Goal: Task Accomplishment & Management: Use online tool/utility

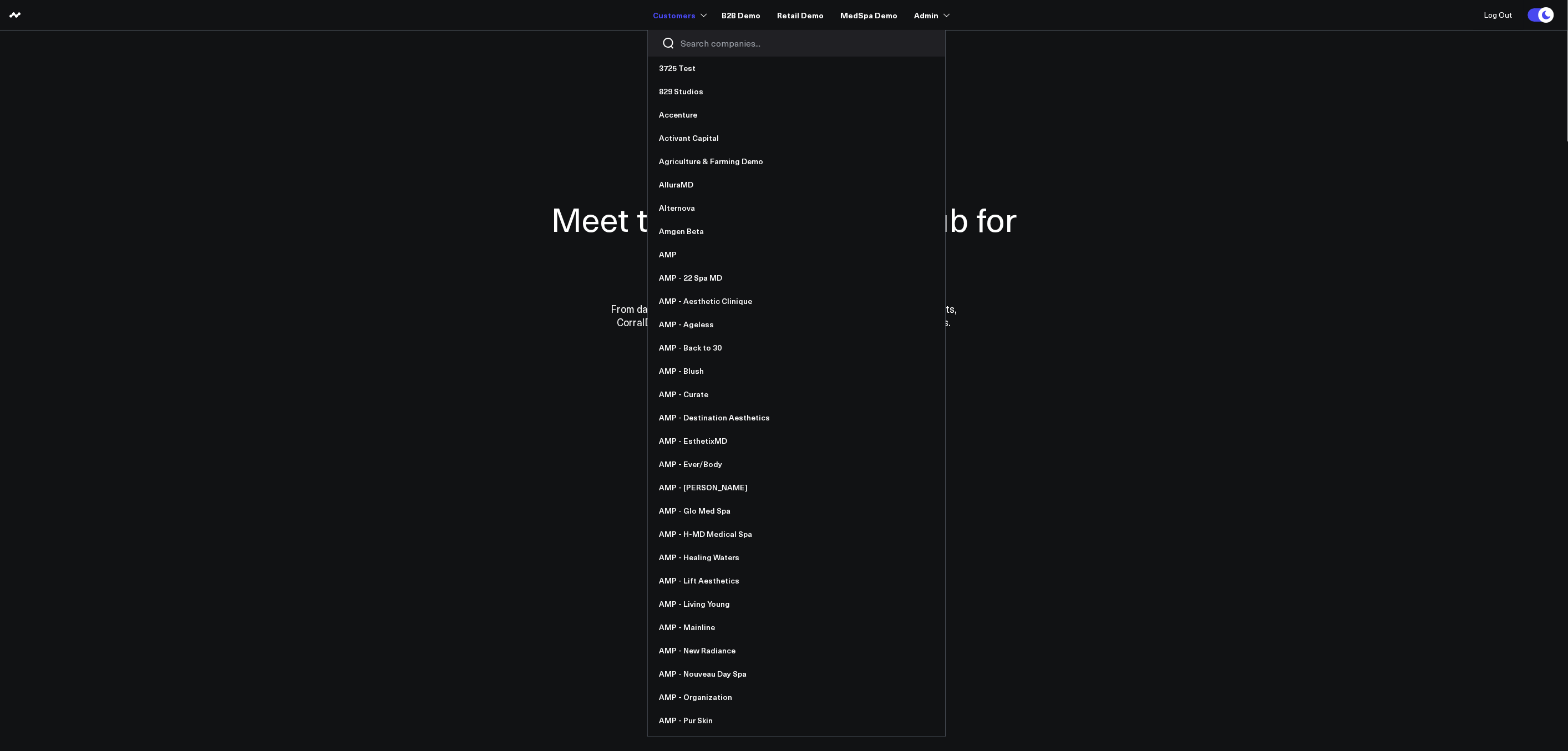
click at [705, 35] on div at bounding box center [796, 43] width 297 height 27
click at [708, 39] on input "Search companies input" at bounding box center [806, 43] width 251 height 12
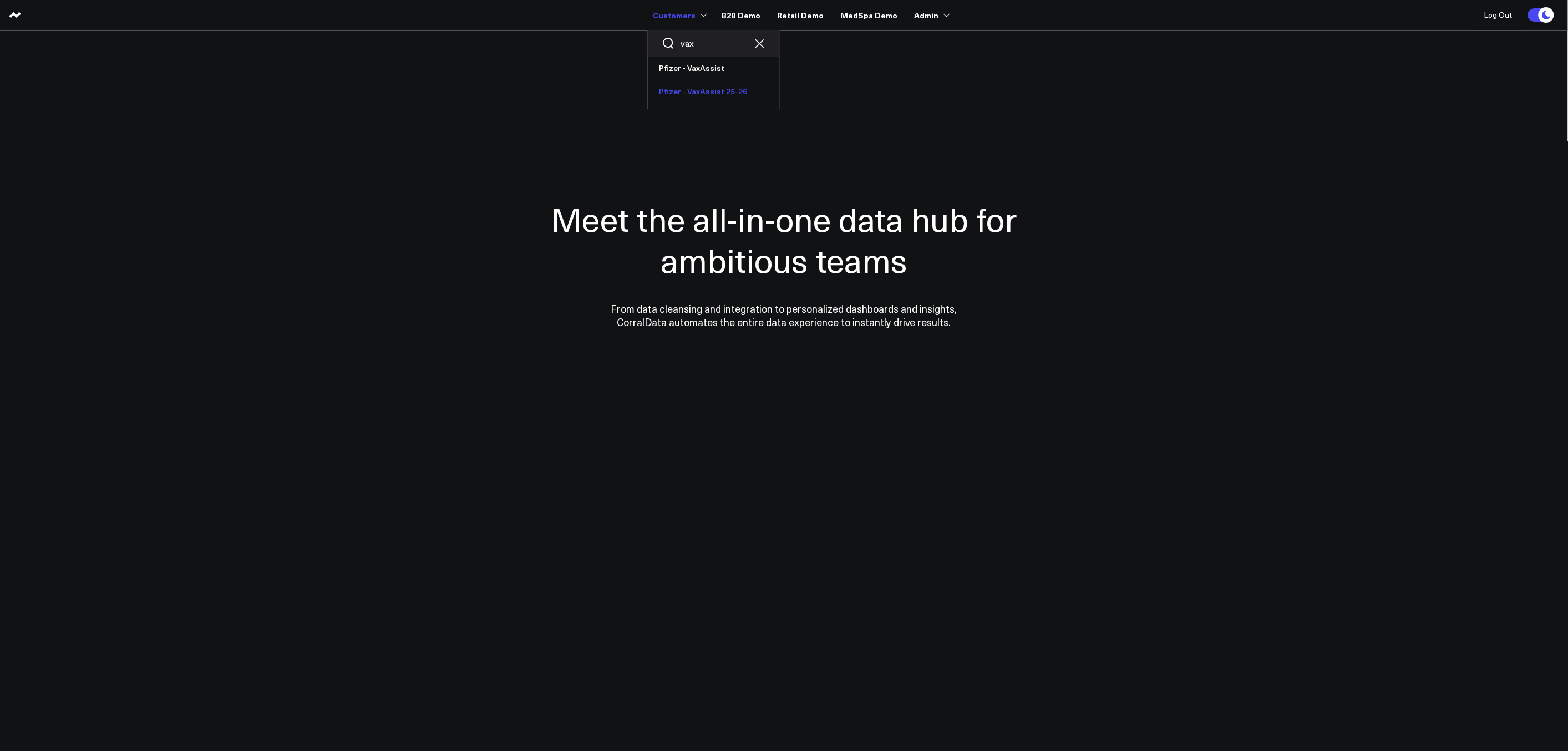
type input "vax"
click at [699, 90] on link "Pfizer - VaxAssist 25-26" at bounding box center [714, 91] width 132 height 23
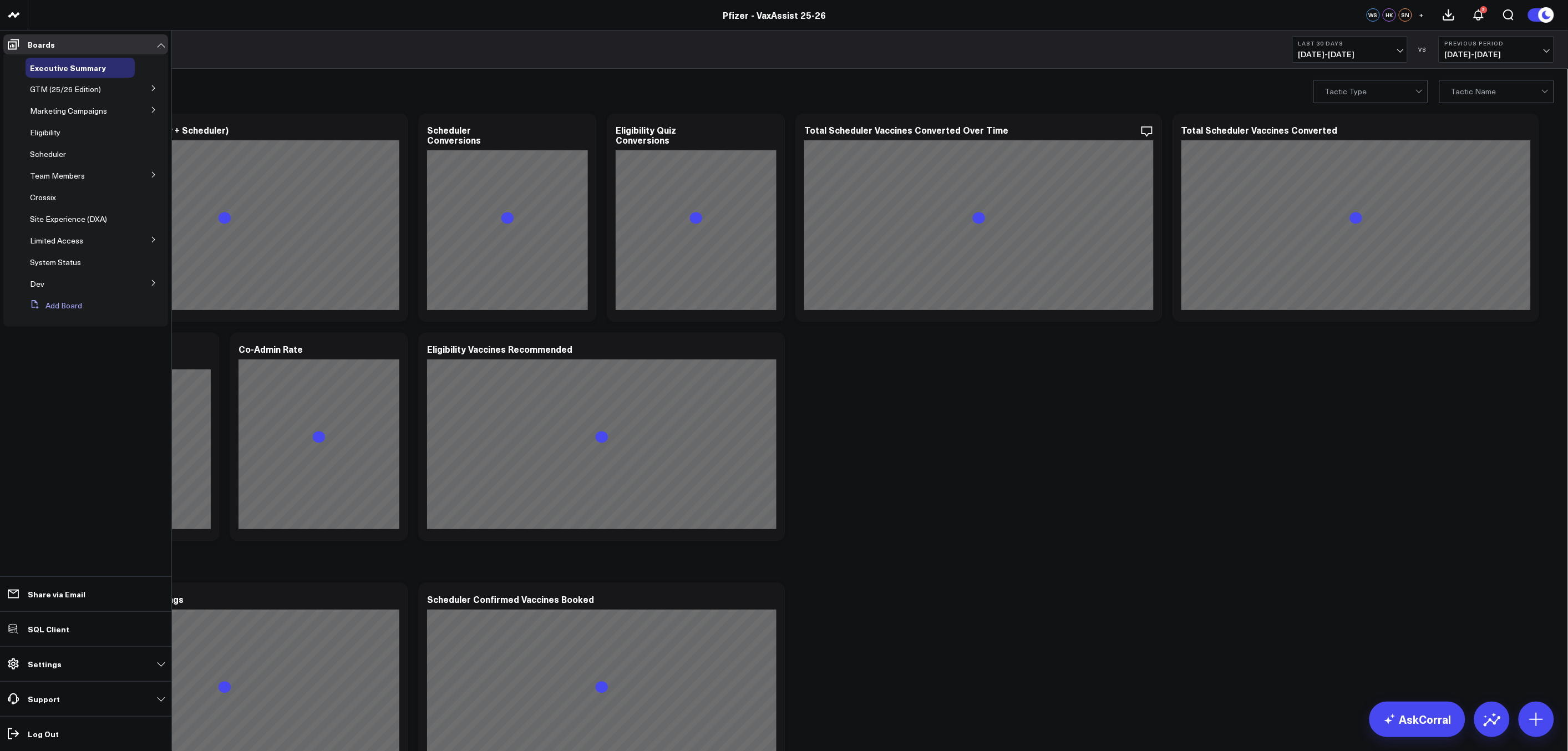
click at [40, 304] on button "Add Board" at bounding box center [54, 306] width 57 height 20
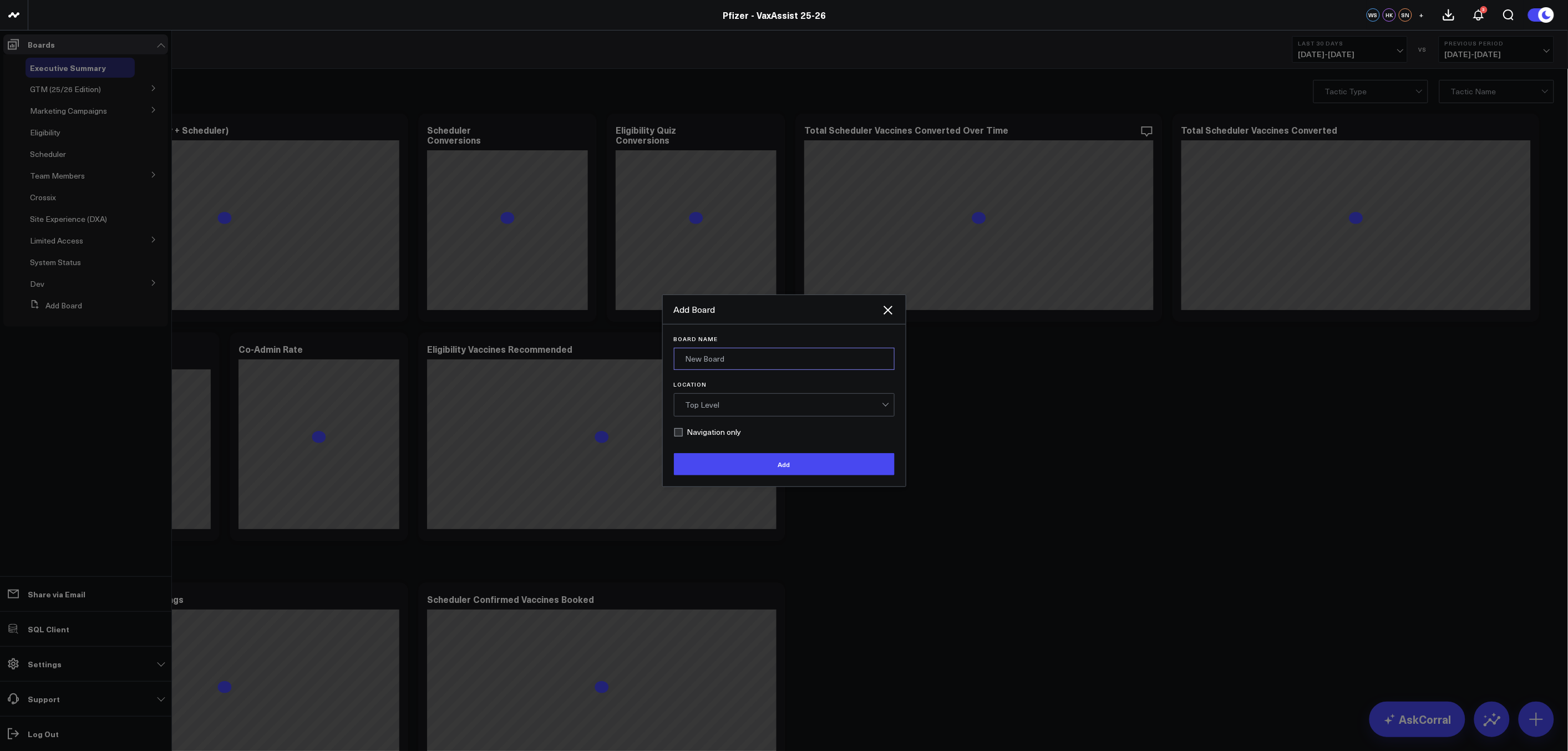
click at [699, 360] on input "Board Name" at bounding box center [784, 359] width 220 height 22
type input "Provider"
click at [802, 461] on button "Add" at bounding box center [784, 464] width 220 height 22
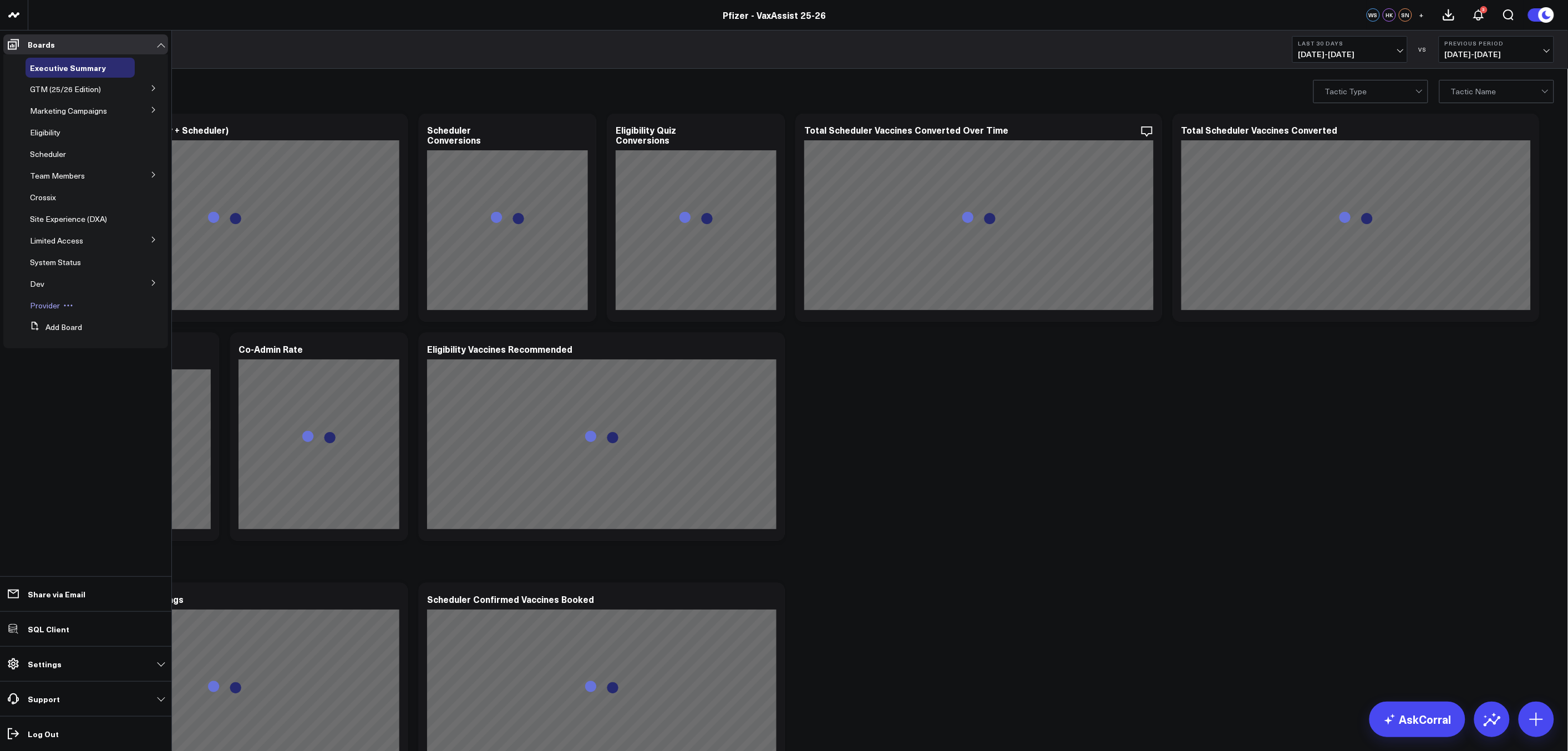
click at [41, 309] on span "Provider" at bounding box center [44, 305] width 30 height 10
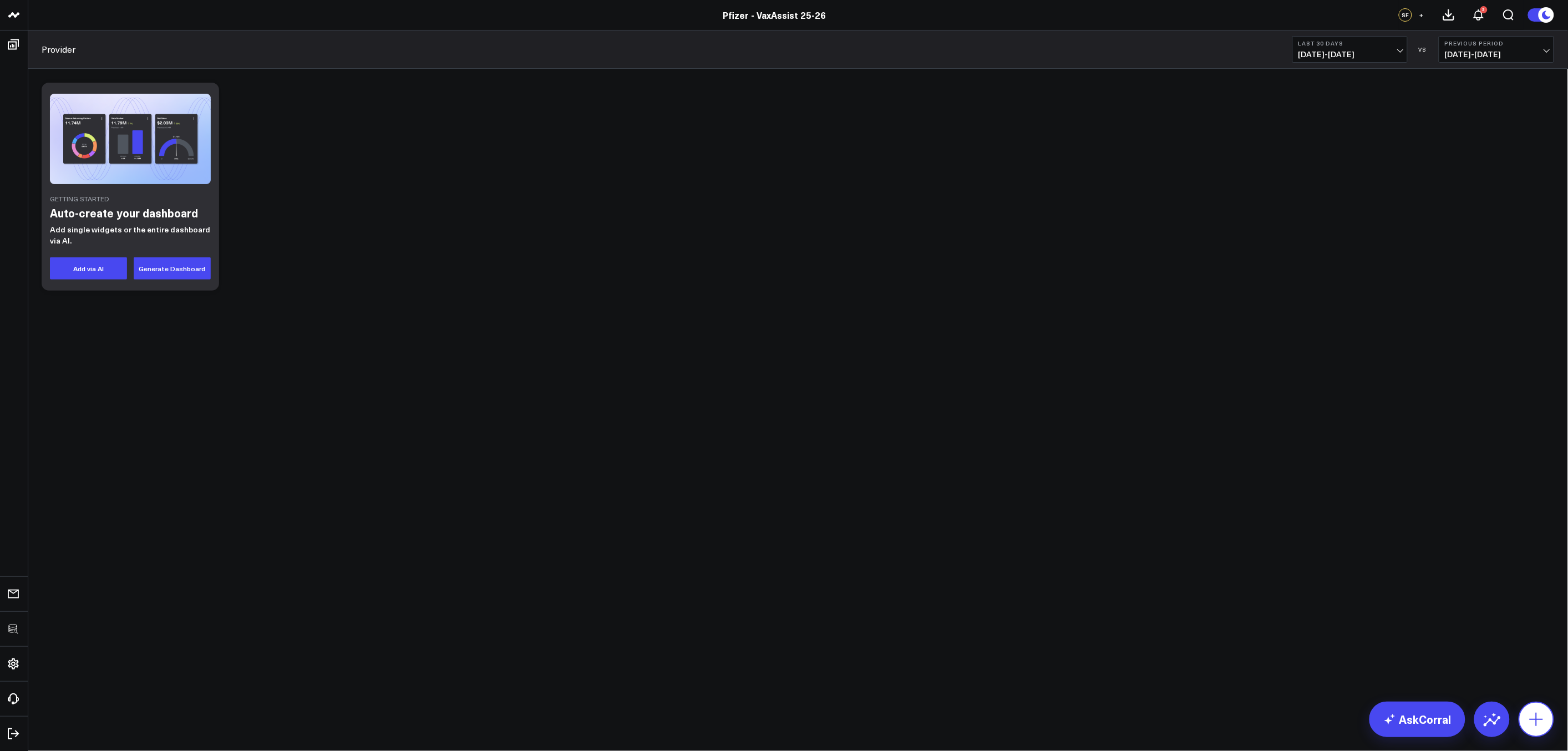
click at [1535, 723] on icon at bounding box center [1536, 719] width 18 height 18
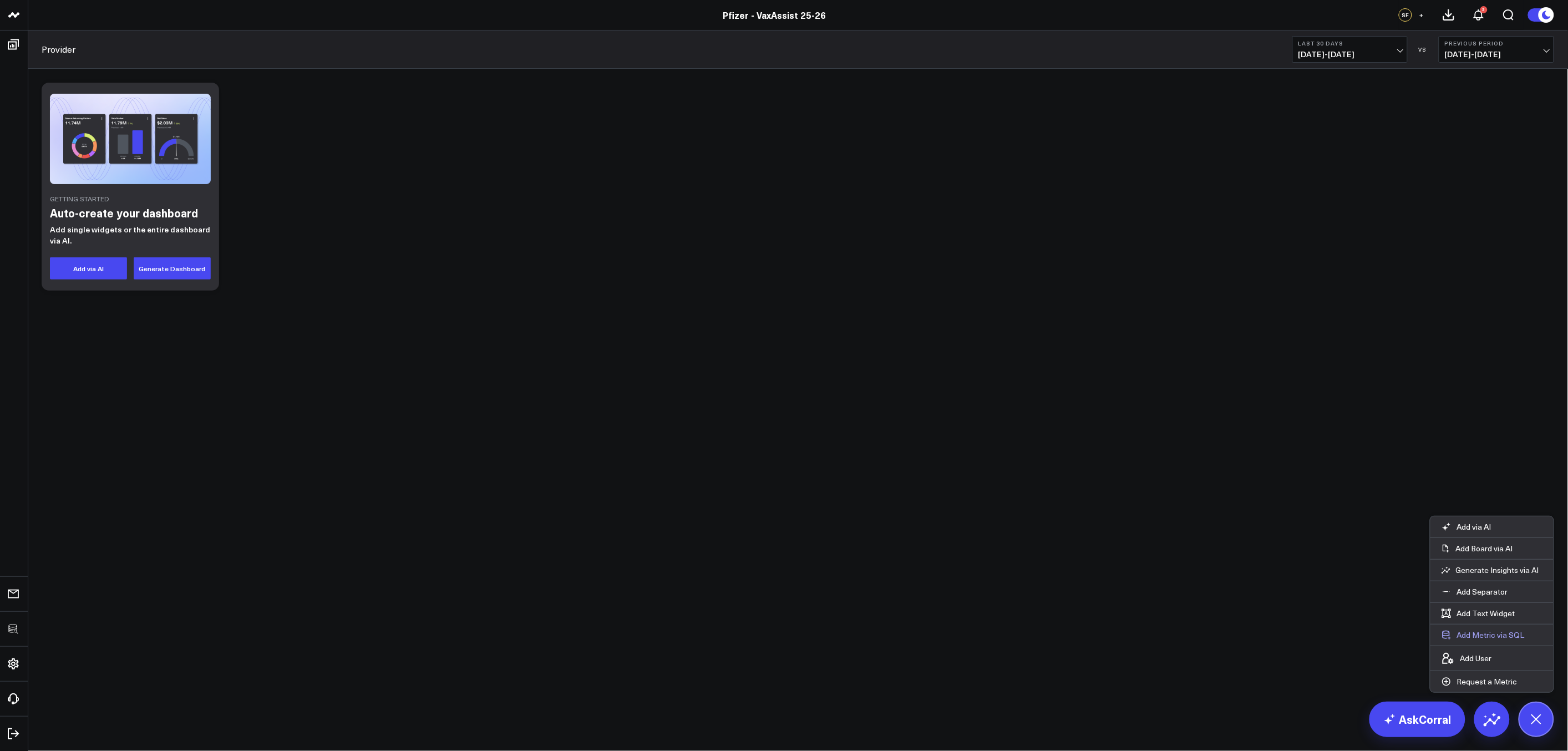
click at [1486, 636] on button "Add Metric via SQL" at bounding box center [1483, 635] width 106 height 21
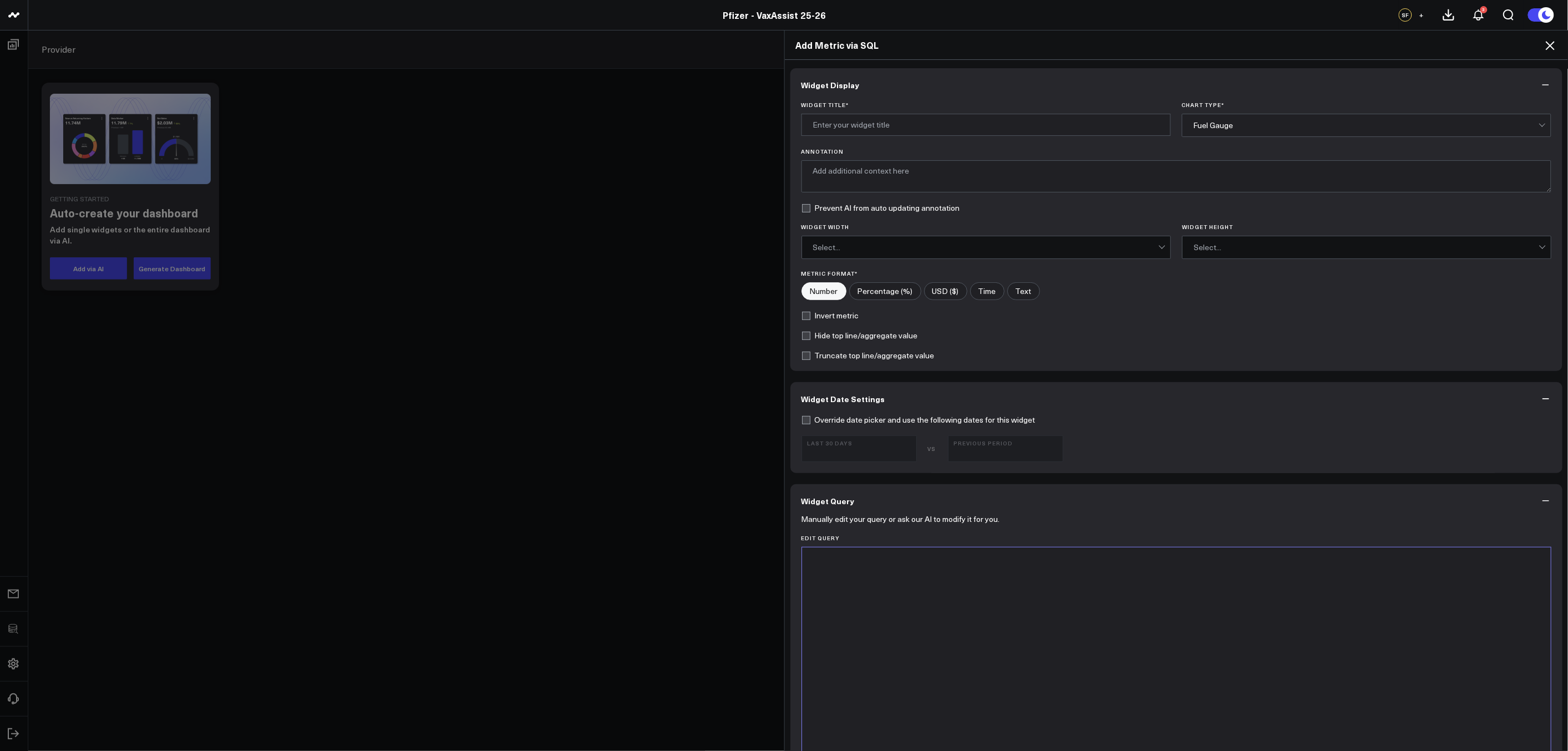
click at [1139, 586] on div at bounding box center [1176, 685] width 738 height 265
click at [932, 122] on input "Widget Title *" at bounding box center [986, 125] width 369 height 22
click at [981, 130] on input "Locations Added" at bounding box center [986, 125] width 369 height 22
type input "Locations Added"
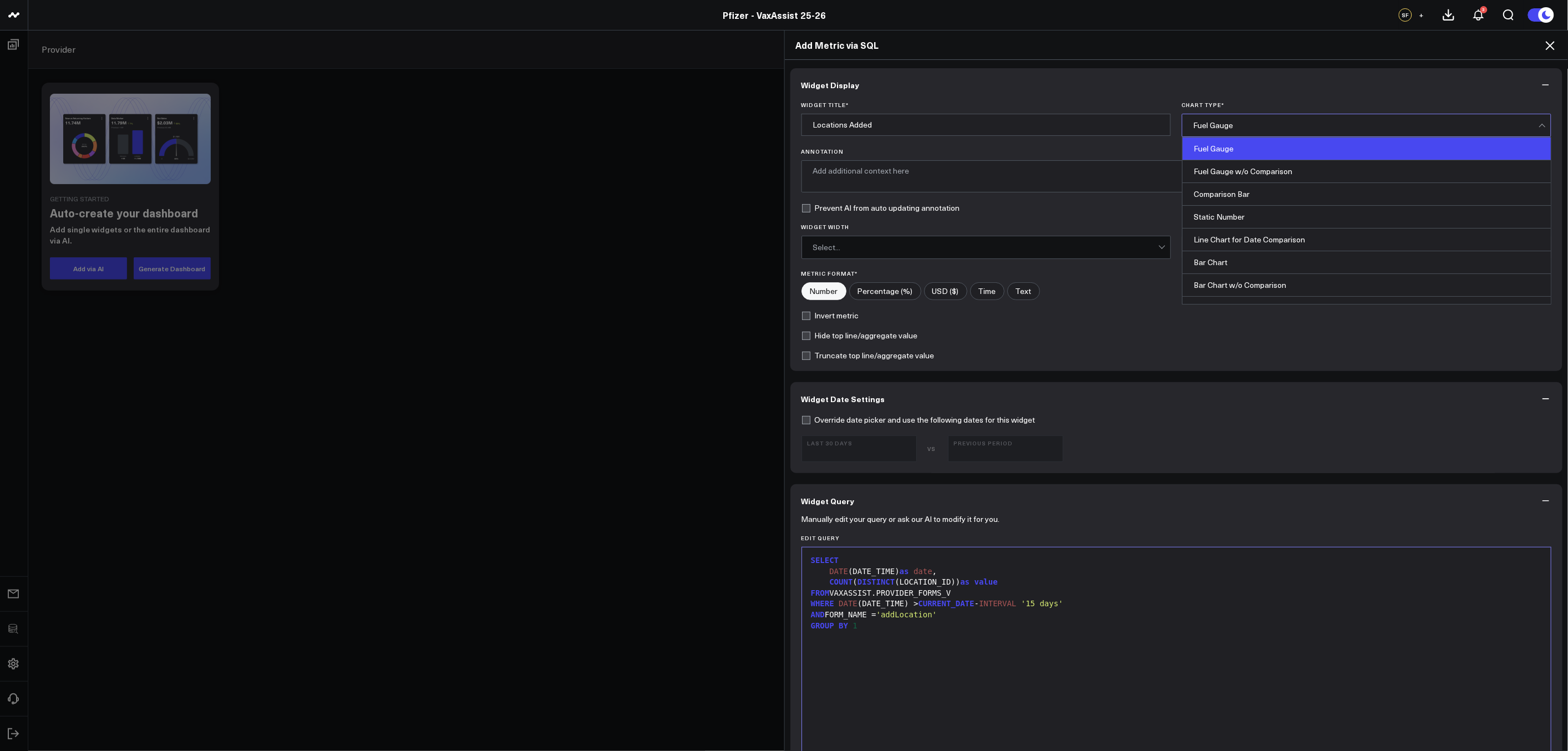
click at [1292, 122] on div "Fuel Gauge" at bounding box center [1365, 125] width 345 height 9
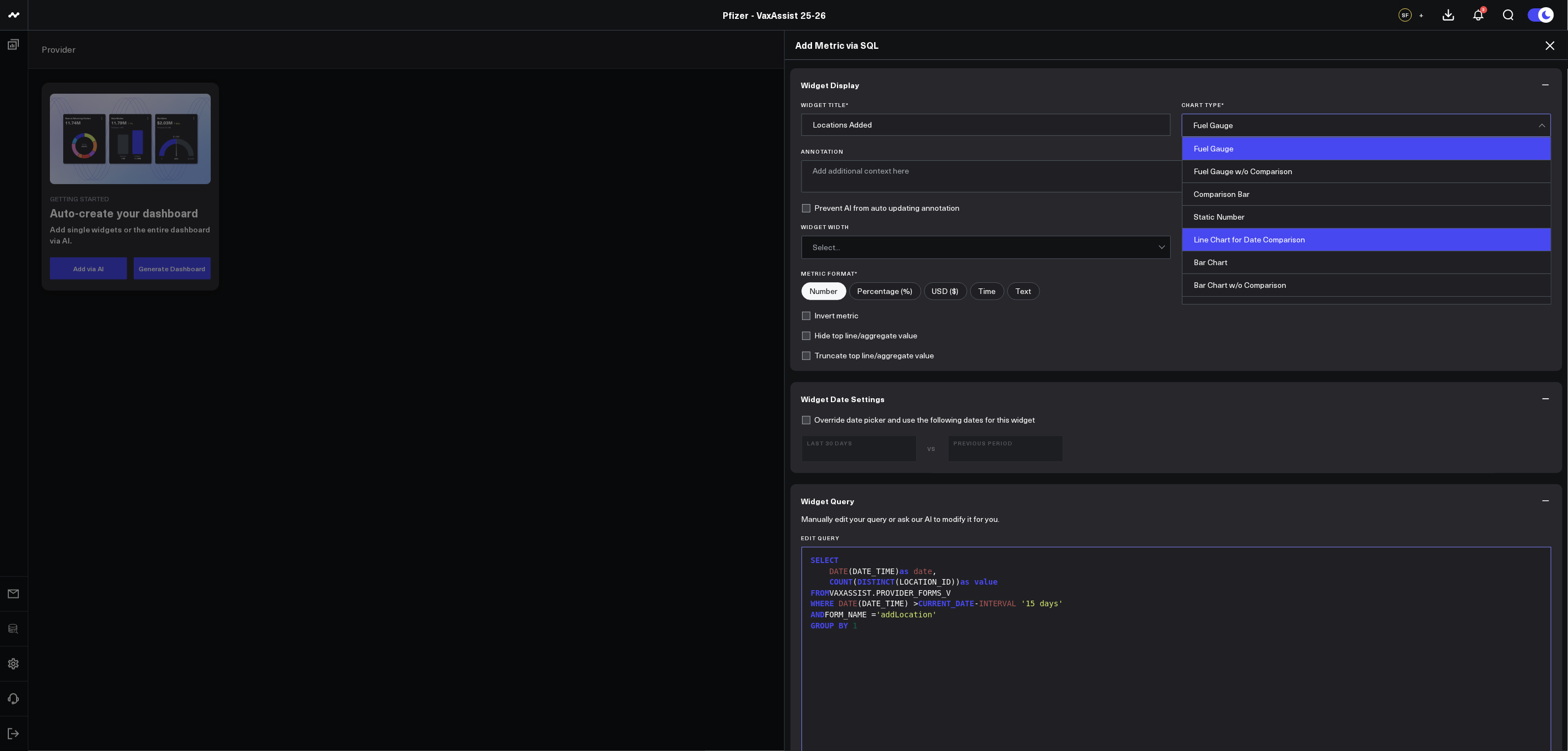
click at [1262, 242] on div "Line Chart for Date Comparison" at bounding box center [1366, 240] width 368 height 23
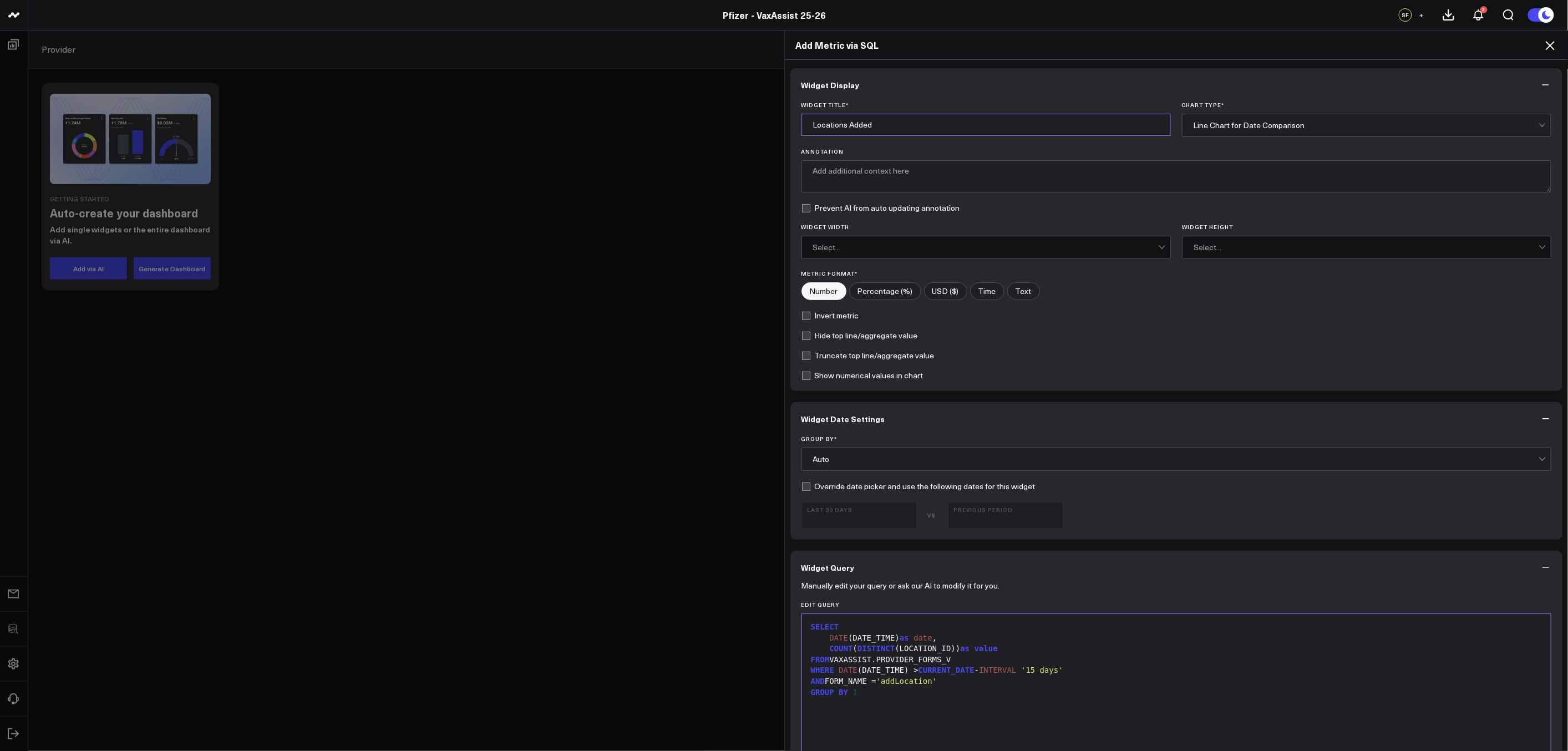
click at [968, 128] on input "Locations Added" at bounding box center [986, 125] width 369 height 22
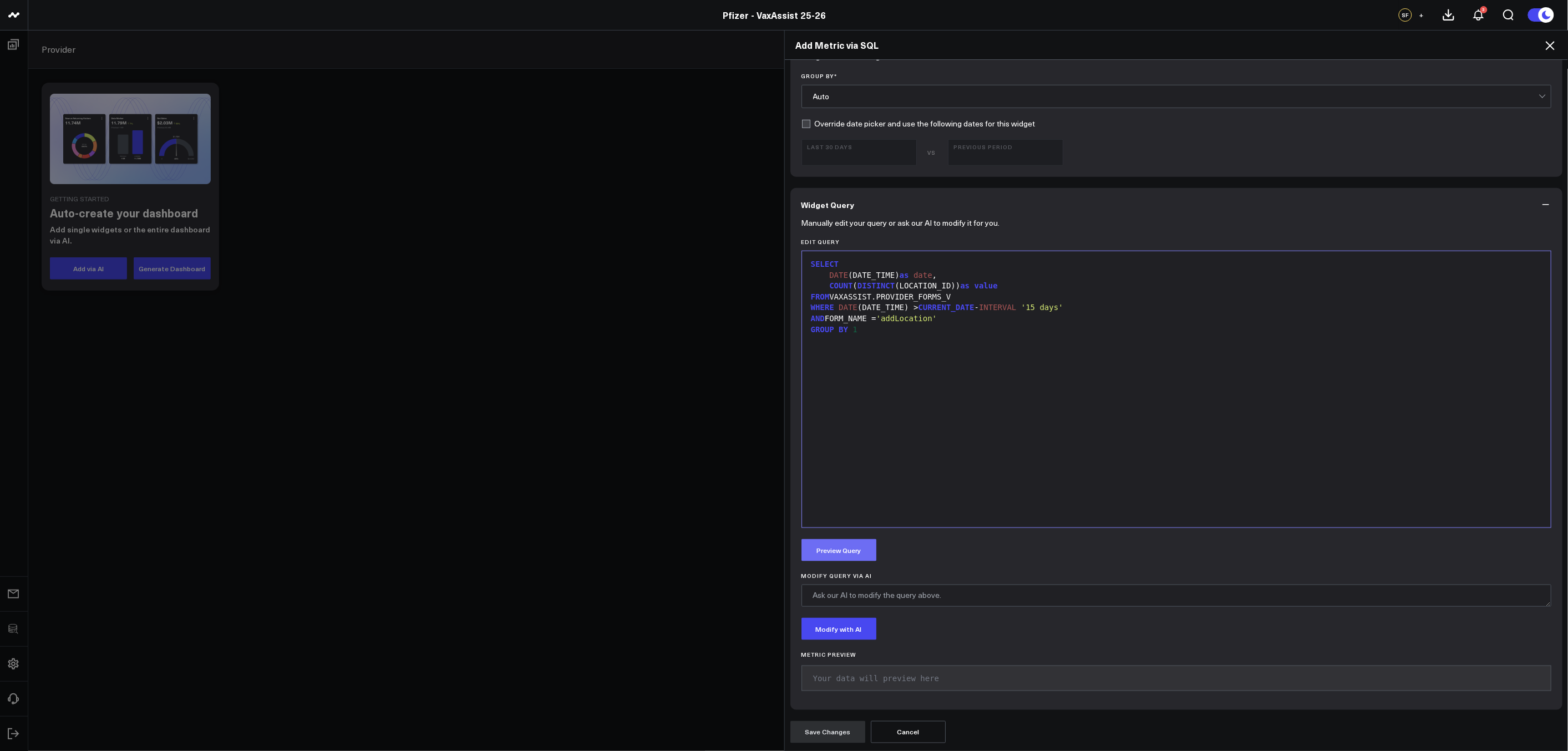
click at [850, 552] on button "Preview Query" at bounding box center [839, 550] width 75 height 22
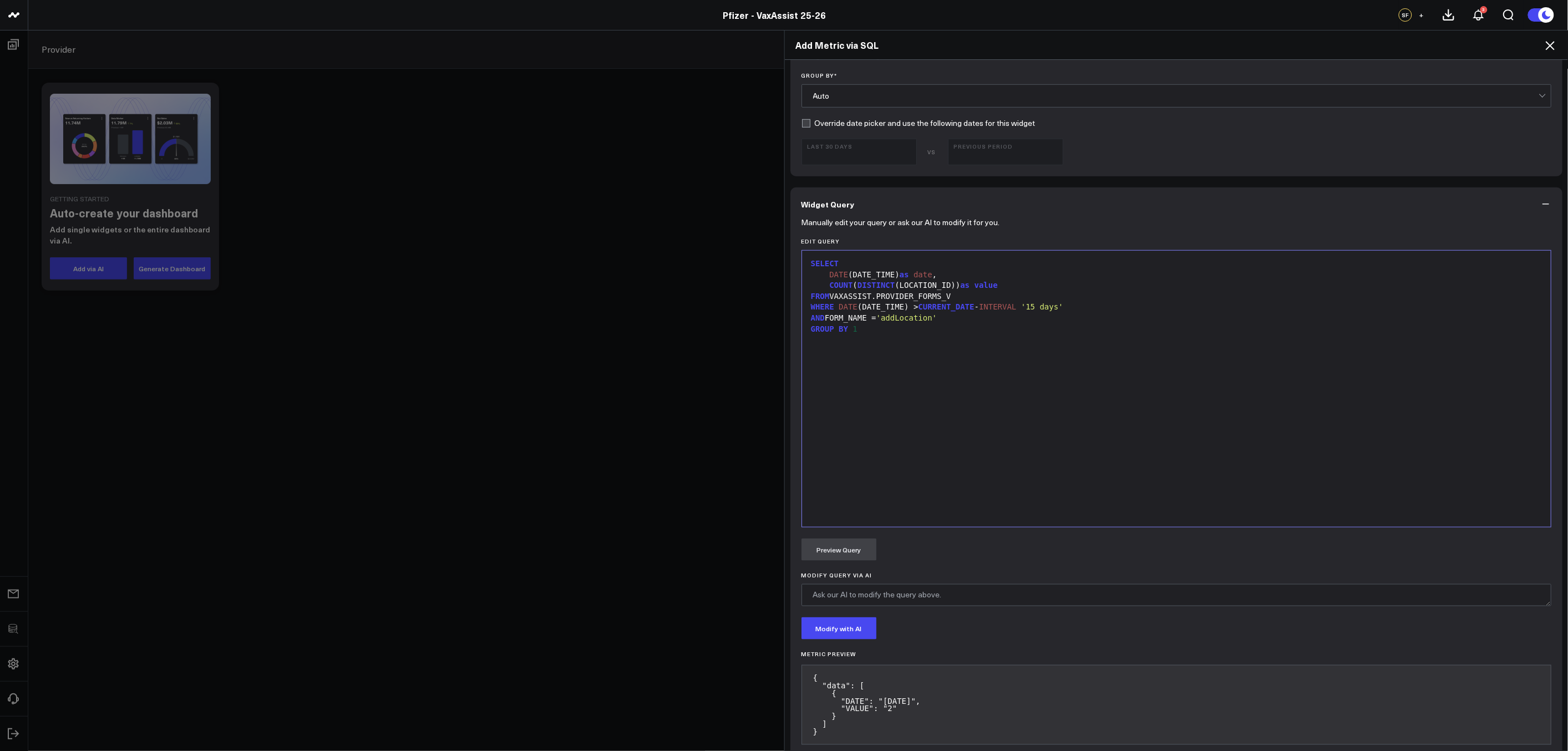
scroll to position [417, 0]
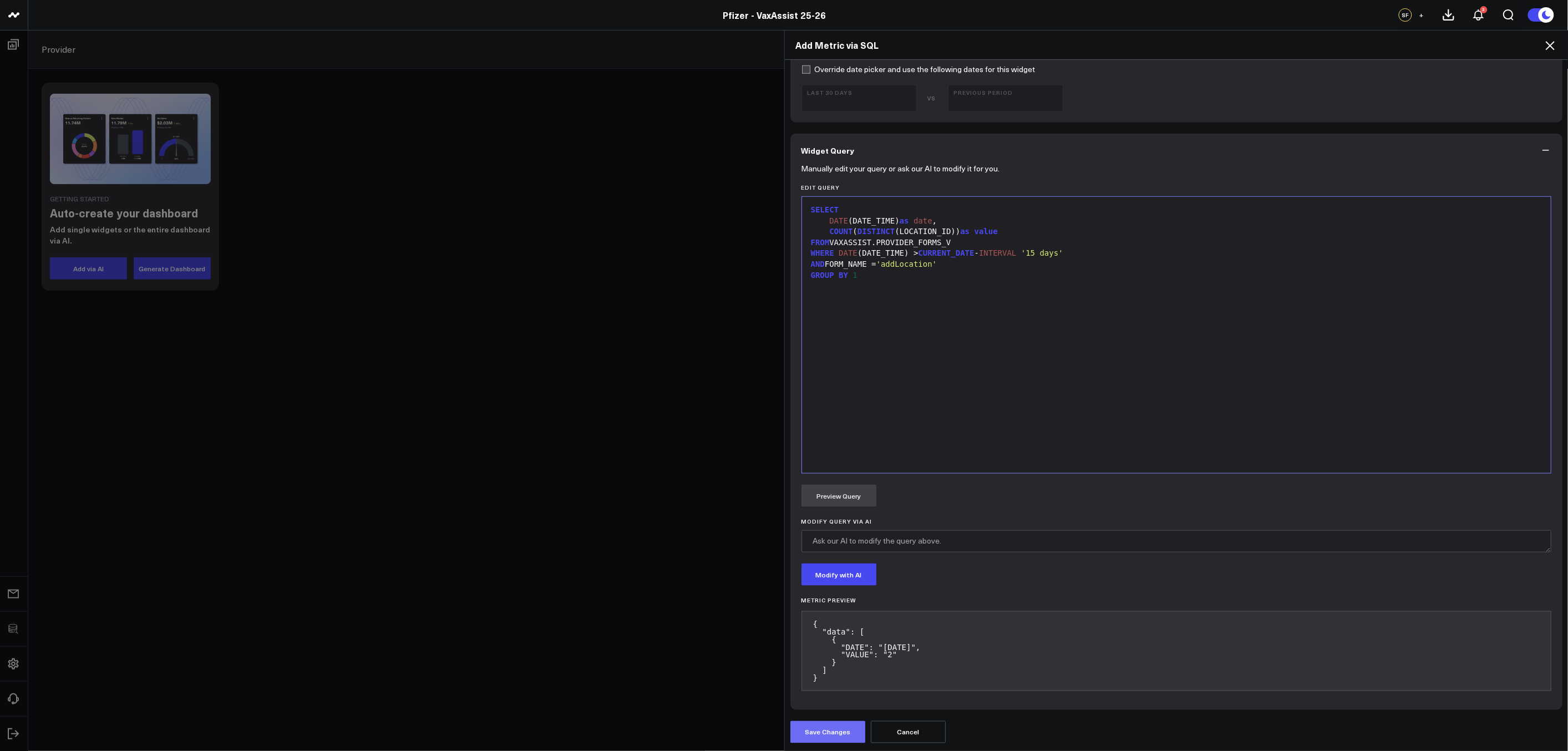
click at [838, 739] on button "Save Changes" at bounding box center [828, 732] width 75 height 22
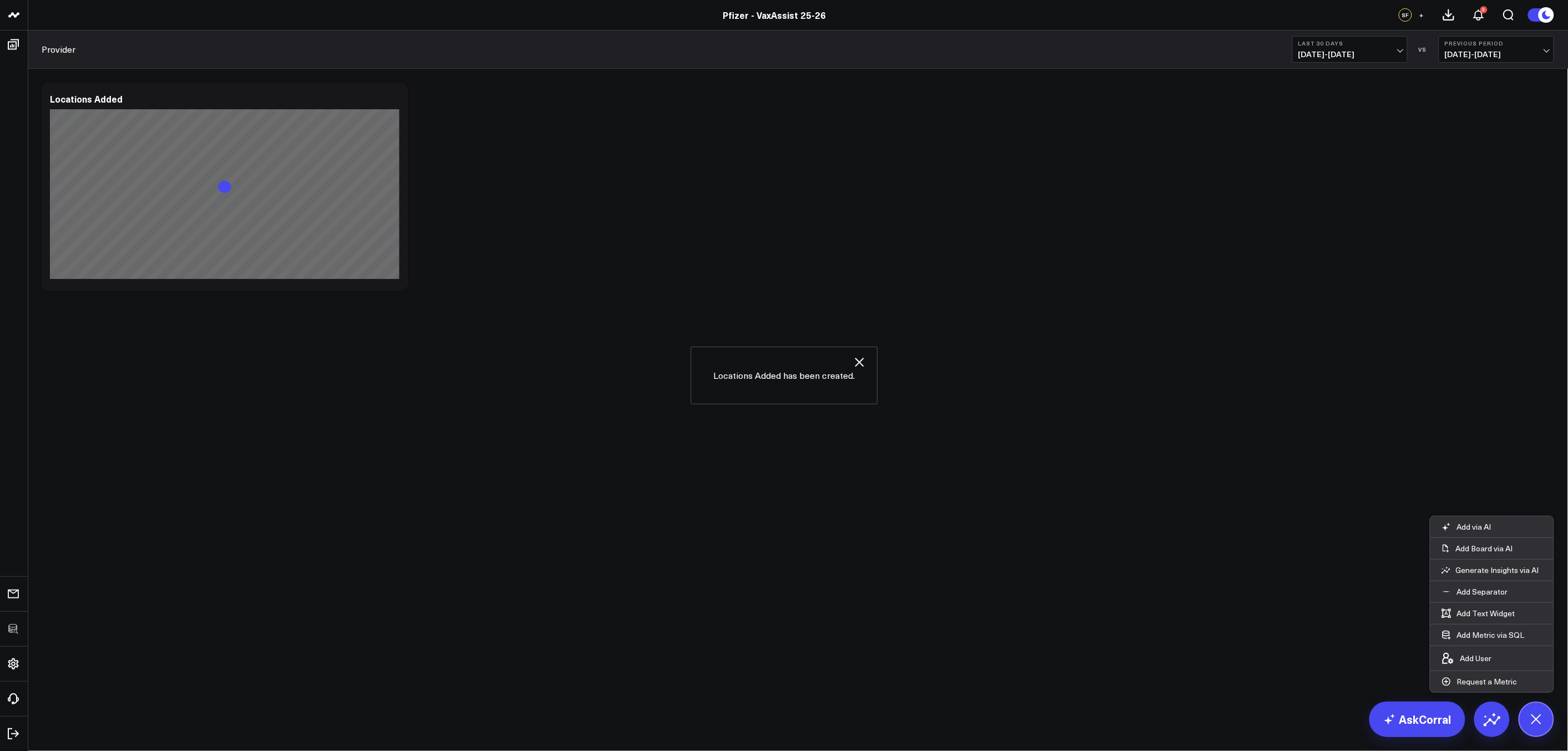
click at [555, 382] on body "3725 Test 829 Studios Accenture Activant Capital Agriculture & Farming Demo All…" at bounding box center [784, 376] width 1568 height 751
click at [397, 103] on icon at bounding box center [393, 101] width 14 height 14
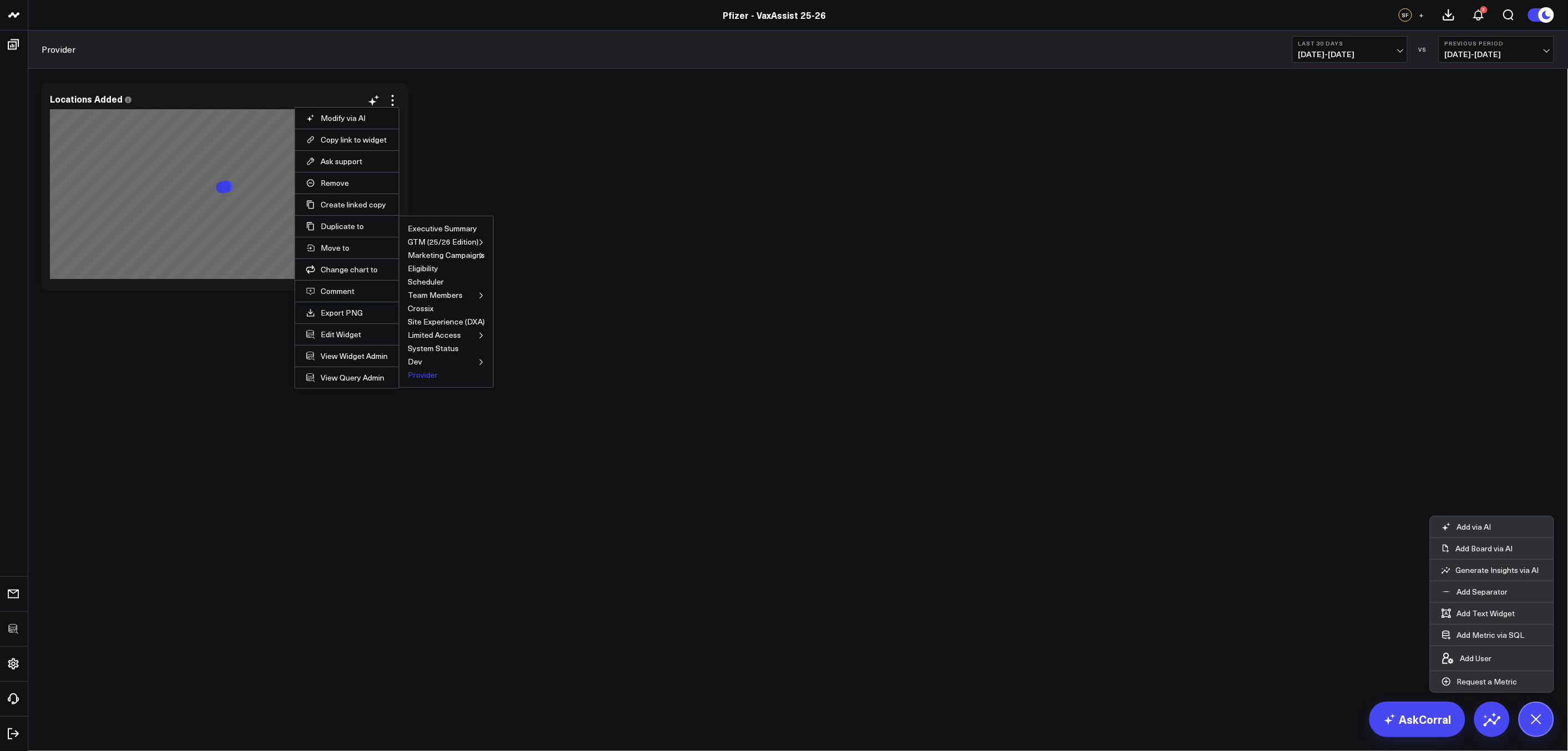
click at [415, 375] on button "Provider" at bounding box center [422, 375] width 30 height 8
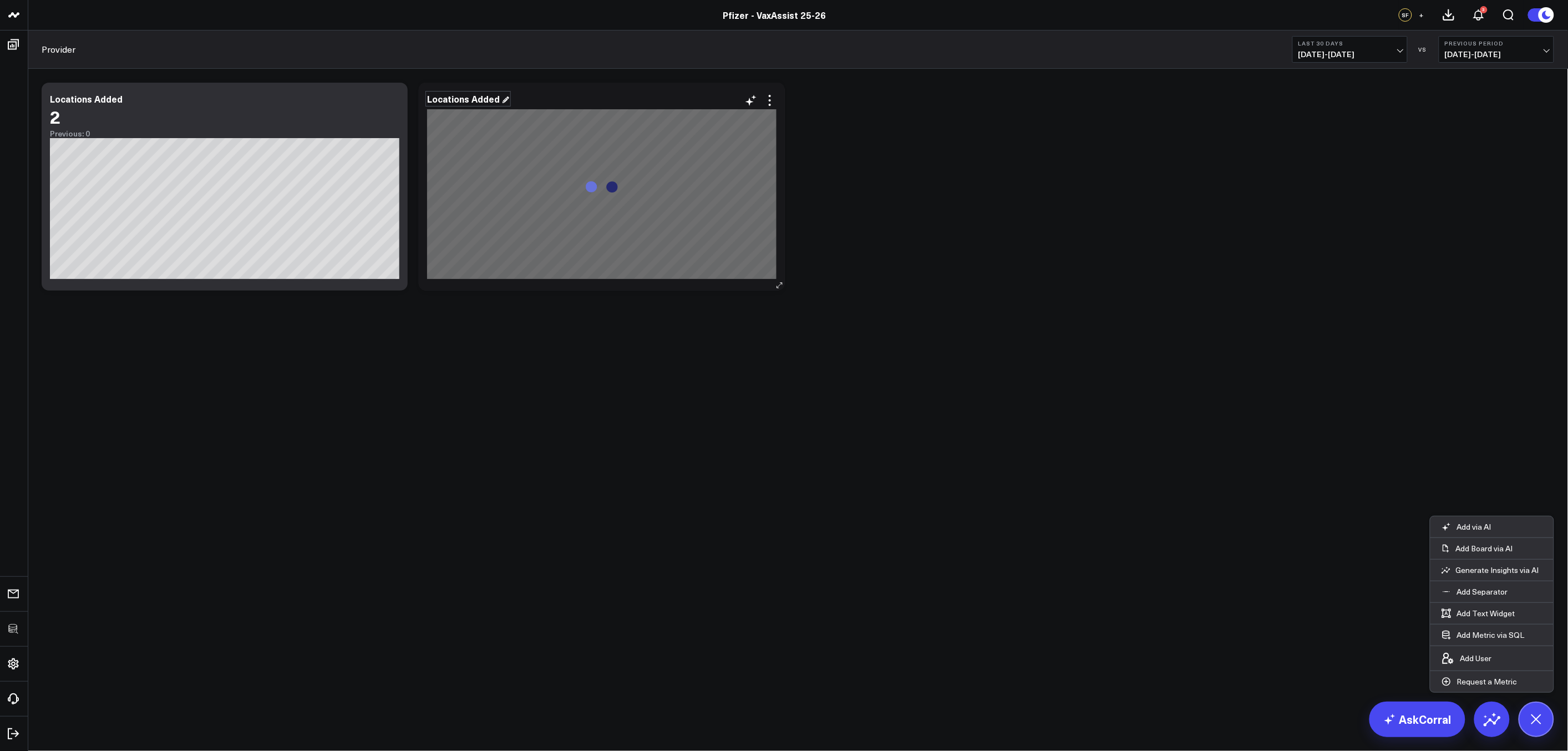
click at [492, 99] on div "Locations Added" at bounding box center [467, 99] width 82 height 12
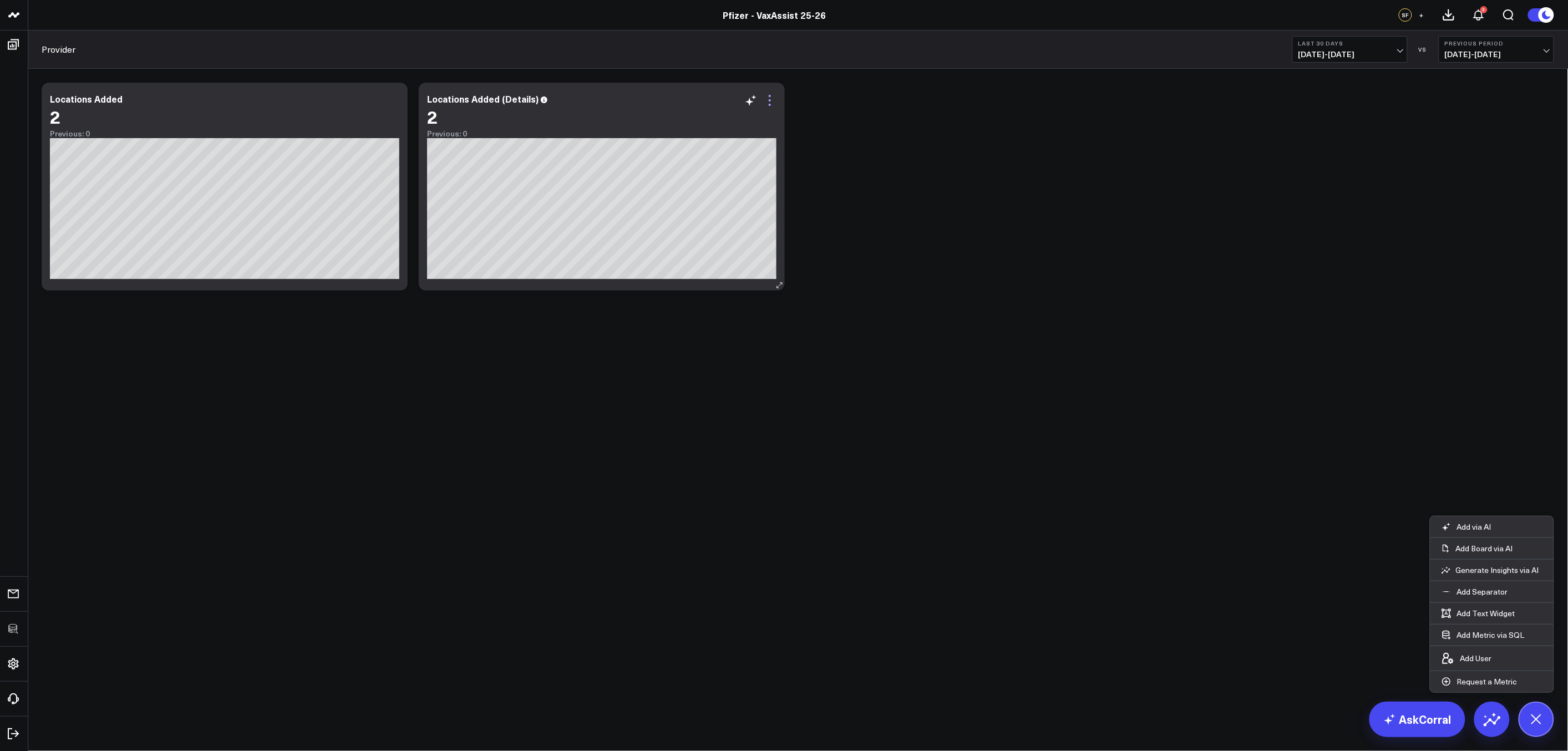
click at [763, 99] on icon at bounding box center [770, 101] width 14 height 14
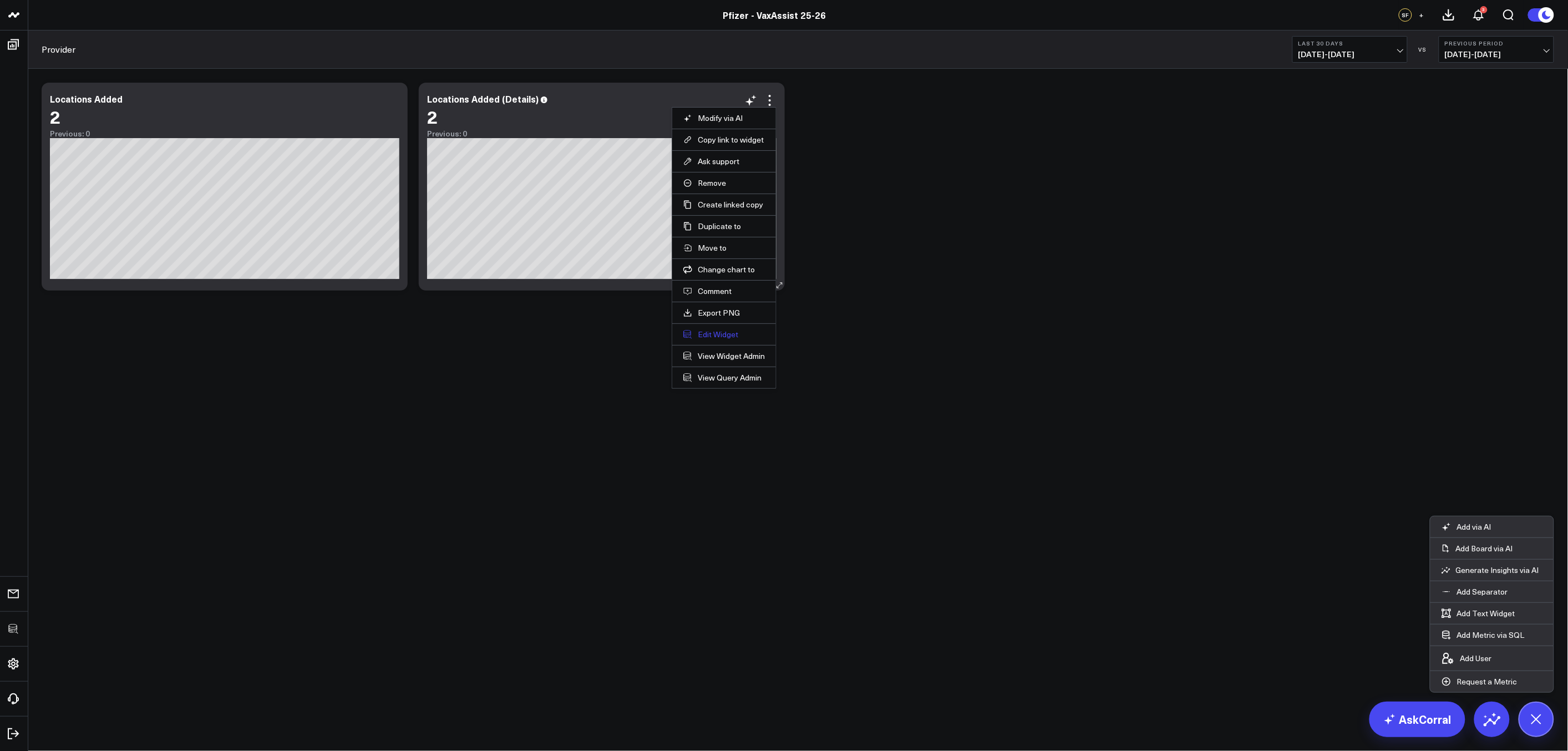
click at [713, 330] on button "Edit Widget" at bounding box center [724, 334] width 82 height 10
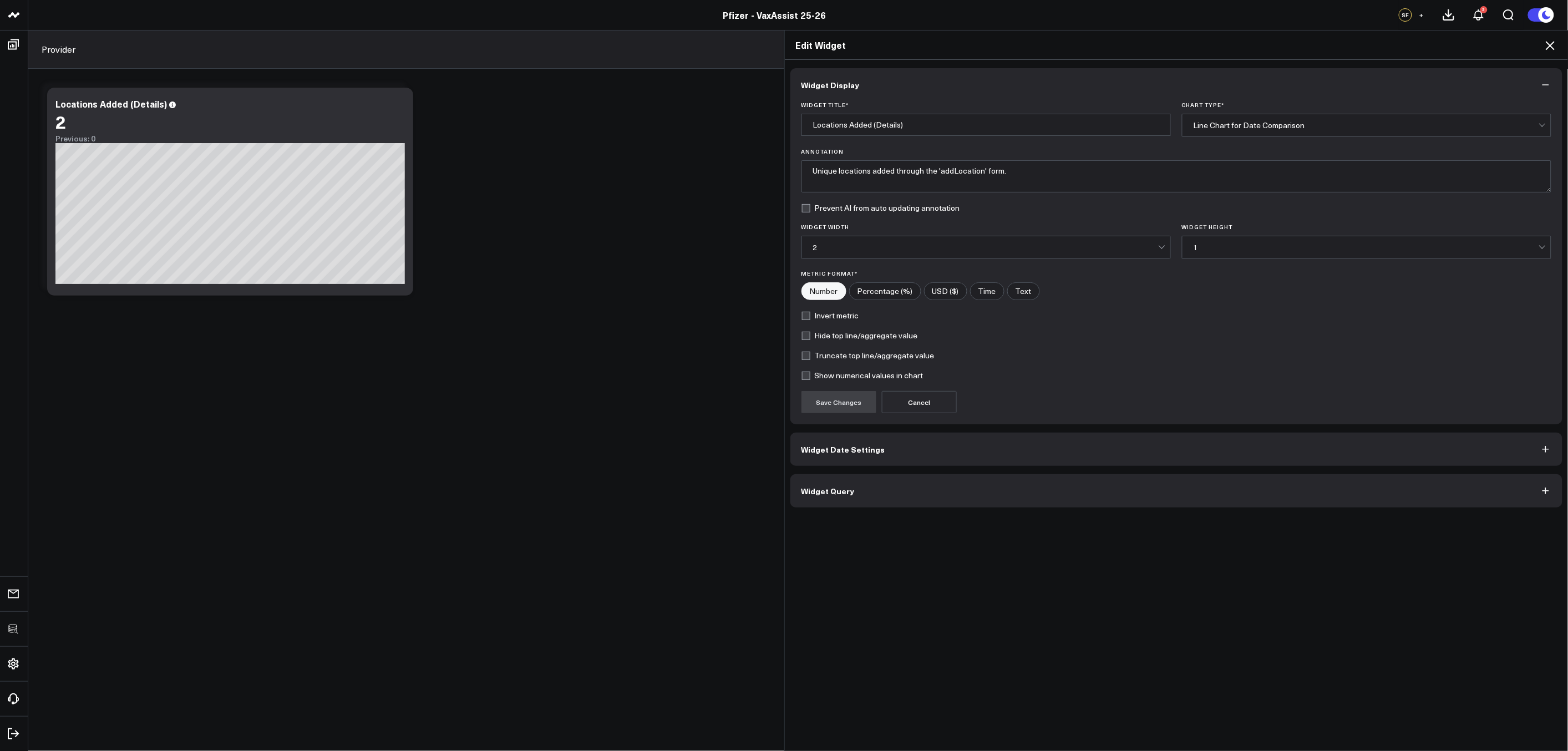
click at [895, 488] on button "Widget Query" at bounding box center [1176, 491] width 773 height 33
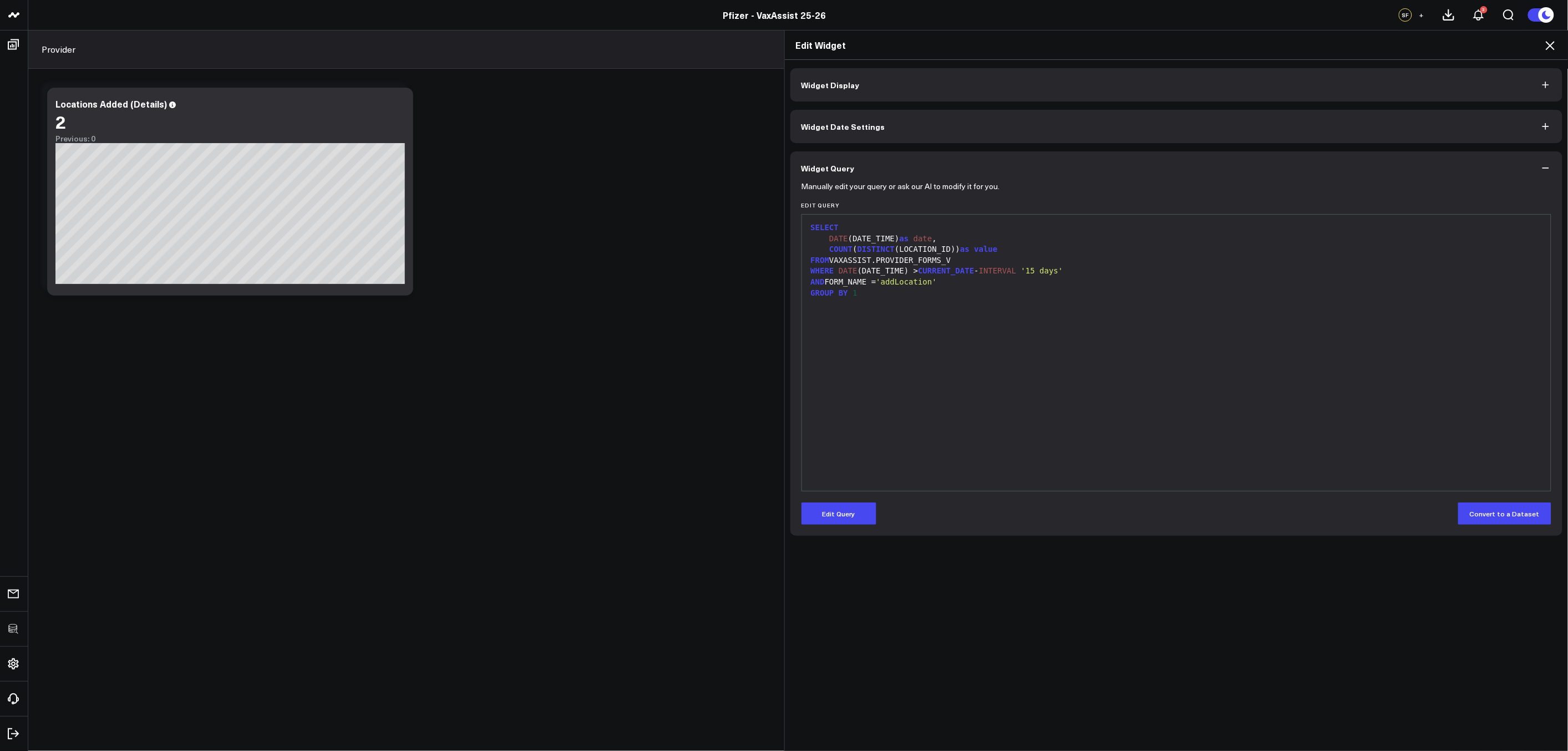
click at [840, 508] on button "Edit Query" at bounding box center [839, 514] width 75 height 22
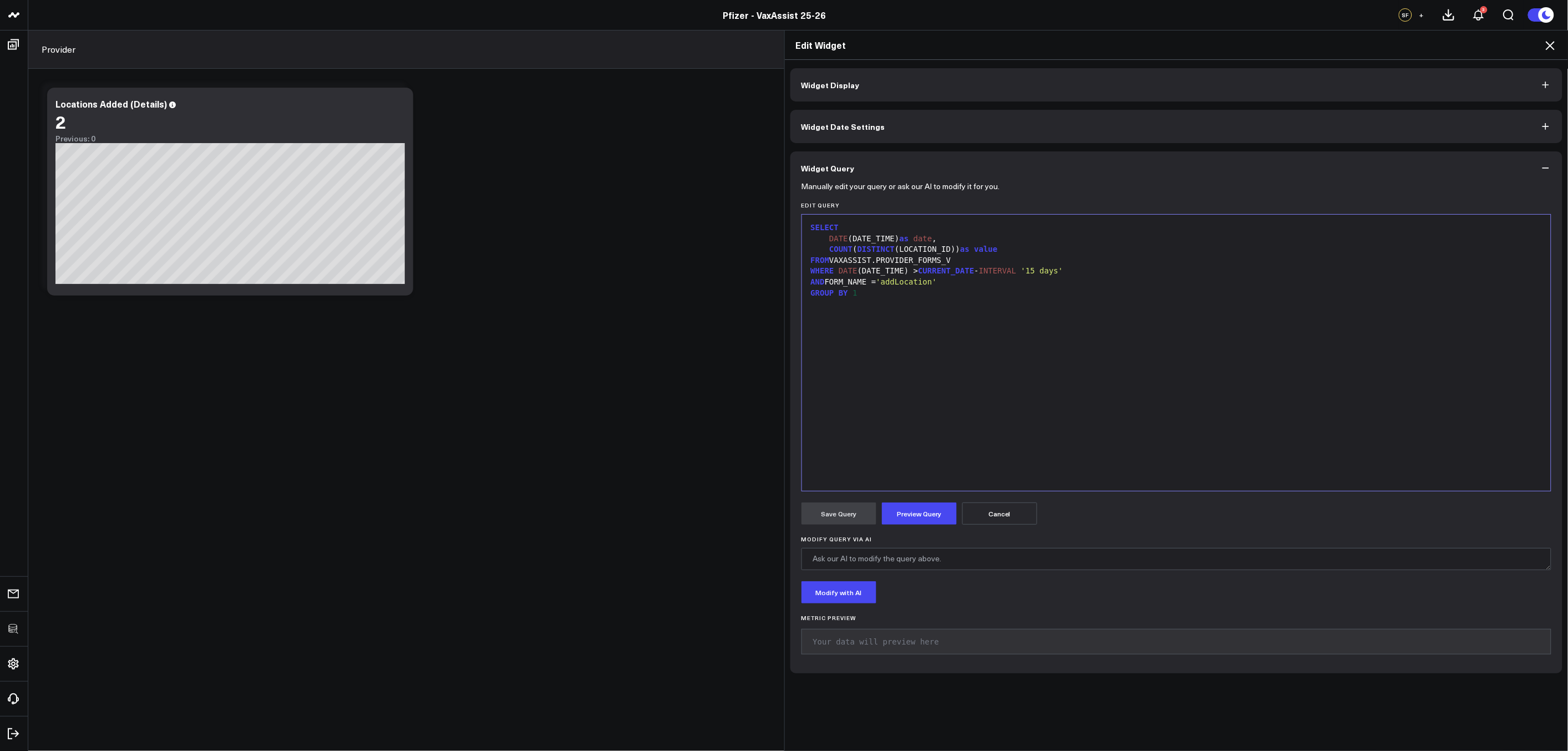
click at [932, 238] on div "DATE (DATE_TIME) as date ," at bounding box center [1176, 239] width 738 height 11
click at [995, 242] on div "DATE (DATE_TIME) as date_added," at bounding box center [1176, 239] width 738 height 11
drag, startPoint x: 1009, startPoint y: 248, endPoint x: 826, endPoint y: 253, distance: 183.1
click at [826, 253] on div "COUNT ( DISTINCT (LOCATION_ID)) as value" at bounding box center [1176, 250] width 738 height 11
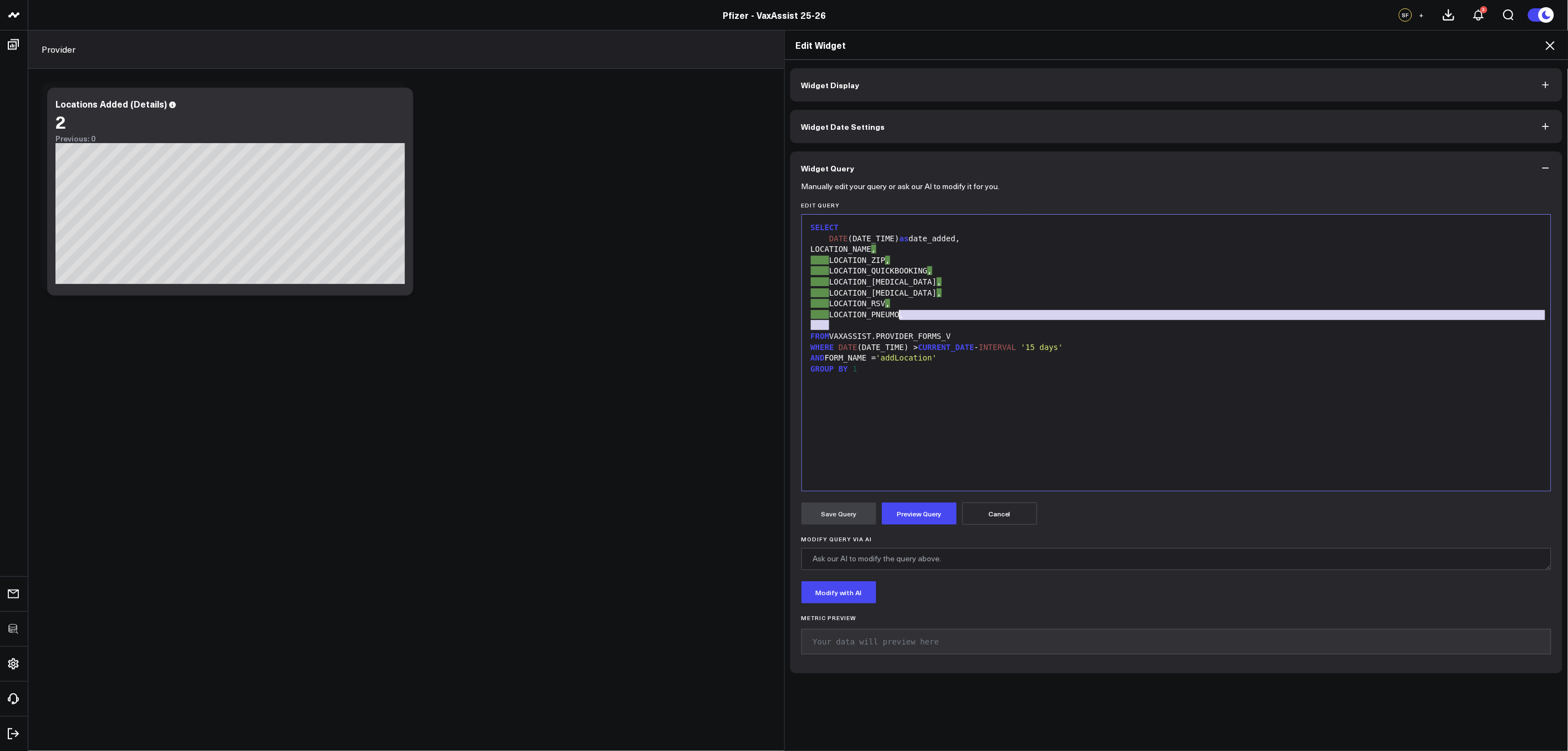
drag, startPoint x: 882, startPoint y: 326, endPoint x: 897, endPoint y: 316, distance: 18.0
click at [897, 316] on div "SELECT DATE (DATE_TIME) as date_added, LOCATION_NAME , LOCATION_ZIP , LOCATION_…" at bounding box center [1176, 352] width 738 height 265
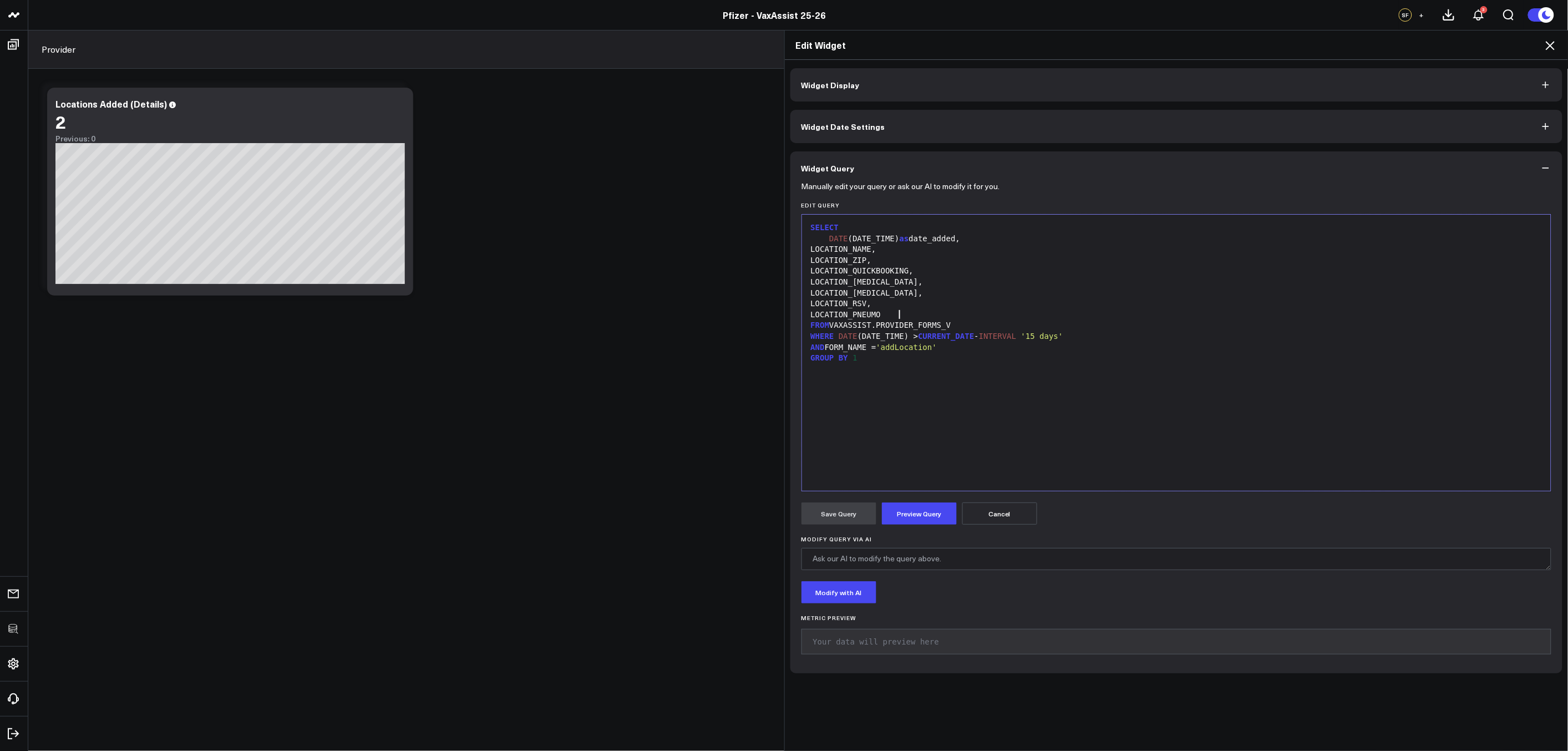
click at [883, 356] on div "GROUP BY 1" at bounding box center [1176, 358] width 738 height 11
click at [1078, 334] on div "WHERE DATE (DATE_TIME) > CURRENT_DATE - INTERVAL '15 days'" at bounding box center [1176, 337] width 738 height 11
click at [912, 501] on form "Manually edit your query or ask our AI to modify it for you. Edit Query Selecti…" at bounding box center [1176, 423] width 750 height 477
click at [913, 508] on button "Preview Query" at bounding box center [919, 514] width 75 height 22
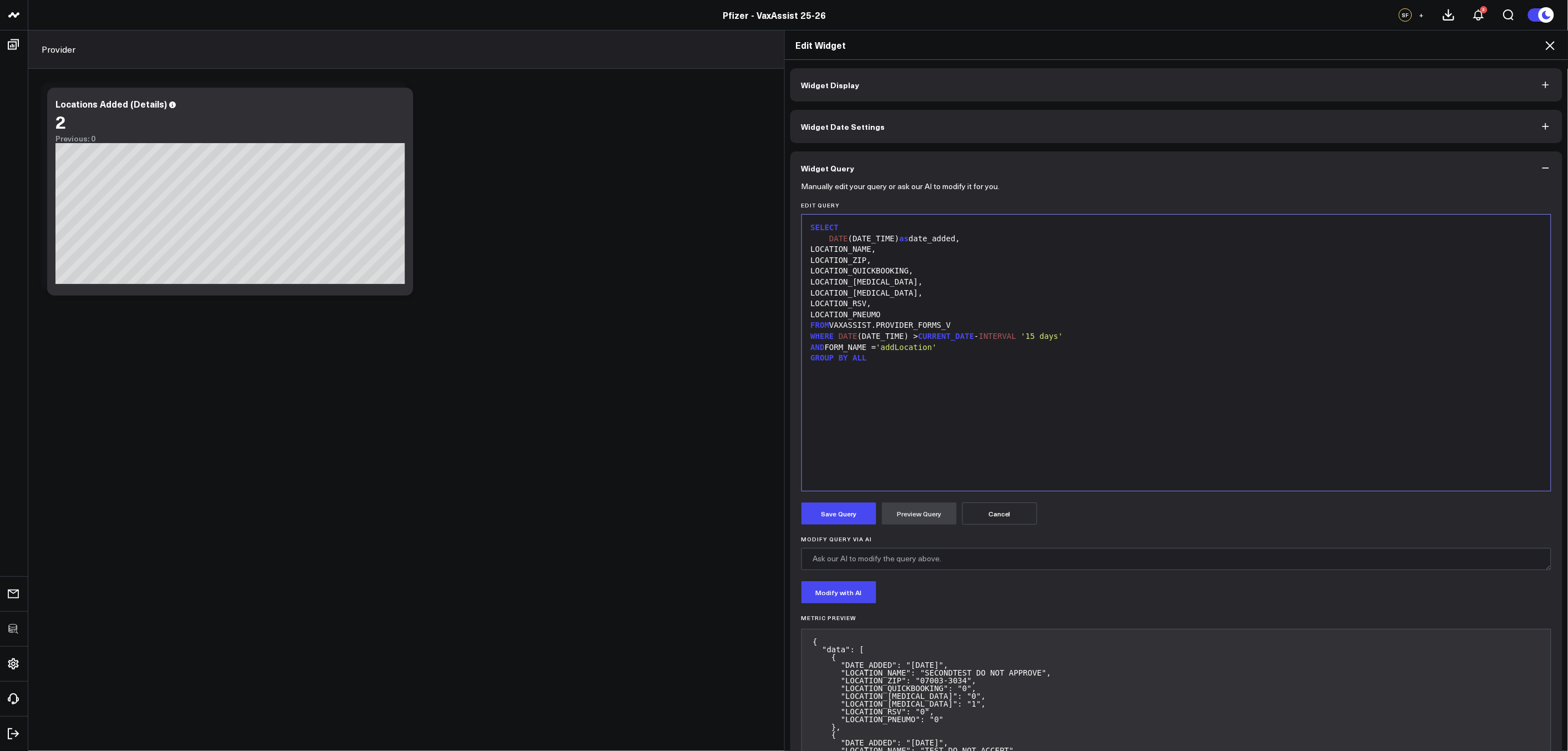
click at [850, 529] on form "Manually edit your query or ask our AI to modify it for you. Edit Query Selecti…" at bounding box center [1176, 513] width 750 height 656
click at [847, 519] on button "Save Query" at bounding box center [839, 514] width 75 height 22
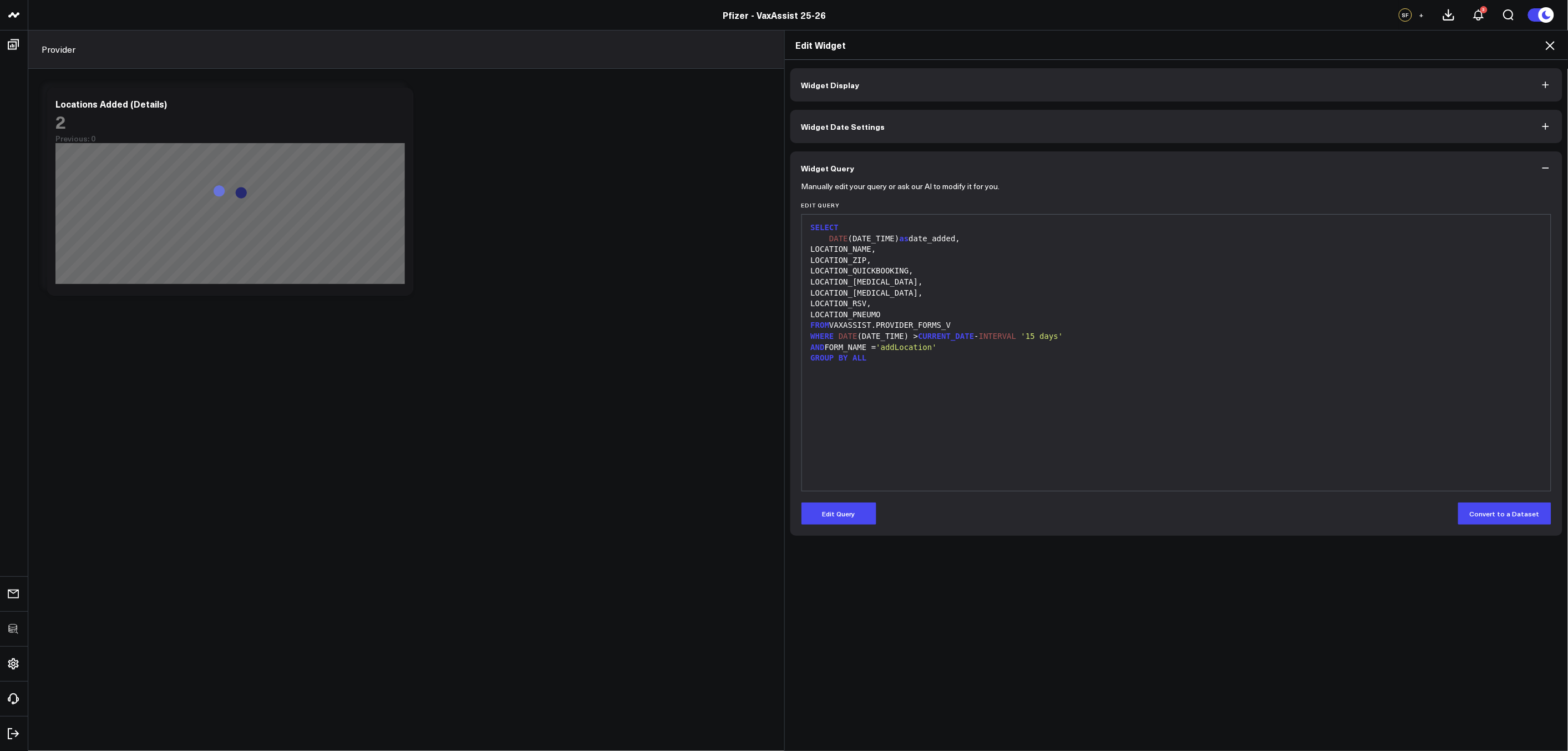
click at [1551, 46] on icon at bounding box center [1550, 46] width 14 height 14
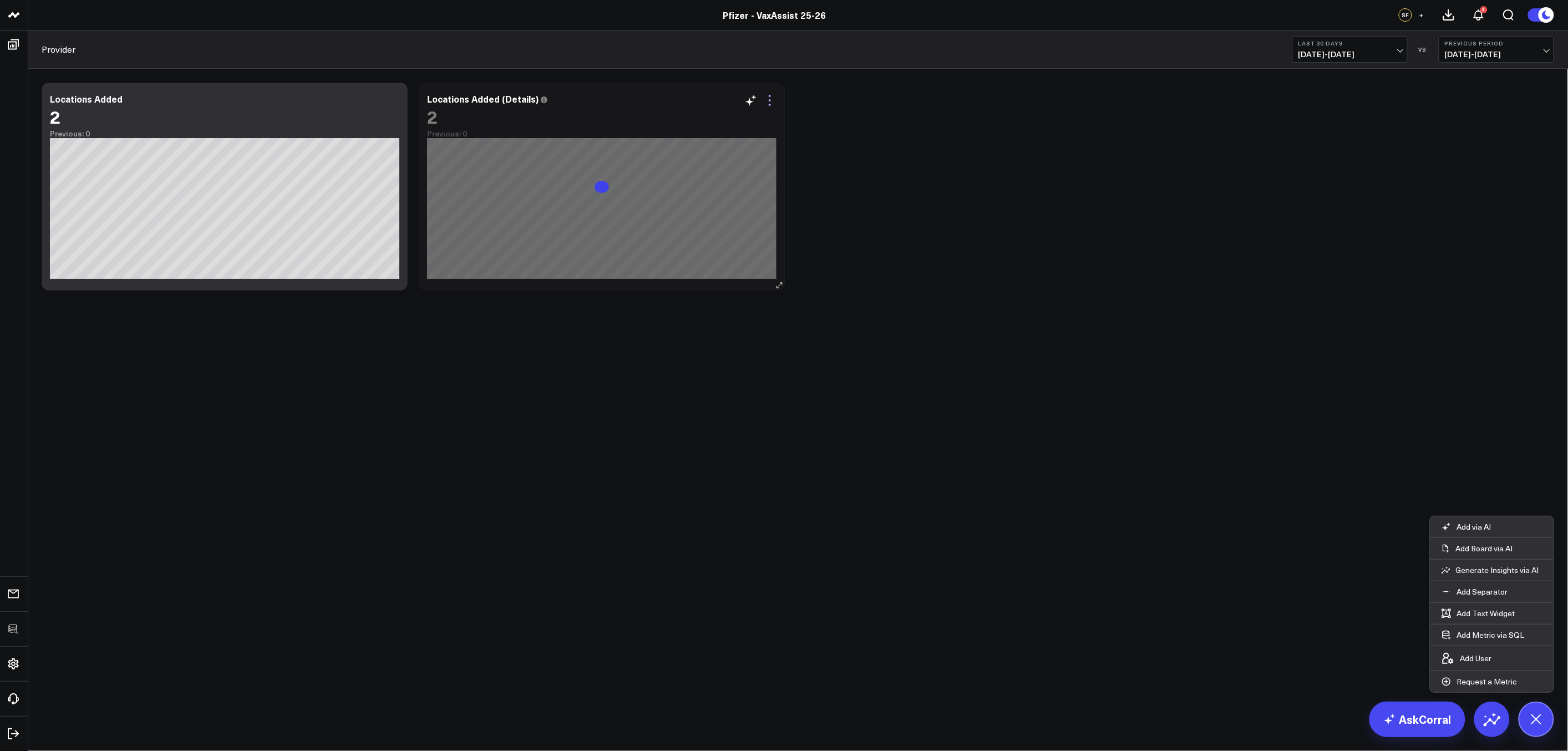
click at [768, 104] on icon at bounding box center [770, 101] width 14 height 14
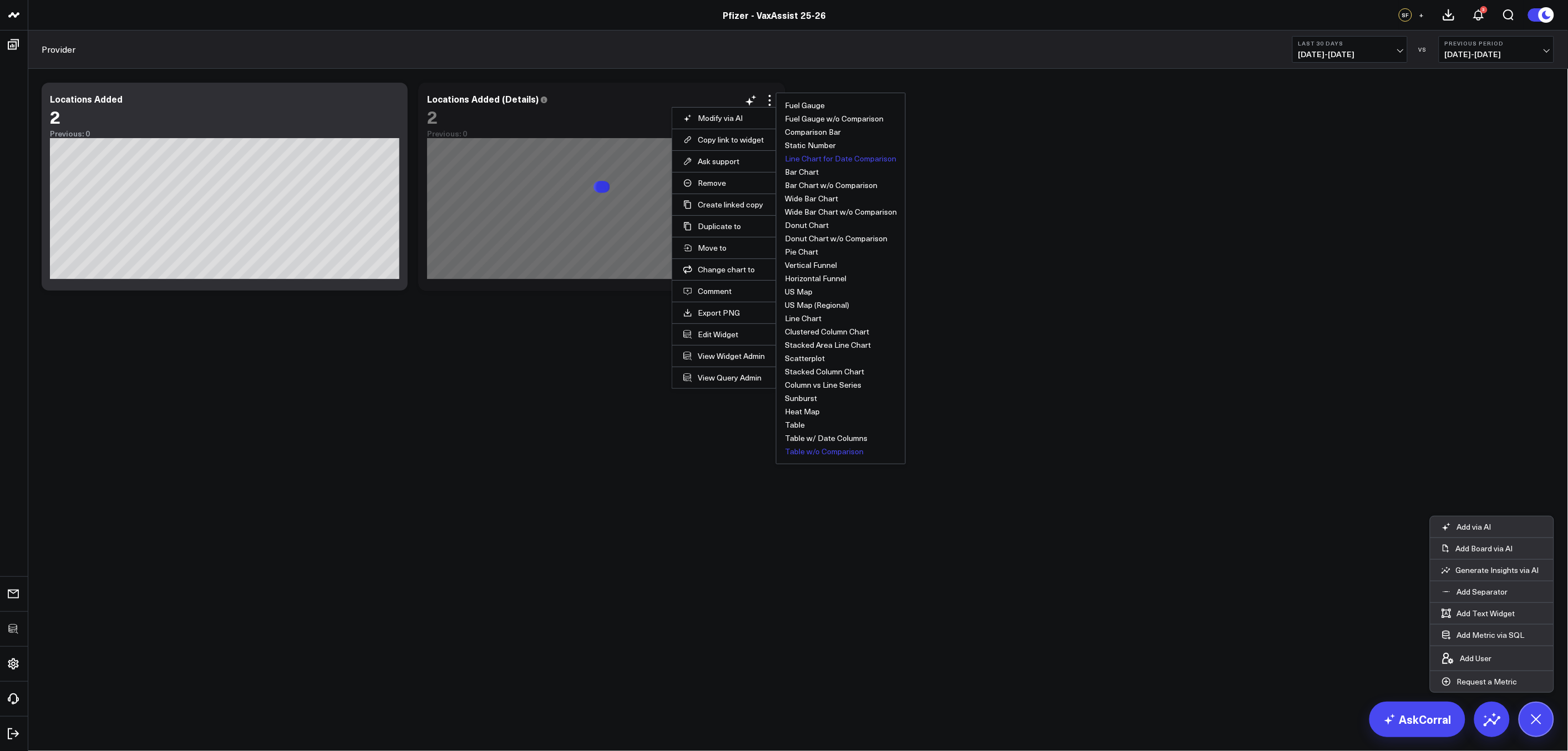
click at [800, 454] on button "Table w/o Comparison" at bounding box center [824, 451] width 79 height 8
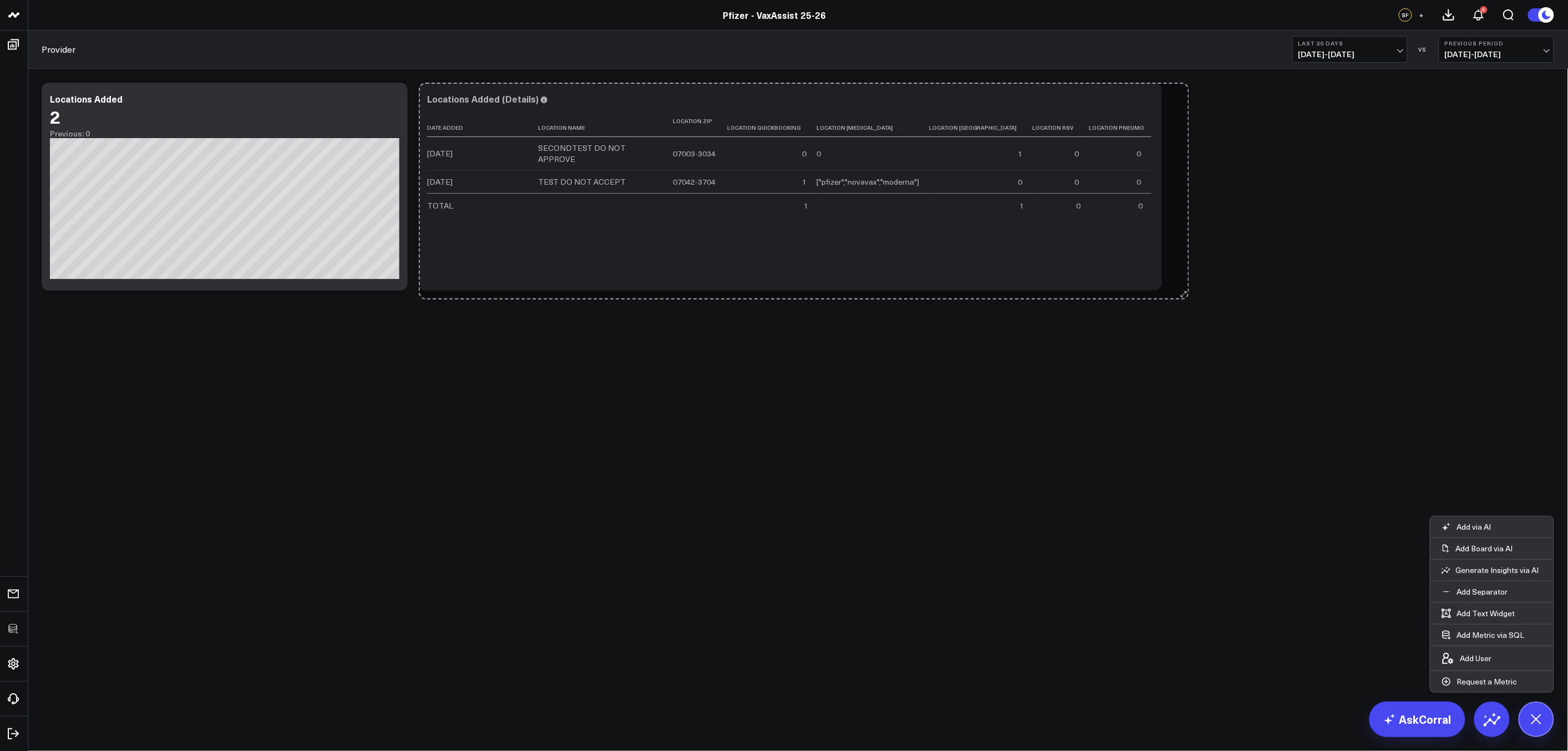
drag, startPoint x: 779, startPoint y: 282, endPoint x: 1183, endPoint y: 291, distance: 404.1
click at [1183, 291] on div "Modify via AI Copy link to widget Ask support Remove Create linked copy Executi…" at bounding box center [797, 187] width 1524 height 219
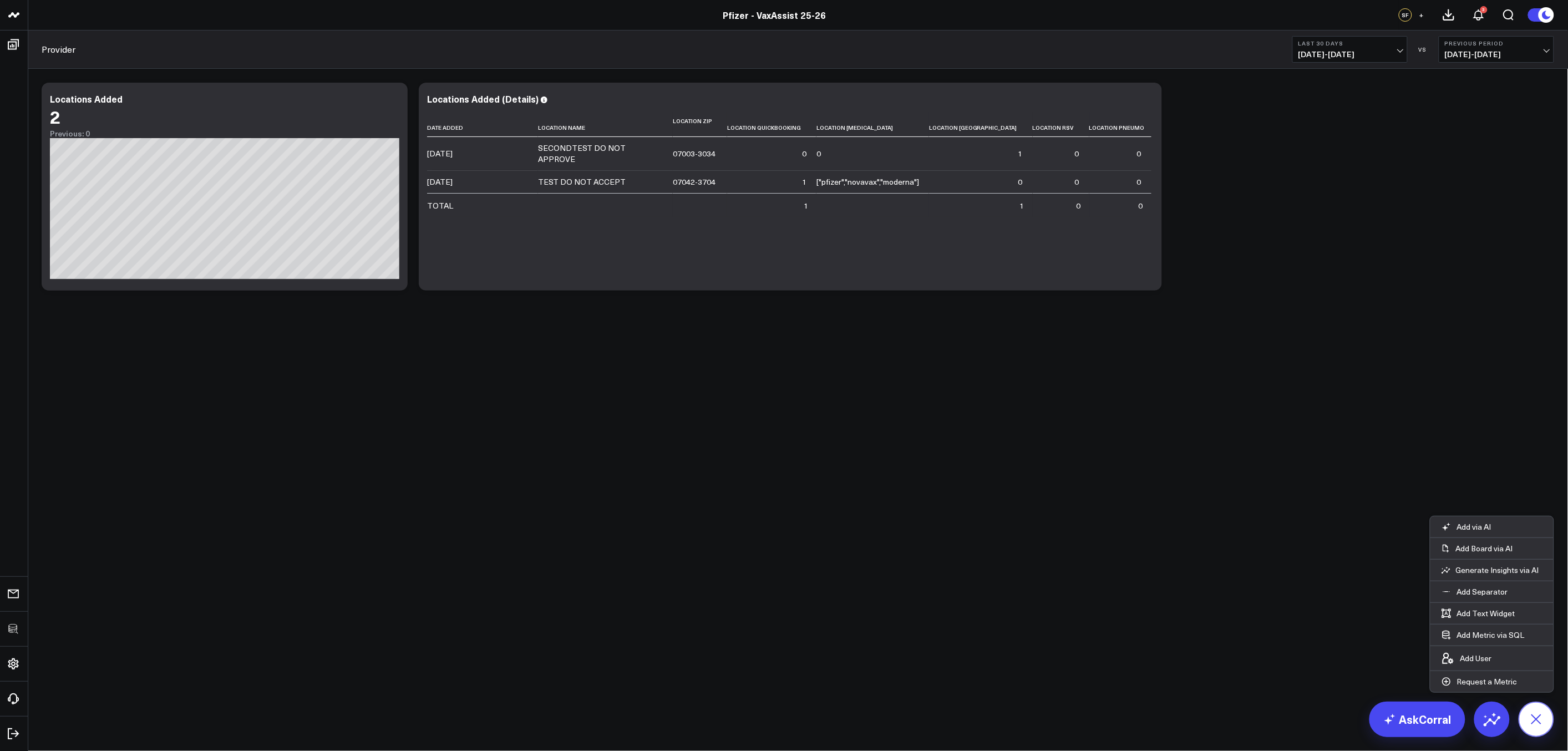
click at [1540, 711] on icon at bounding box center [1536, 719] width 25 height 25
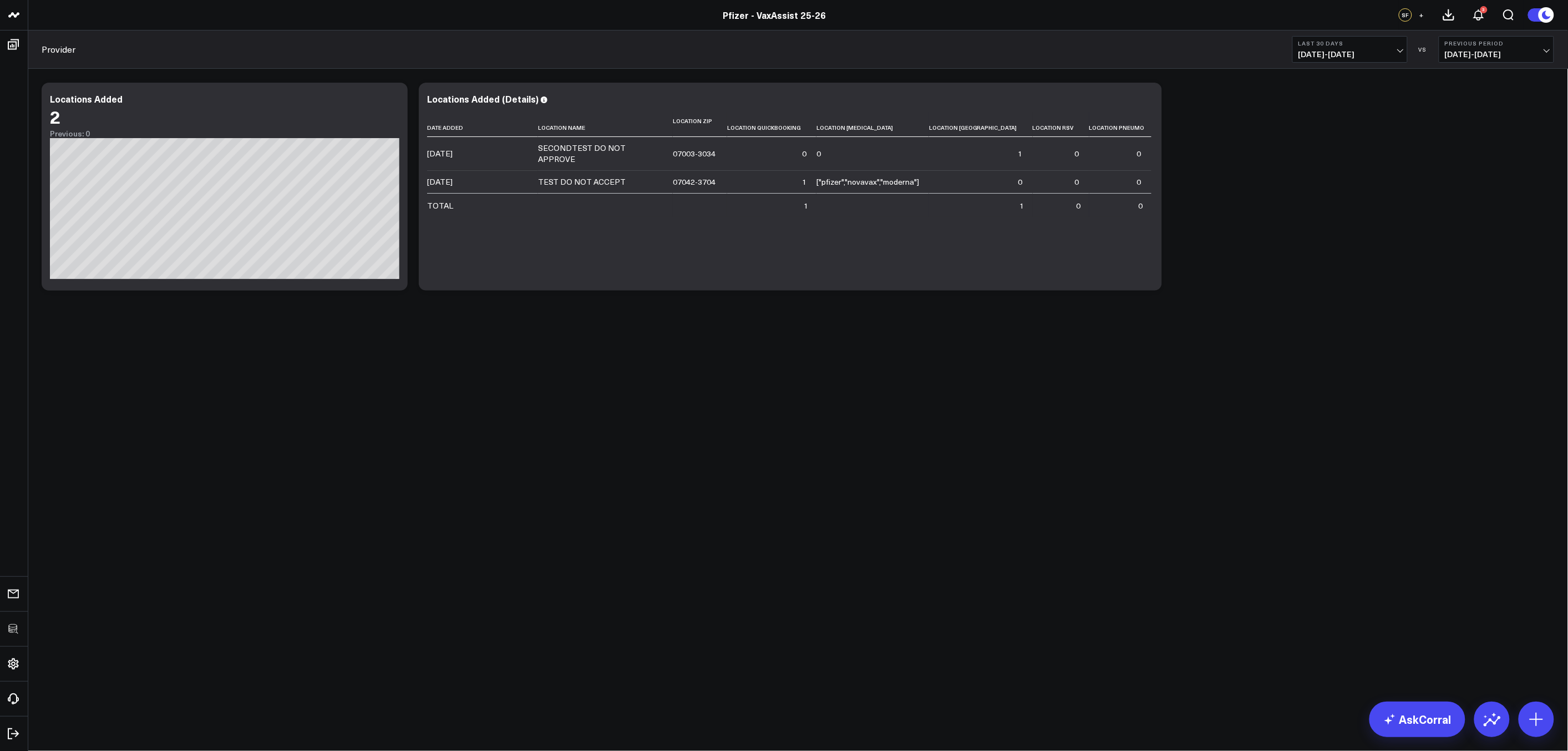
click at [865, 561] on body "3725 Test 829 Studios Accenture Activant Capital Agriculture & Farming Demo All…" at bounding box center [784, 376] width 1568 height 751
click at [358, 499] on body "3725 Test 829 Studios Accenture Activant Capital Agriculture & Farming Demo All…" at bounding box center [784, 376] width 1568 height 751
click at [390, 101] on icon at bounding box center [393, 101] width 14 height 14
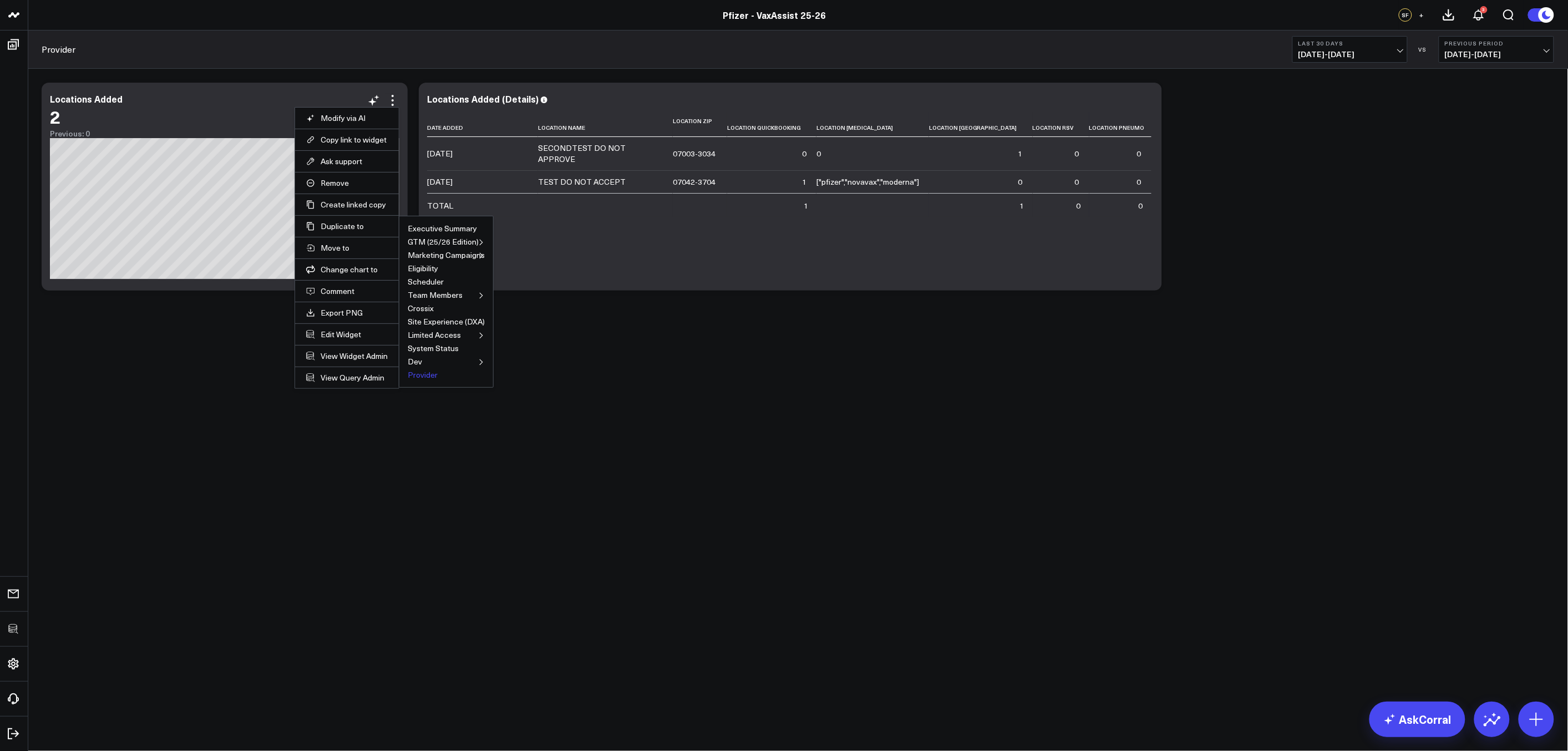
click at [424, 373] on button "Provider" at bounding box center [422, 375] width 30 height 8
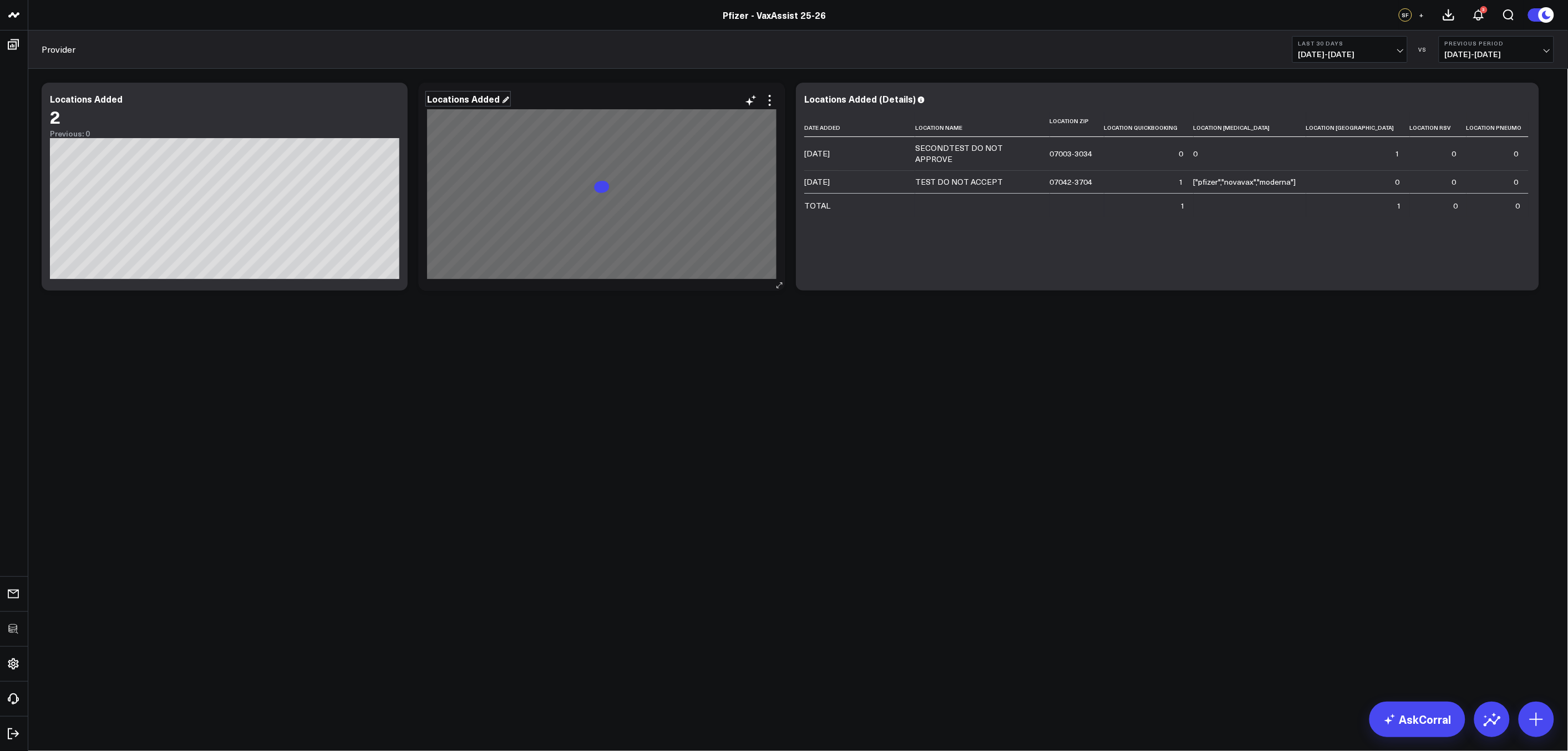
click at [468, 102] on div "Locations Added" at bounding box center [467, 99] width 82 height 12
drag, startPoint x: 470, startPoint y: 101, endPoint x: 498, endPoint y: 101, distance: 28.0
click at [498, 101] on div "Locations Added" at bounding box center [467, 99] width 82 height 12
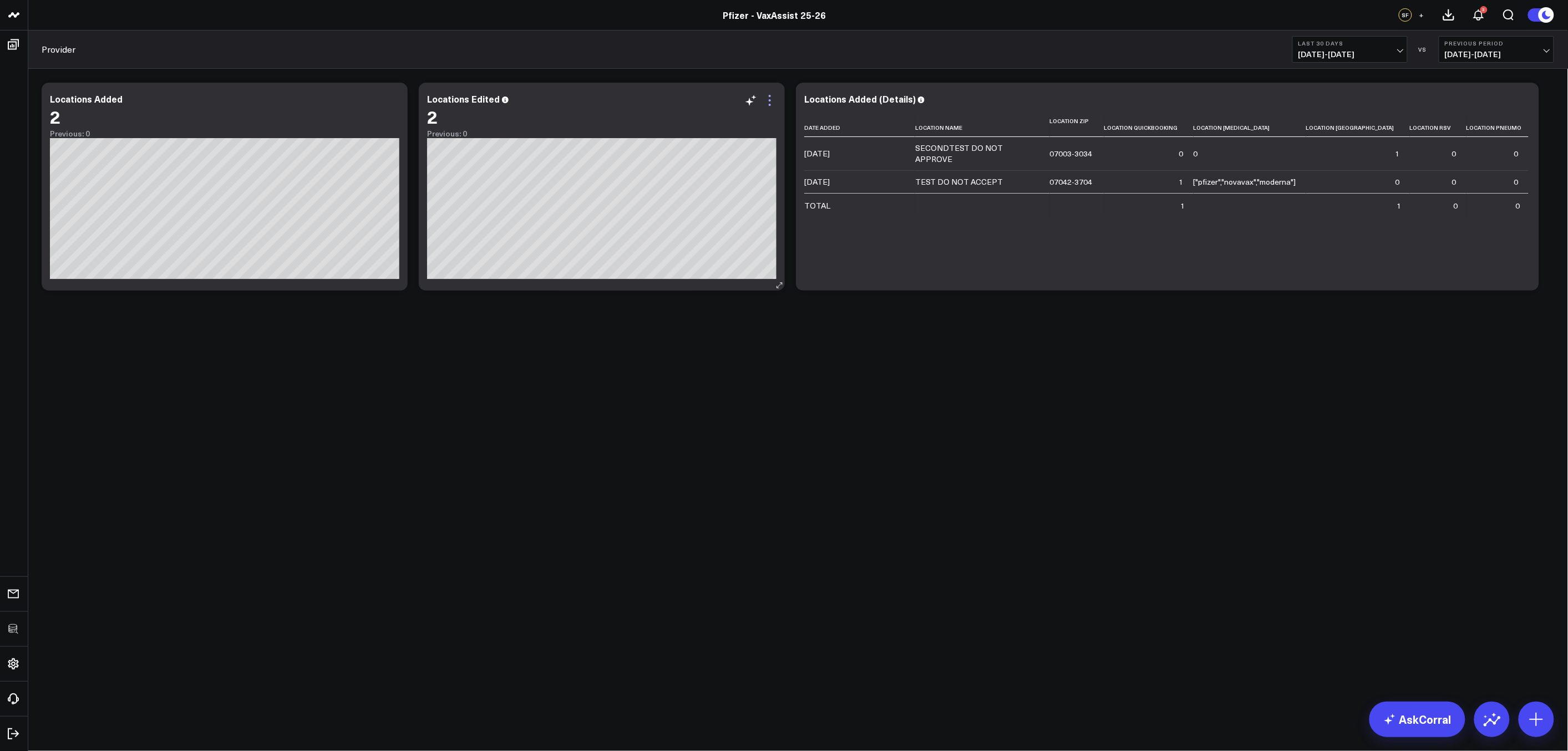
click at [769, 99] on icon at bounding box center [770, 101] width 14 height 14
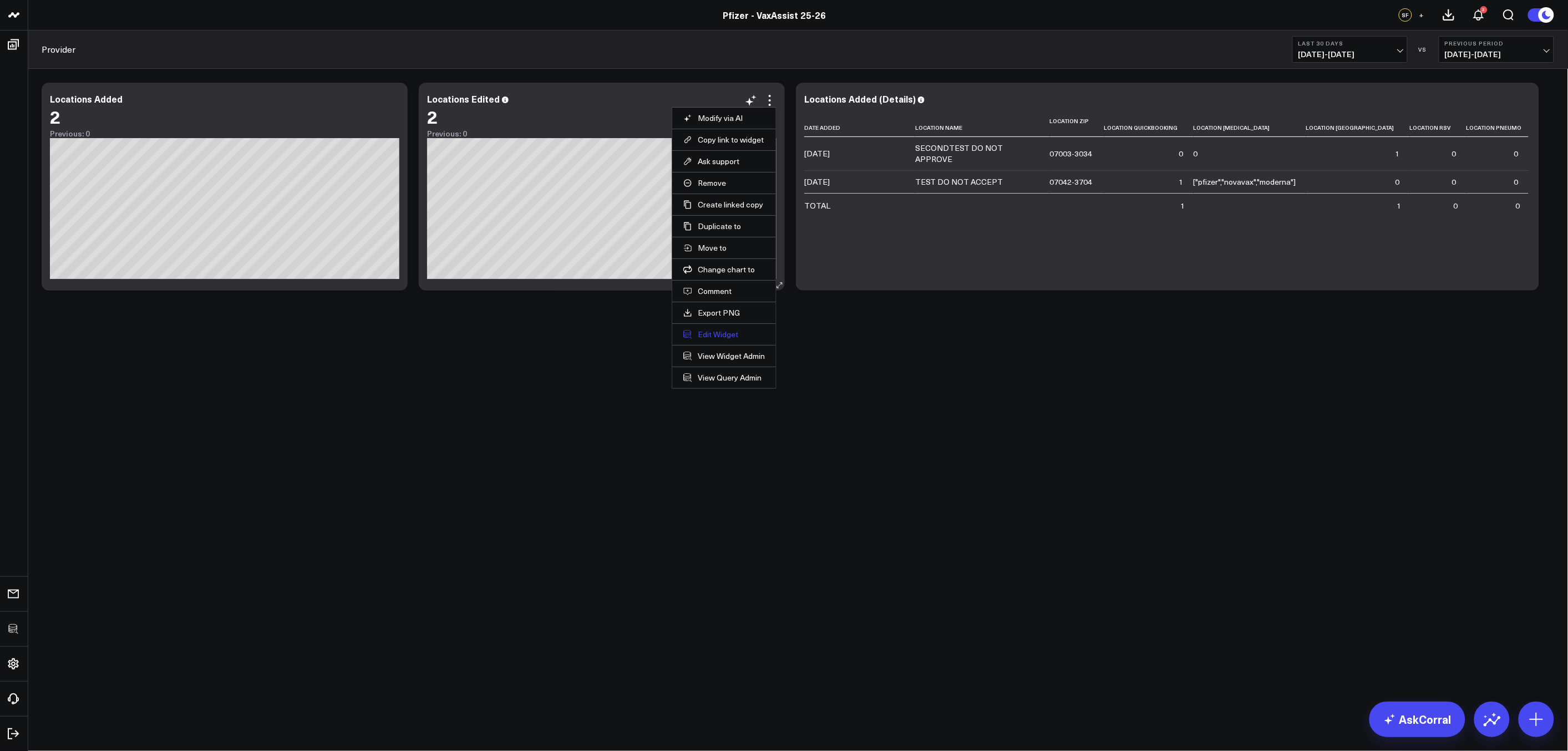
click at [706, 335] on button "Edit Widget" at bounding box center [724, 334] width 82 height 10
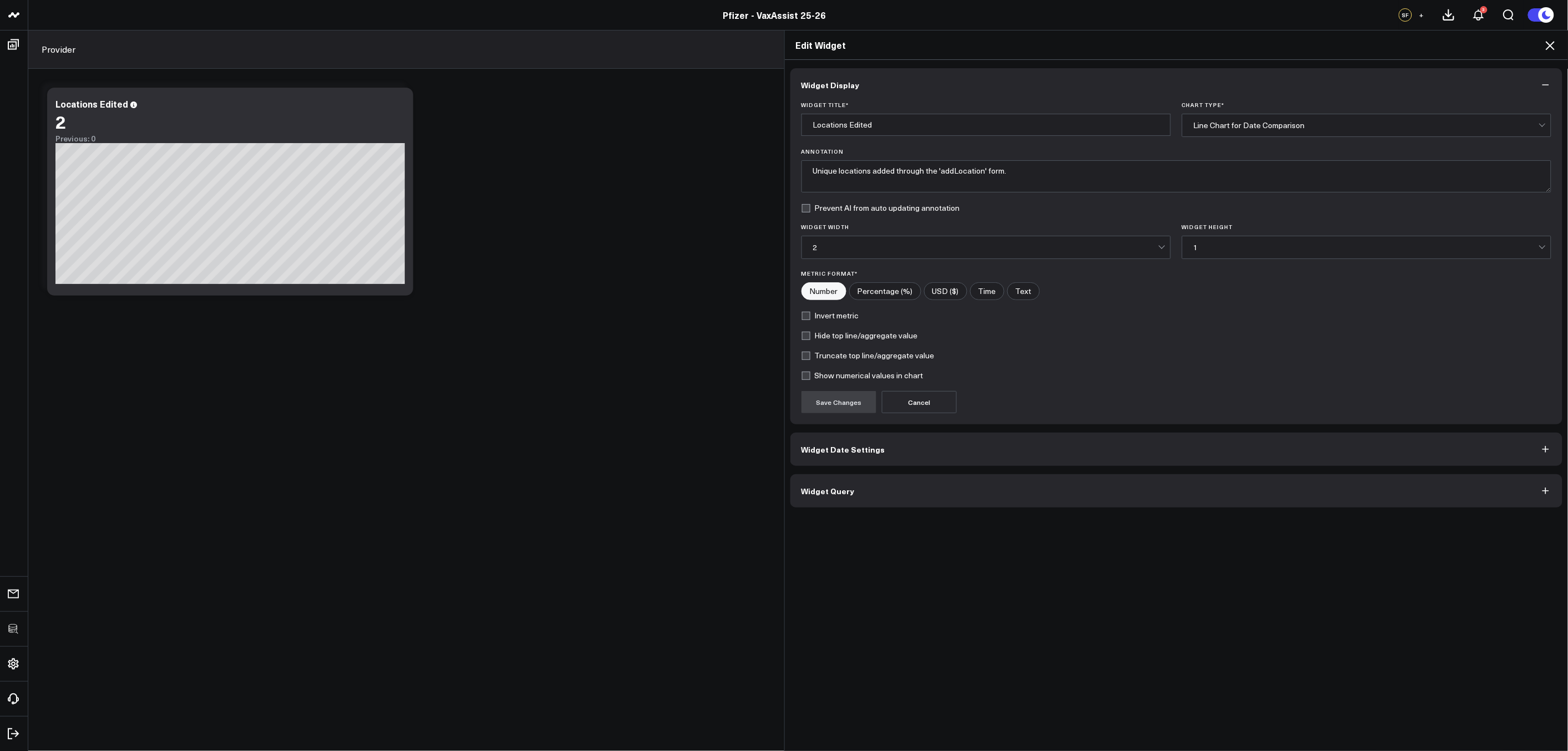
click at [998, 478] on button "Widget Query" at bounding box center [1176, 491] width 773 height 33
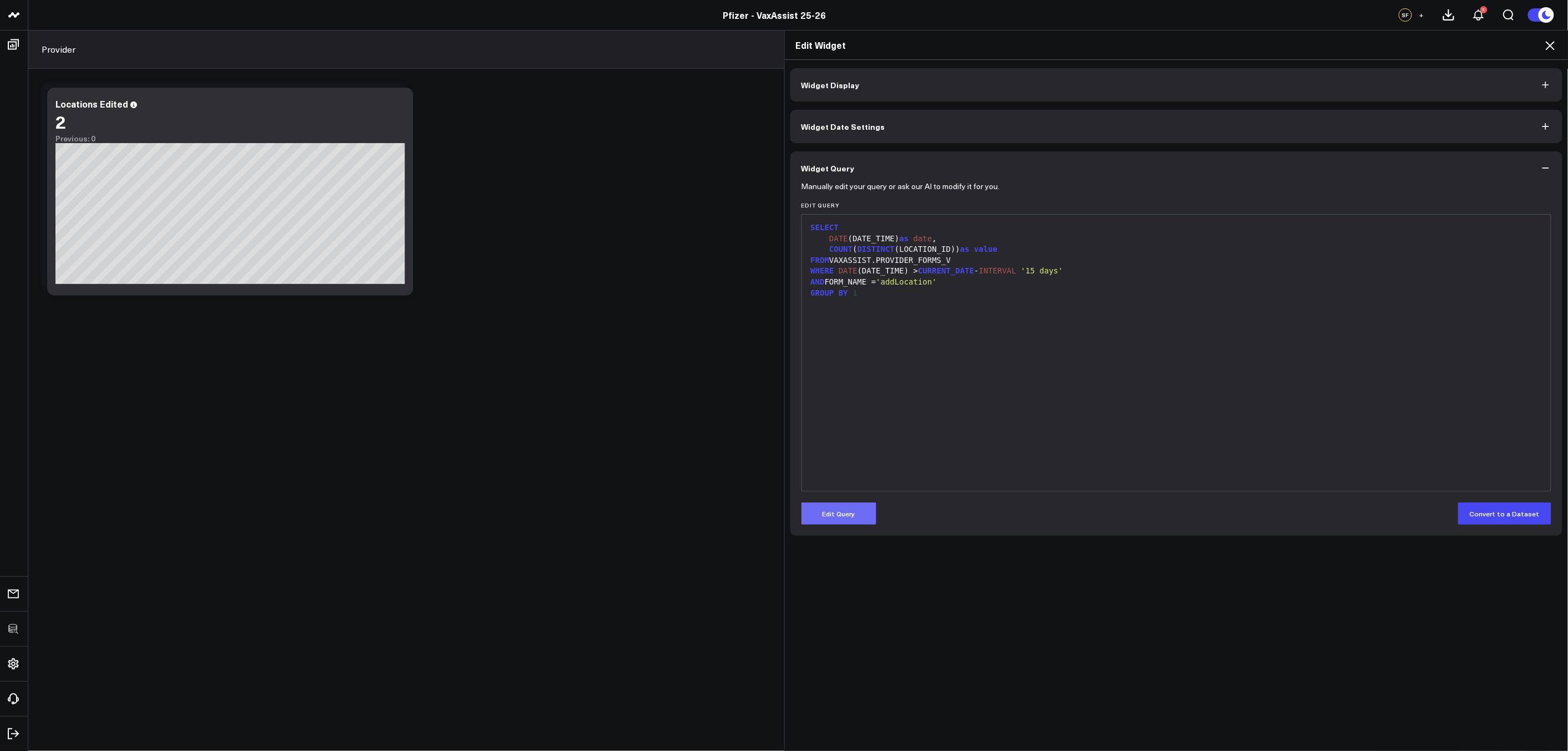
click at [860, 505] on button "Edit Query" at bounding box center [839, 514] width 75 height 22
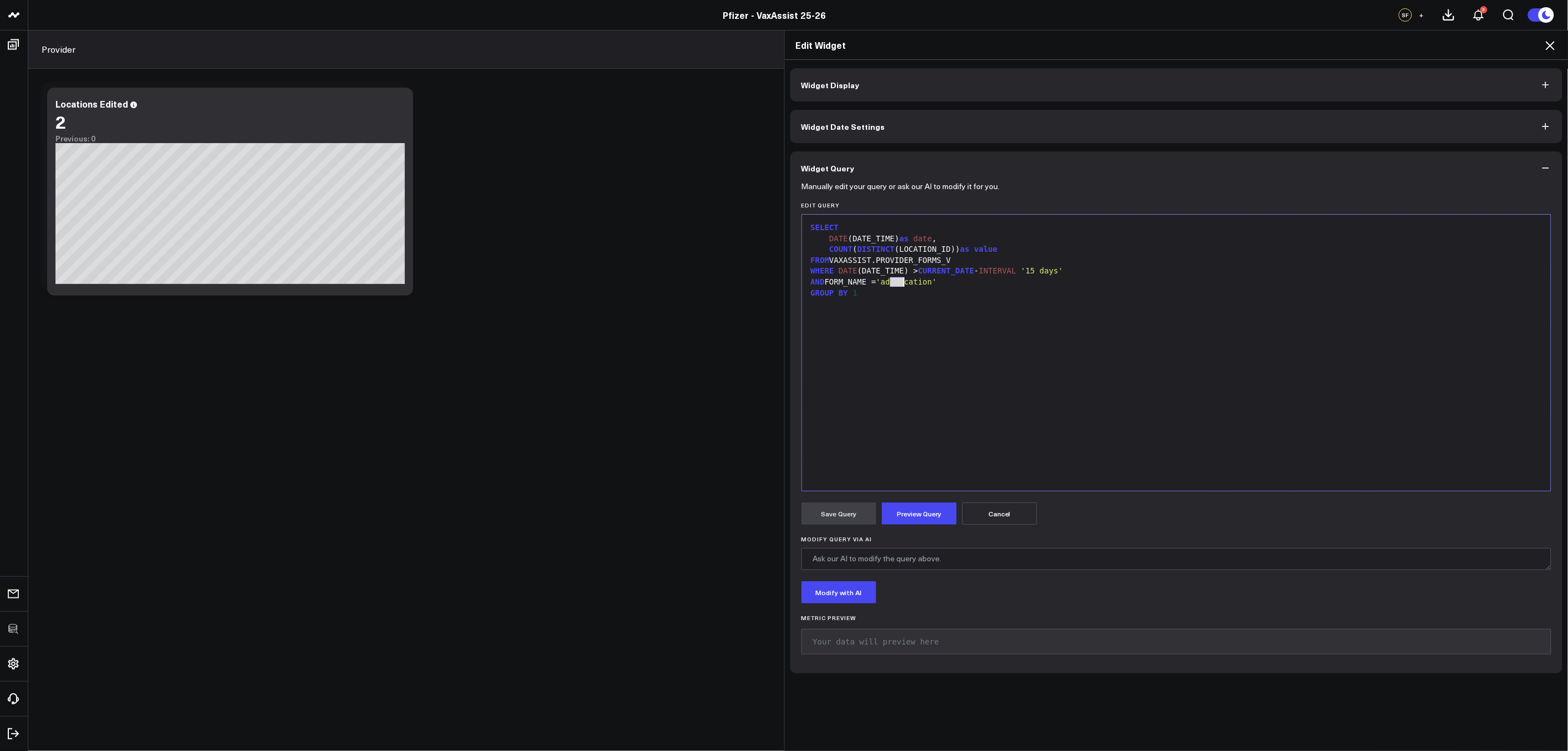
drag, startPoint x: 886, startPoint y: 283, endPoint x: 899, endPoint y: 283, distance: 13.0
click at [899, 283] on span "'addLocation'" at bounding box center [907, 282] width 61 height 9
drag, startPoint x: 921, startPoint y: 518, endPoint x: 912, endPoint y: 519, distance: 9.1
click at [921, 518] on button "Preview Query" at bounding box center [919, 514] width 75 height 22
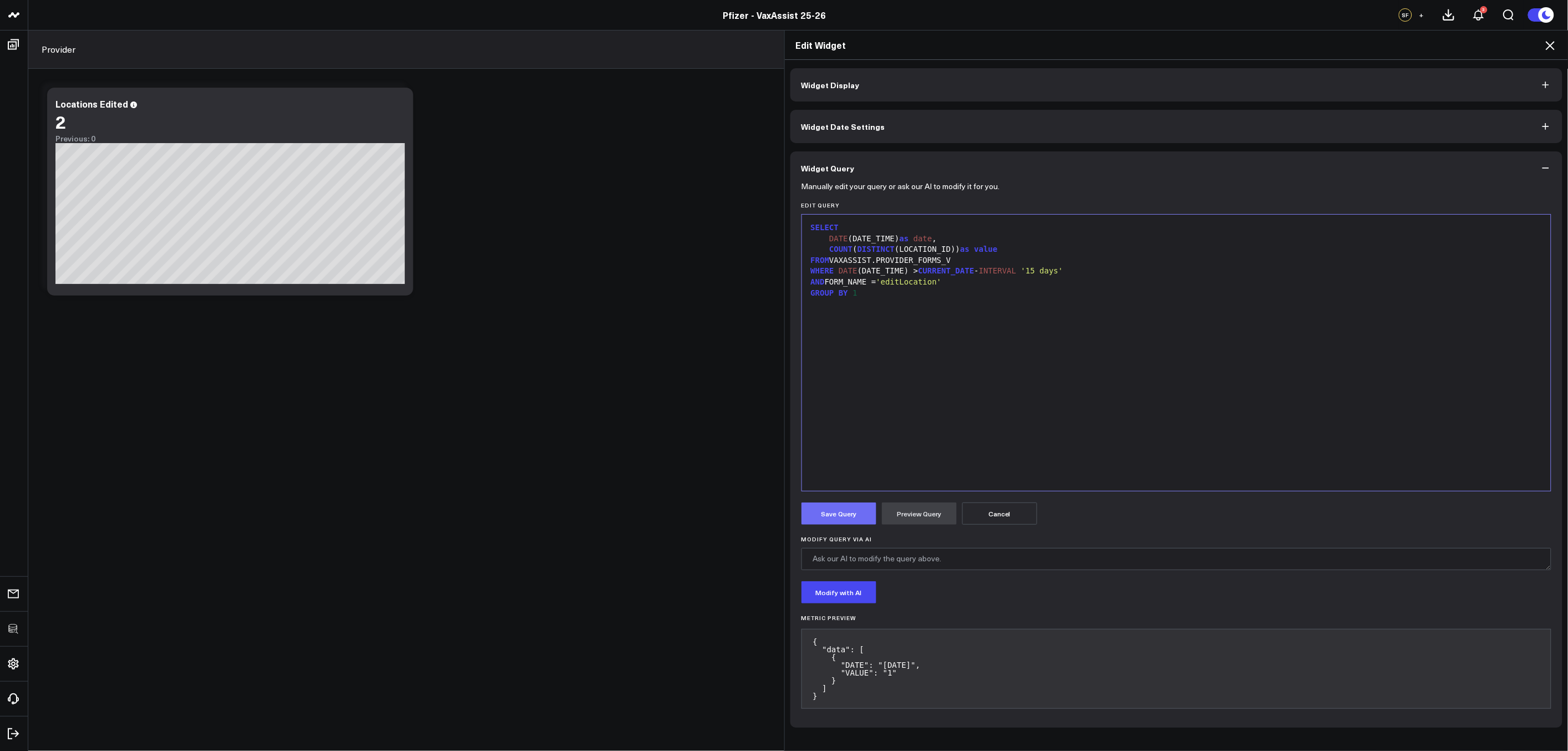
click at [859, 515] on button "Save Query" at bounding box center [839, 514] width 75 height 22
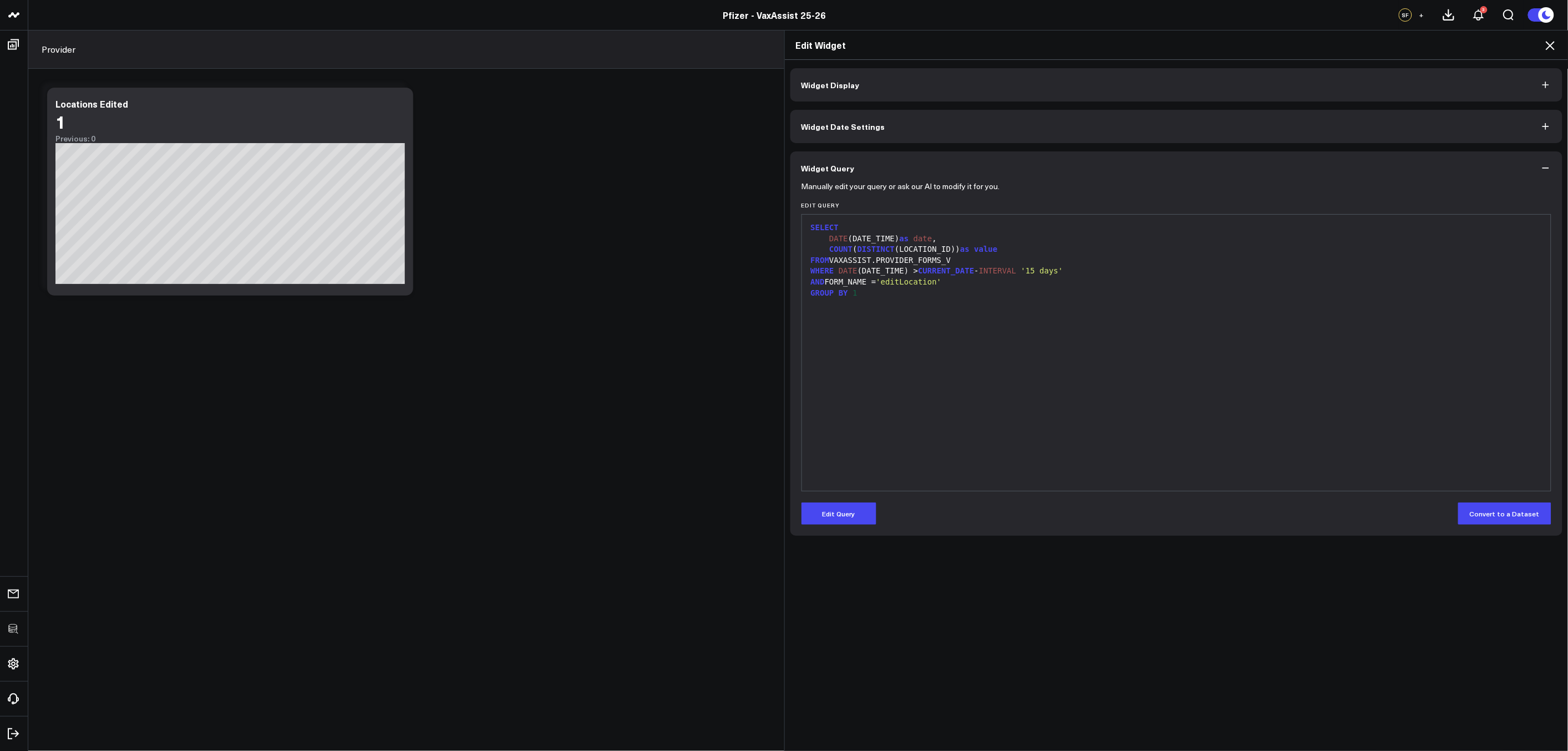
click at [1552, 41] on icon at bounding box center [1550, 46] width 14 height 14
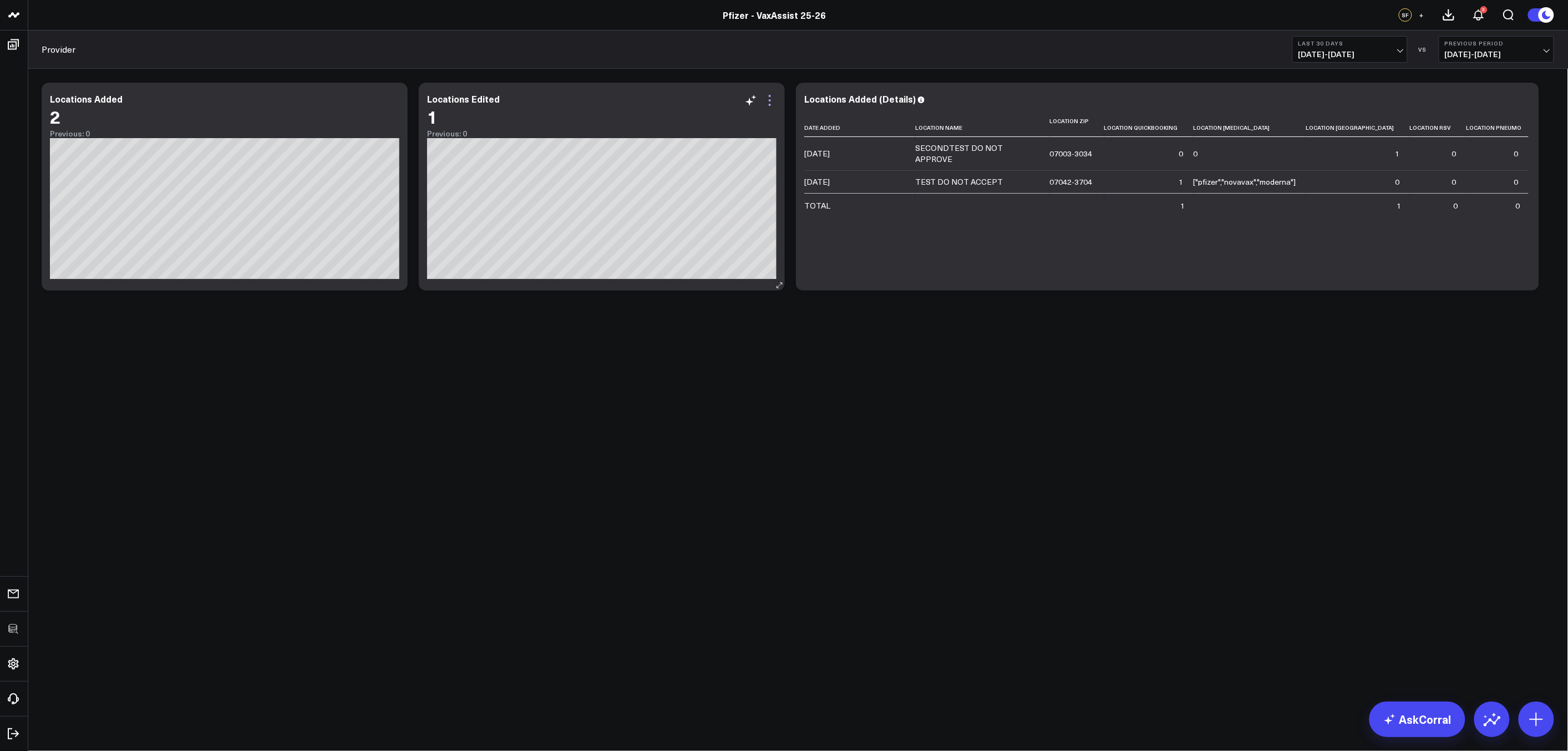
click at [767, 104] on icon at bounding box center [770, 101] width 14 height 14
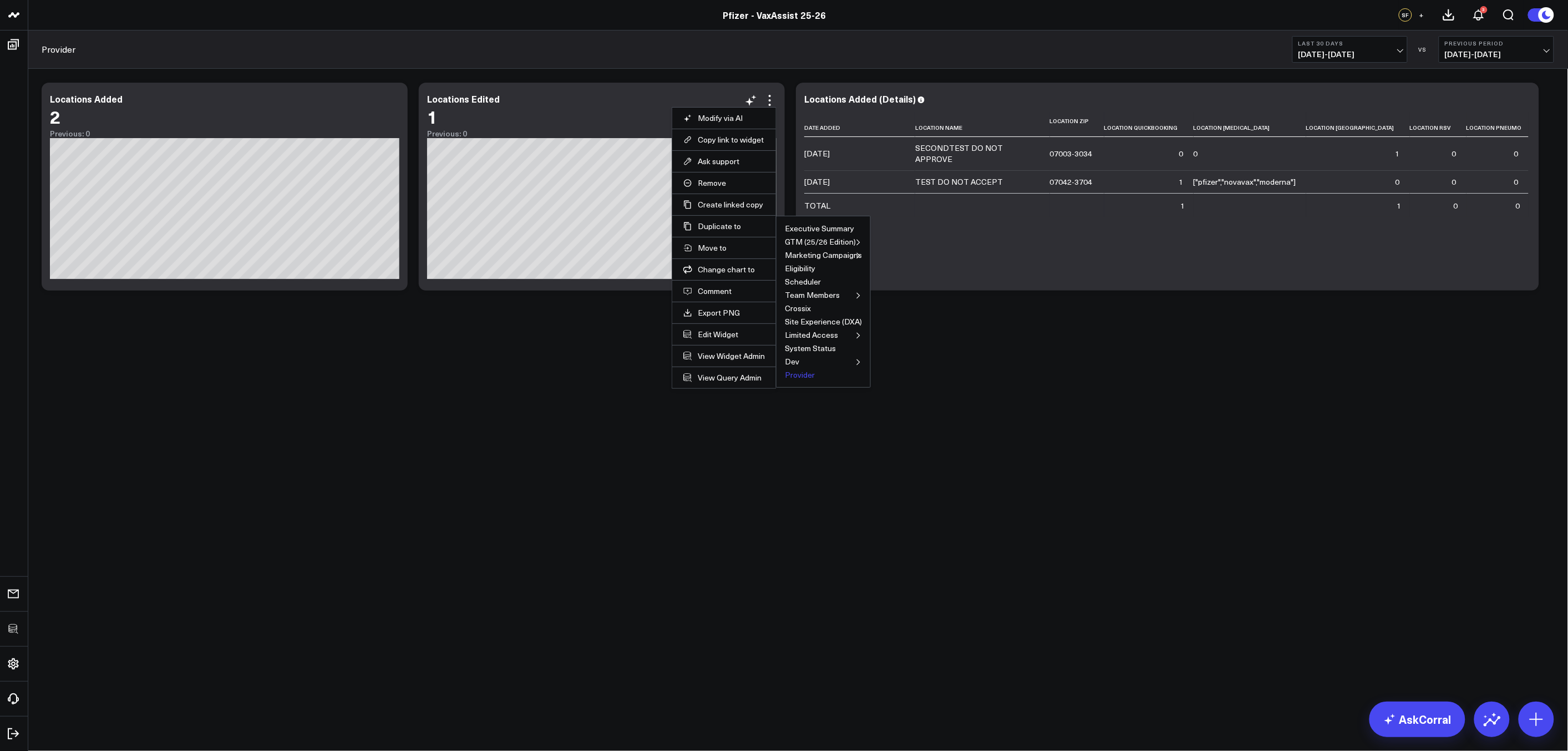
click at [796, 377] on button "Provider" at bounding box center [800, 375] width 30 height 8
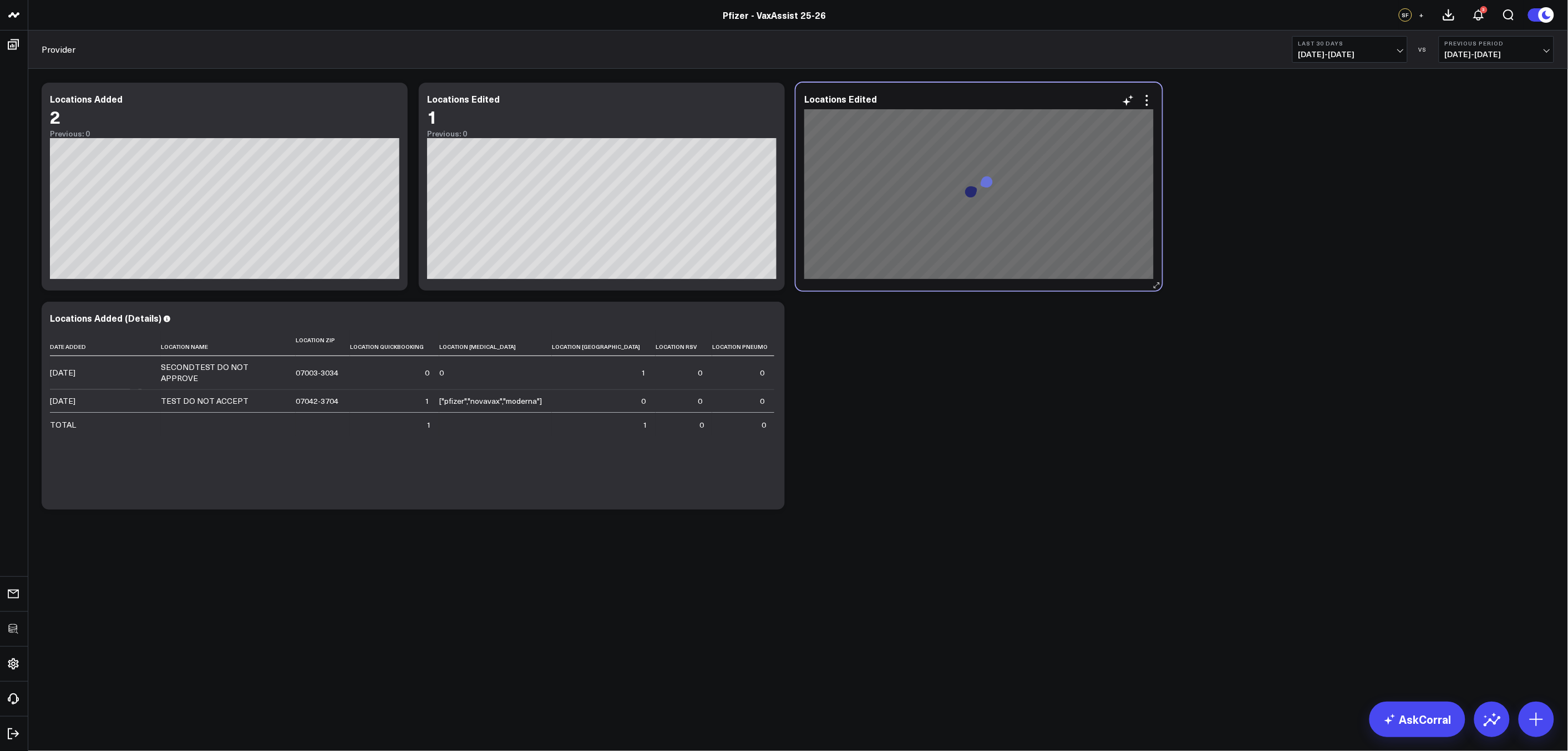
click at [852, 108] on div at bounding box center [979, 107] width 350 height 2
click at [849, 100] on div "Locations Edited" at bounding box center [845, 99] width 82 height 12
drag, startPoint x: 849, startPoint y: 100, endPoint x: 874, endPoint y: 98, distance: 25.1
click at [874, 98] on div "Locations Edited" at bounding box center [845, 99] width 82 height 12
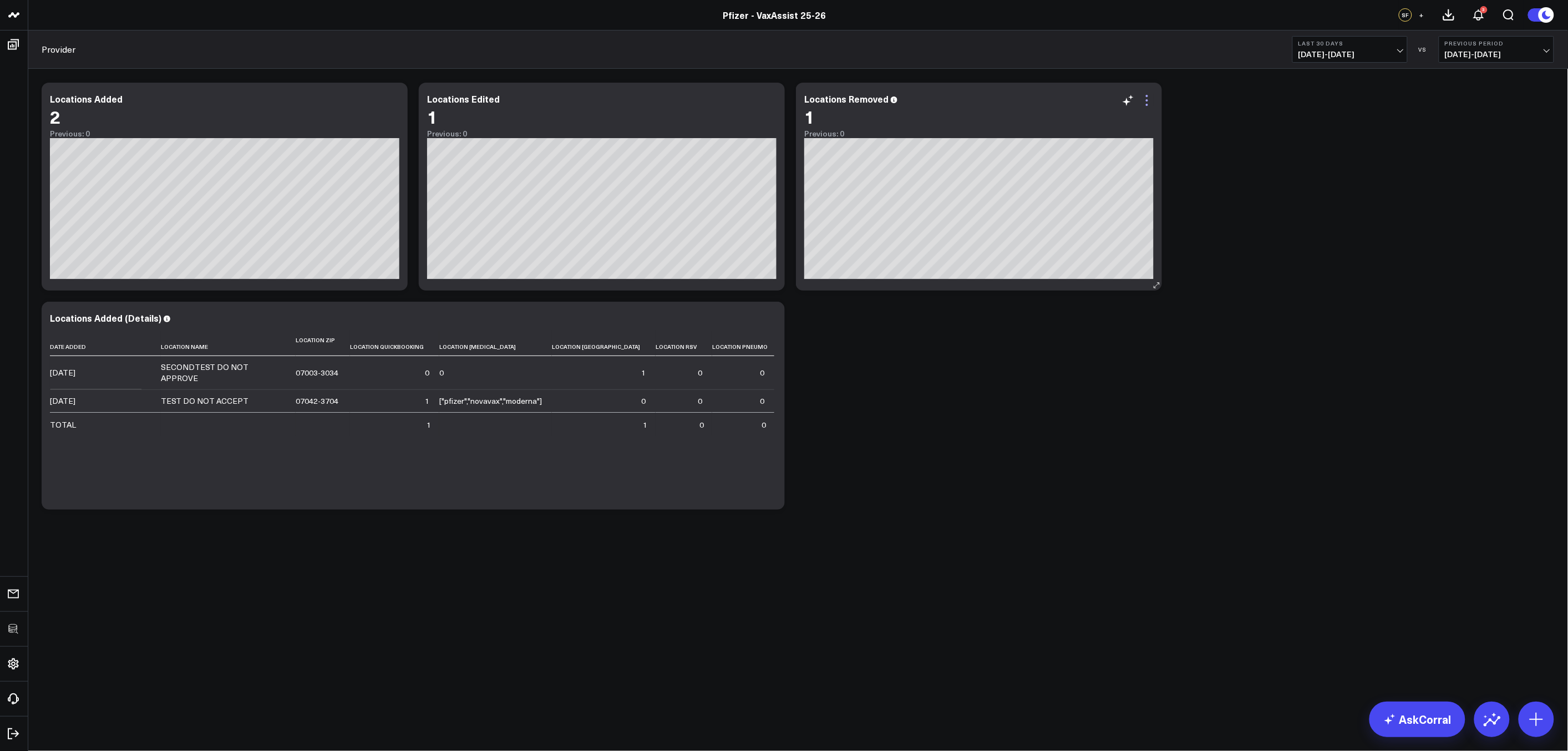
click at [1149, 101] on icon at bounding box center [1147, 101] width 14 height 14
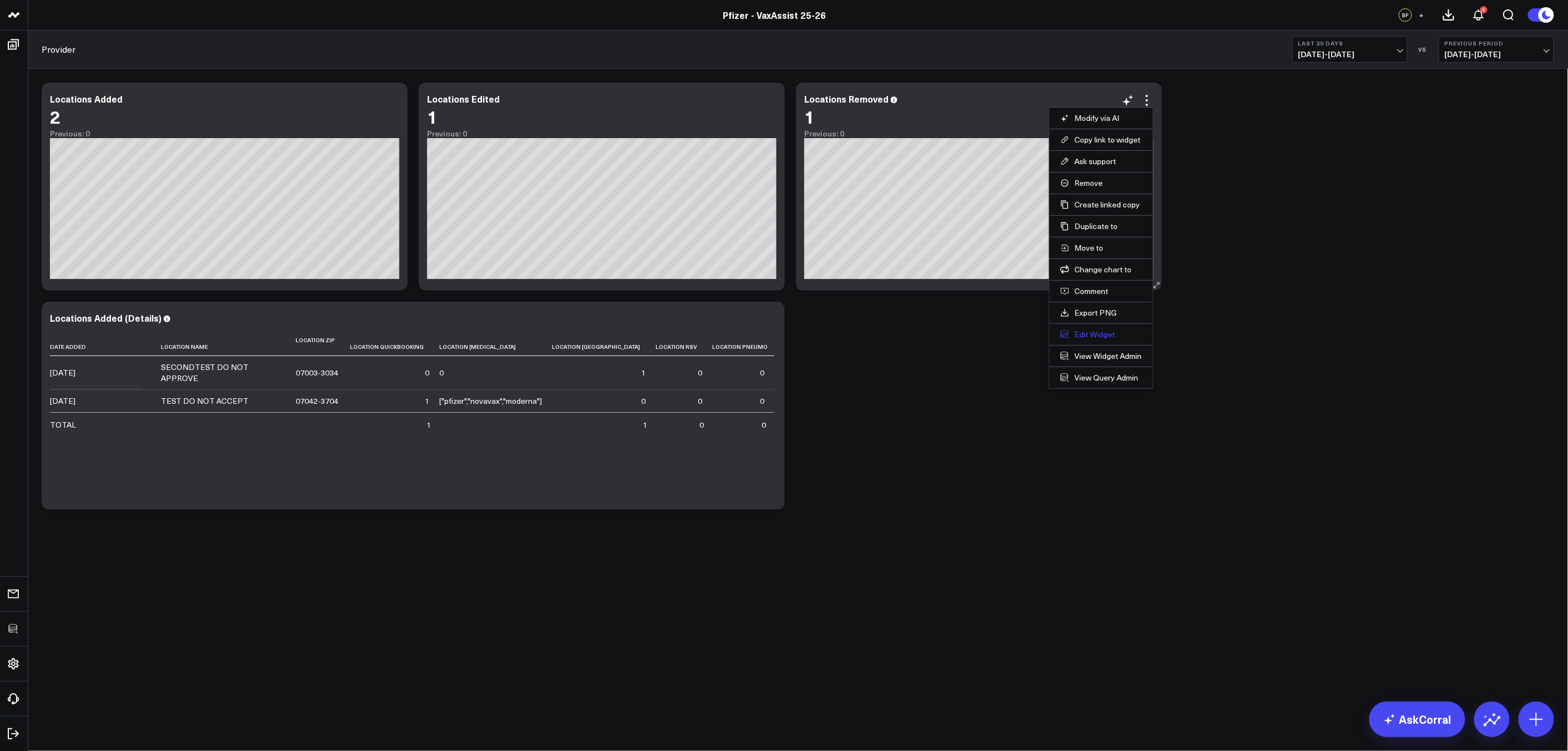
click at [1089, 333] on button "Edit Widget" at bounding box center [1101, 334] width 82 height 10
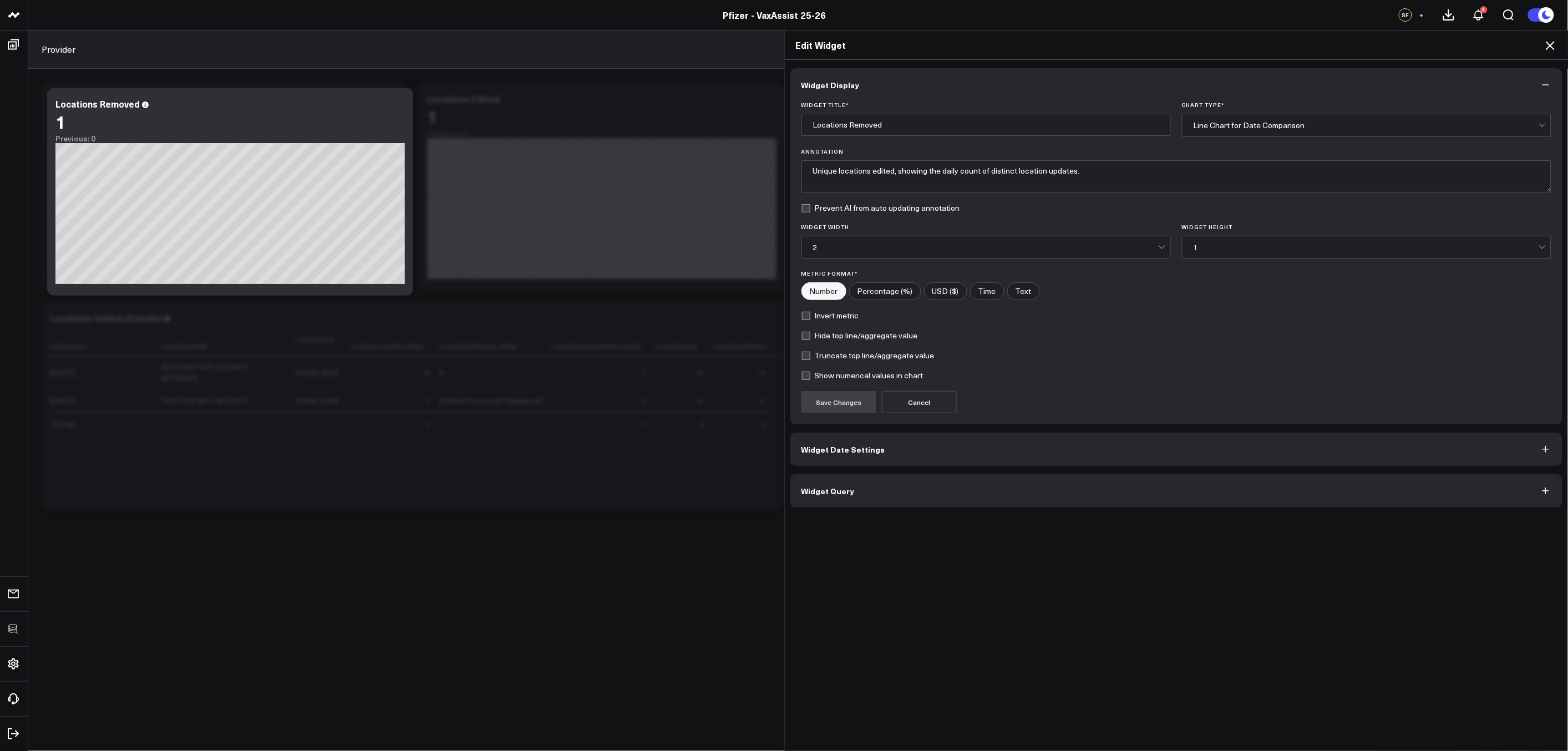
click at [1020, 493] on button "Widget Query" at bounding box center [1176, 491] width 773 height 33
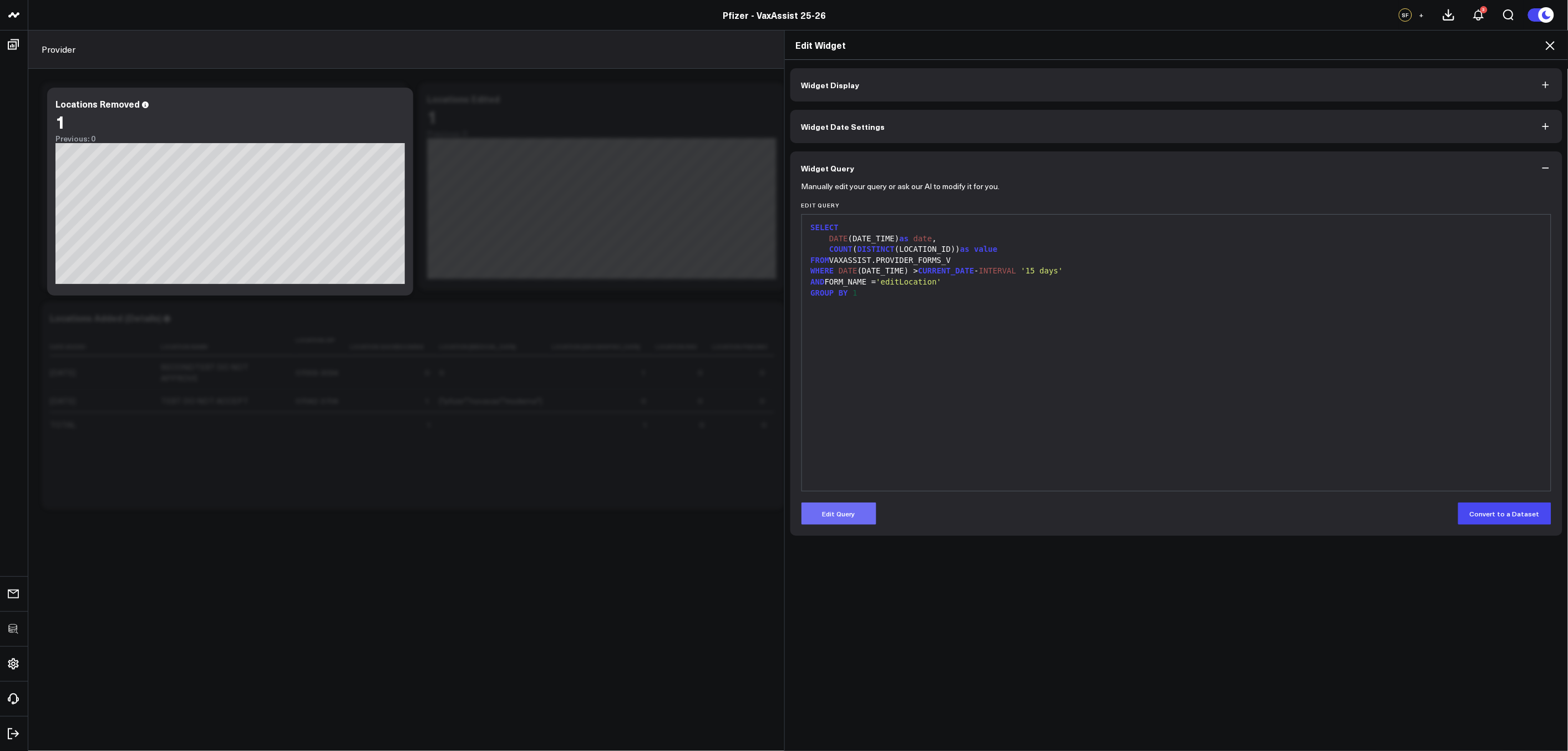
click at [853, 514] on button "Edit Query" at bounding box center [839, 514] width 75 height 22
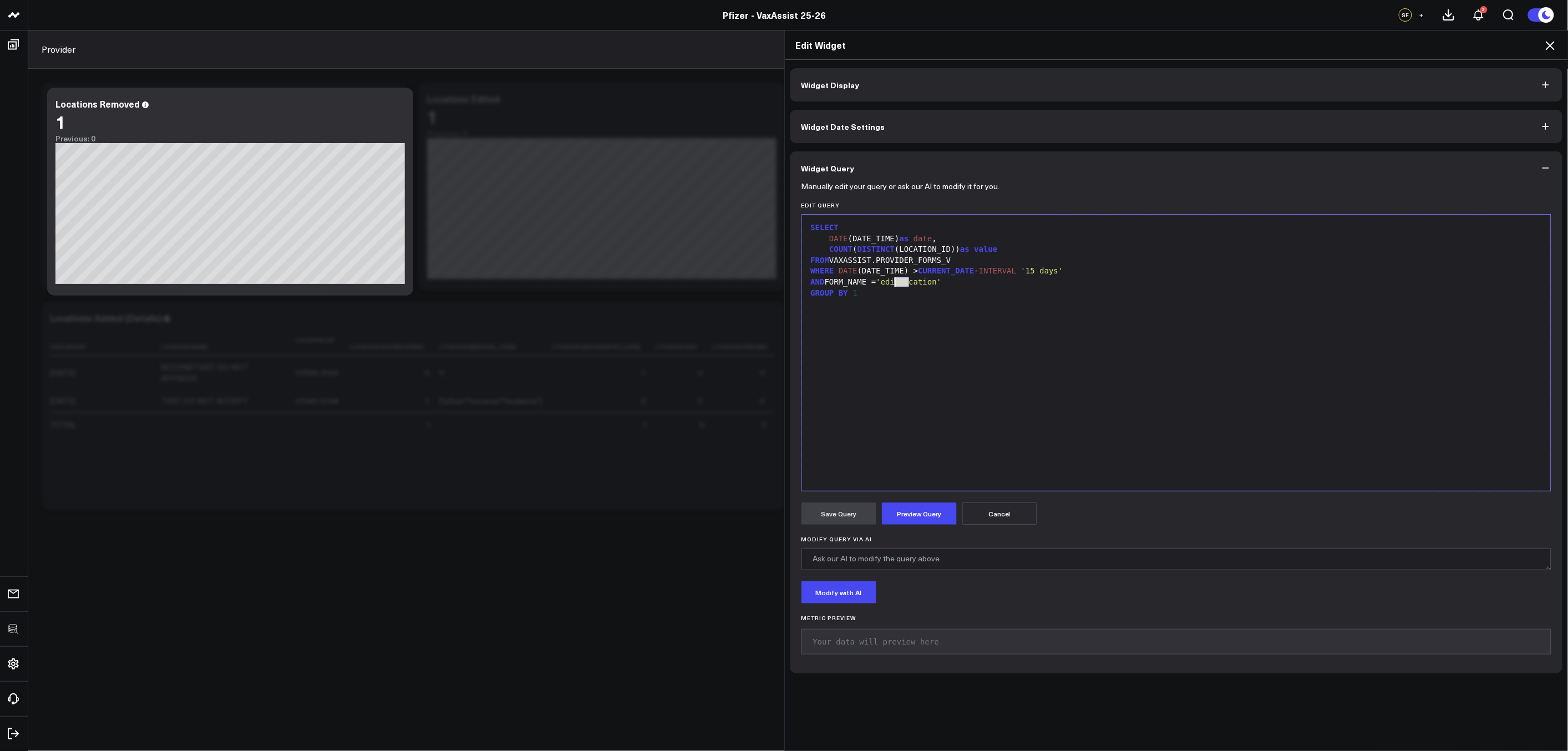
drag, startPoint x: 905, startPoint y: 285, endPoint x: 889, endPoint y: 283, distance: 16.1
click at [889, 283] on span "'editLocation'" at bounding box center [909, 282] width 65 height 9
click at [900, 515] on button "Preview Query" at bounding box center [919, 514] width 75 height 22
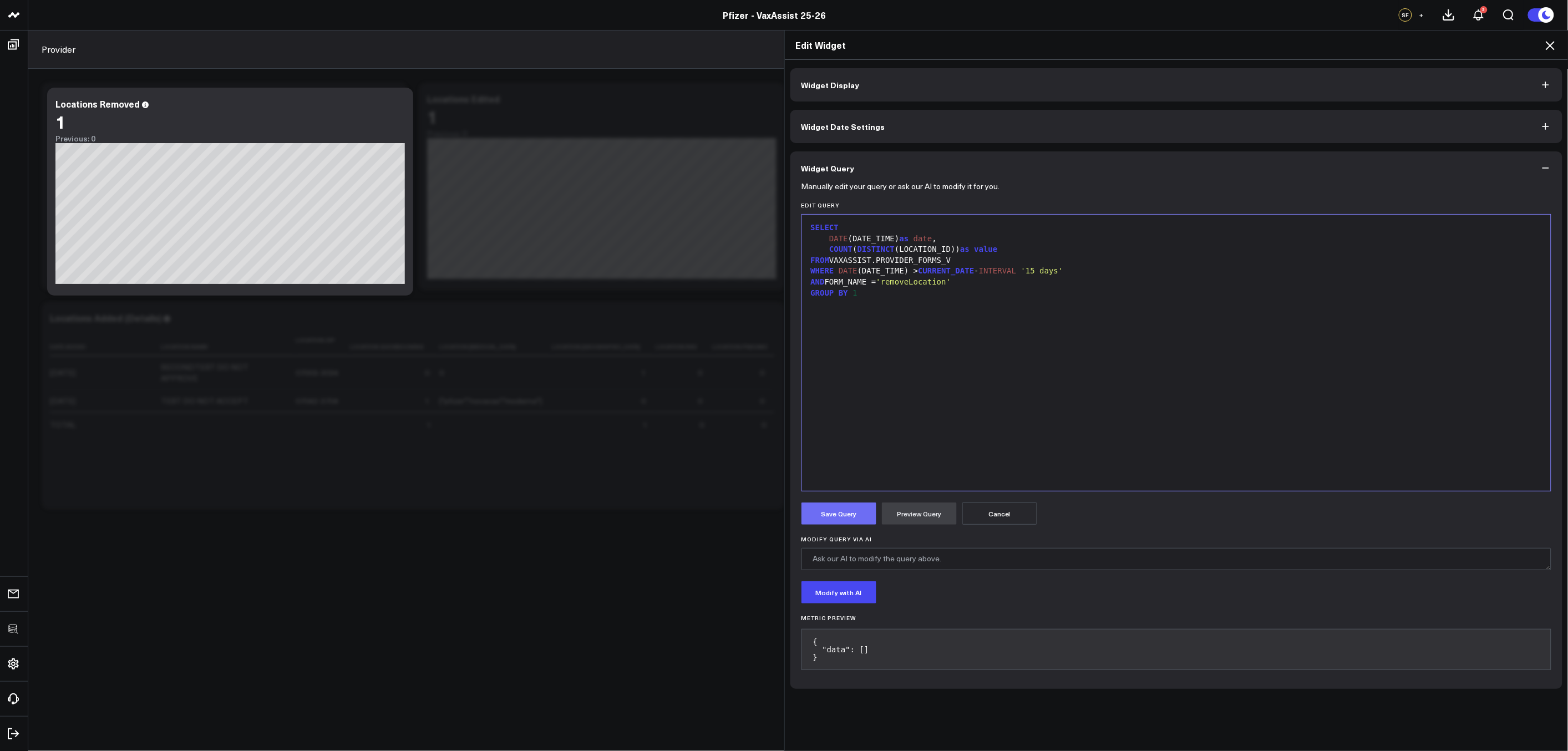
click at [820, 512] on button "Save Query" at bounding box center [839, 514] width 75 height 22
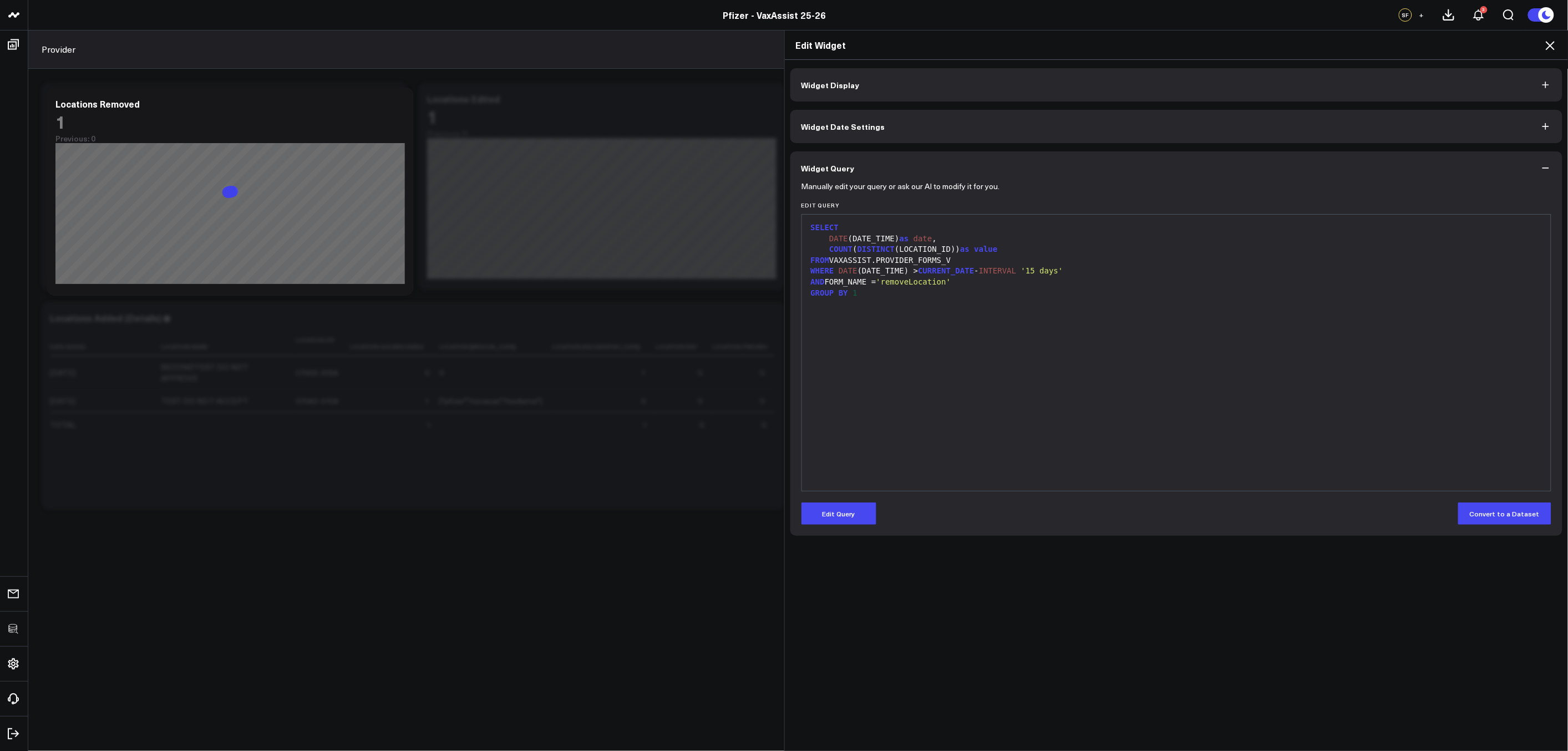
click at [1553, 46] on icon at bounding box center [1550, 46] width 14 height 14
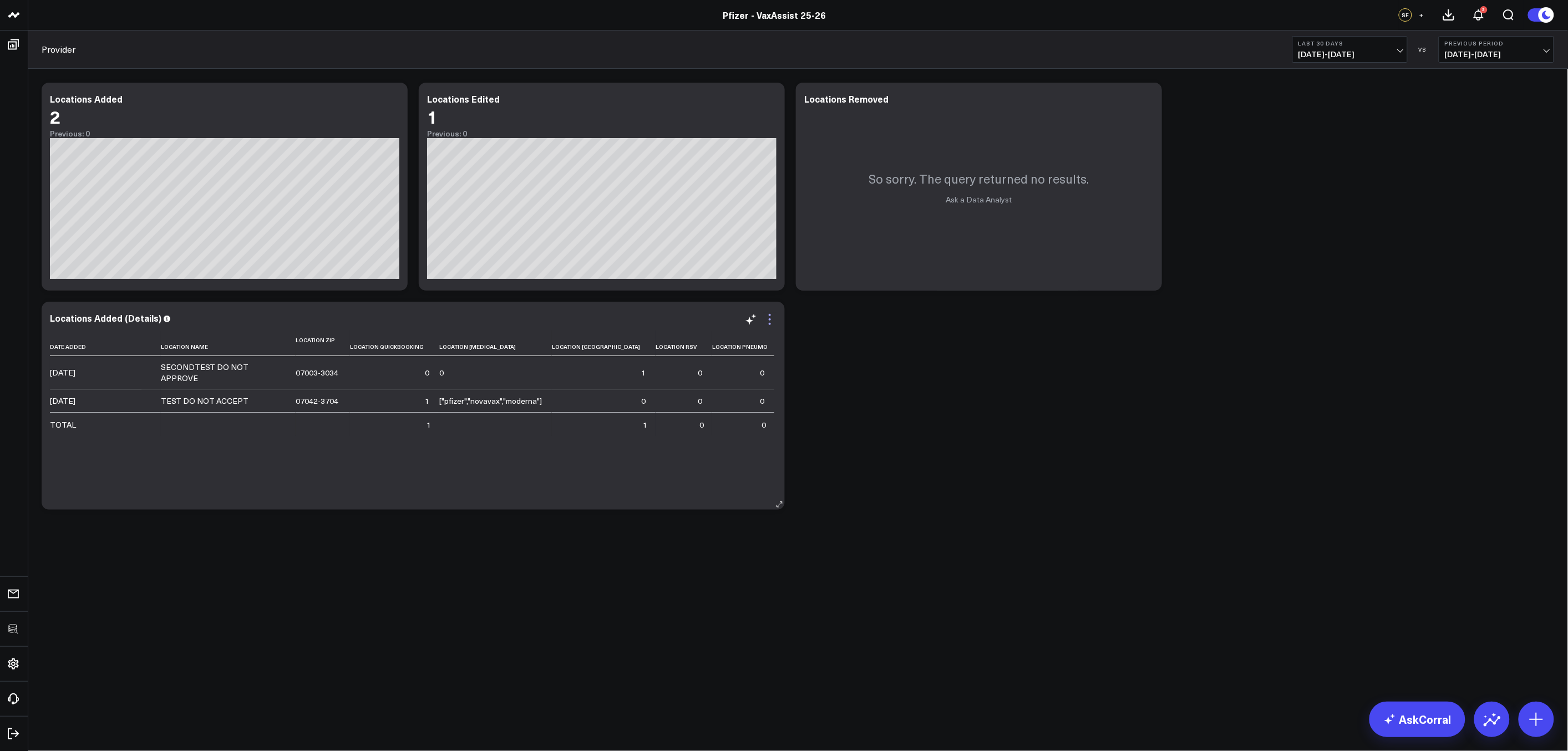
click at [770, 322] on icon at bounding box center [770, 319] width 14 height 14
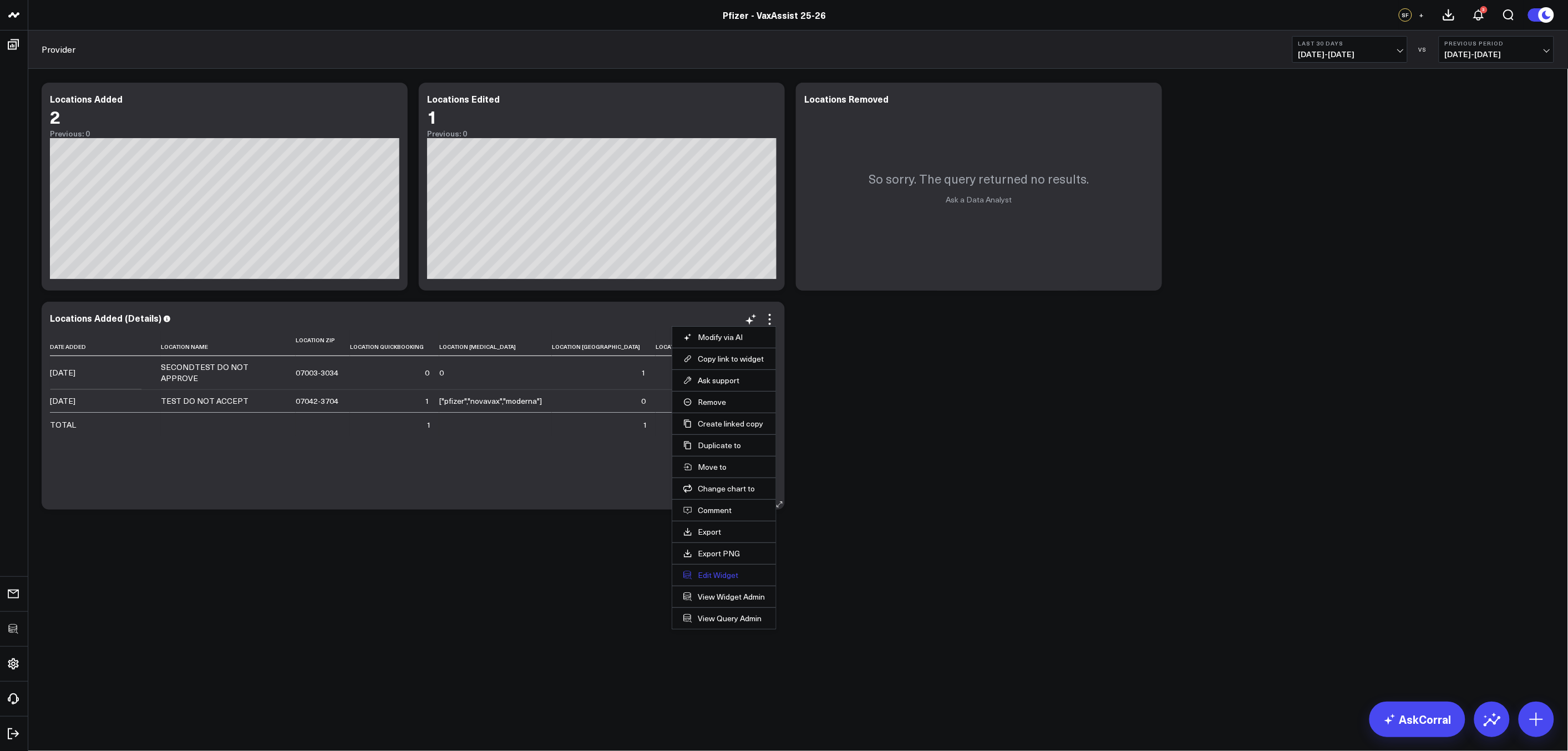
click at [706, 573] on button "Edit Widget" at bounding box center [724, 575] width 82 height 10
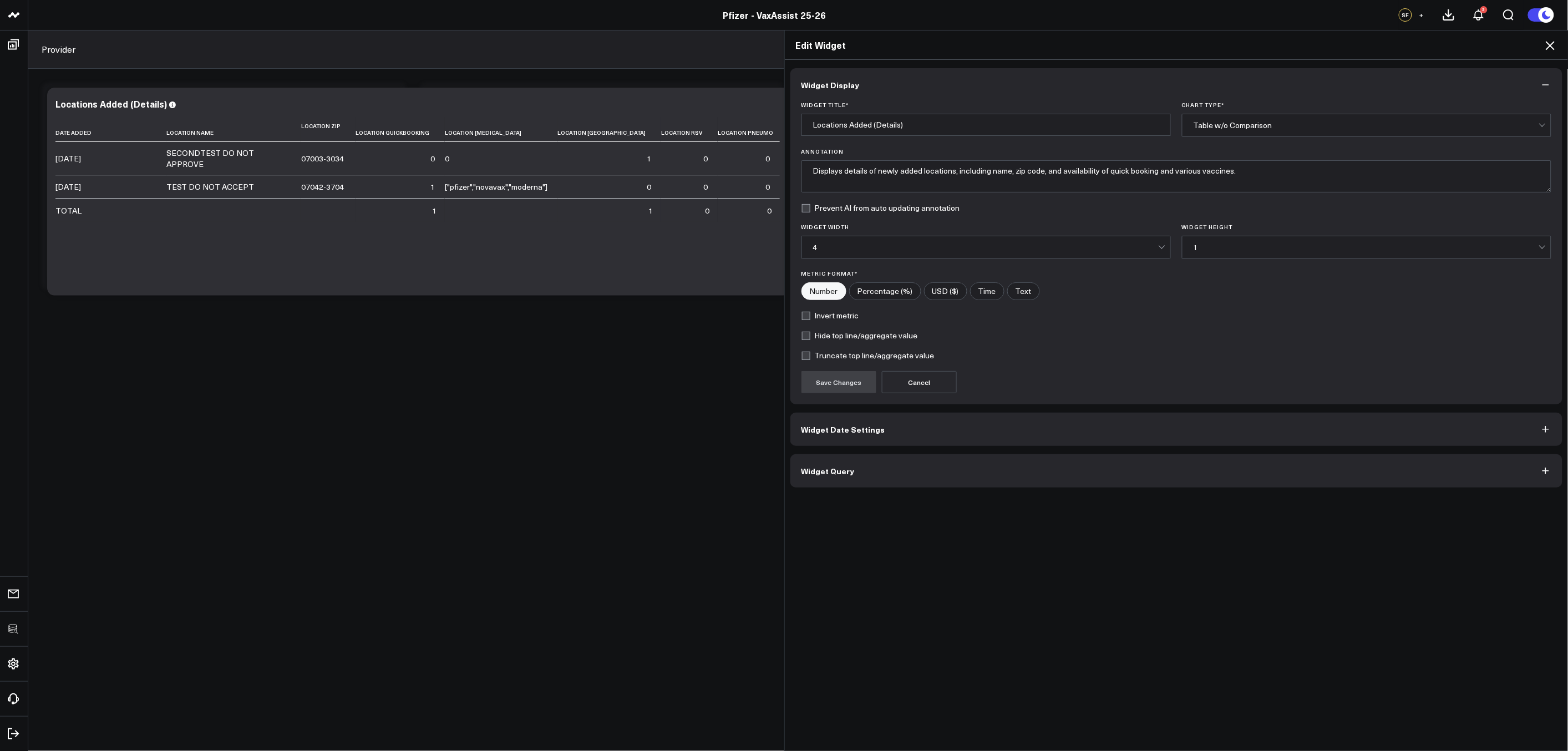
click at [894, 487] on button "Widget Query" at bounding box center [1176, 471] width 773 height 33
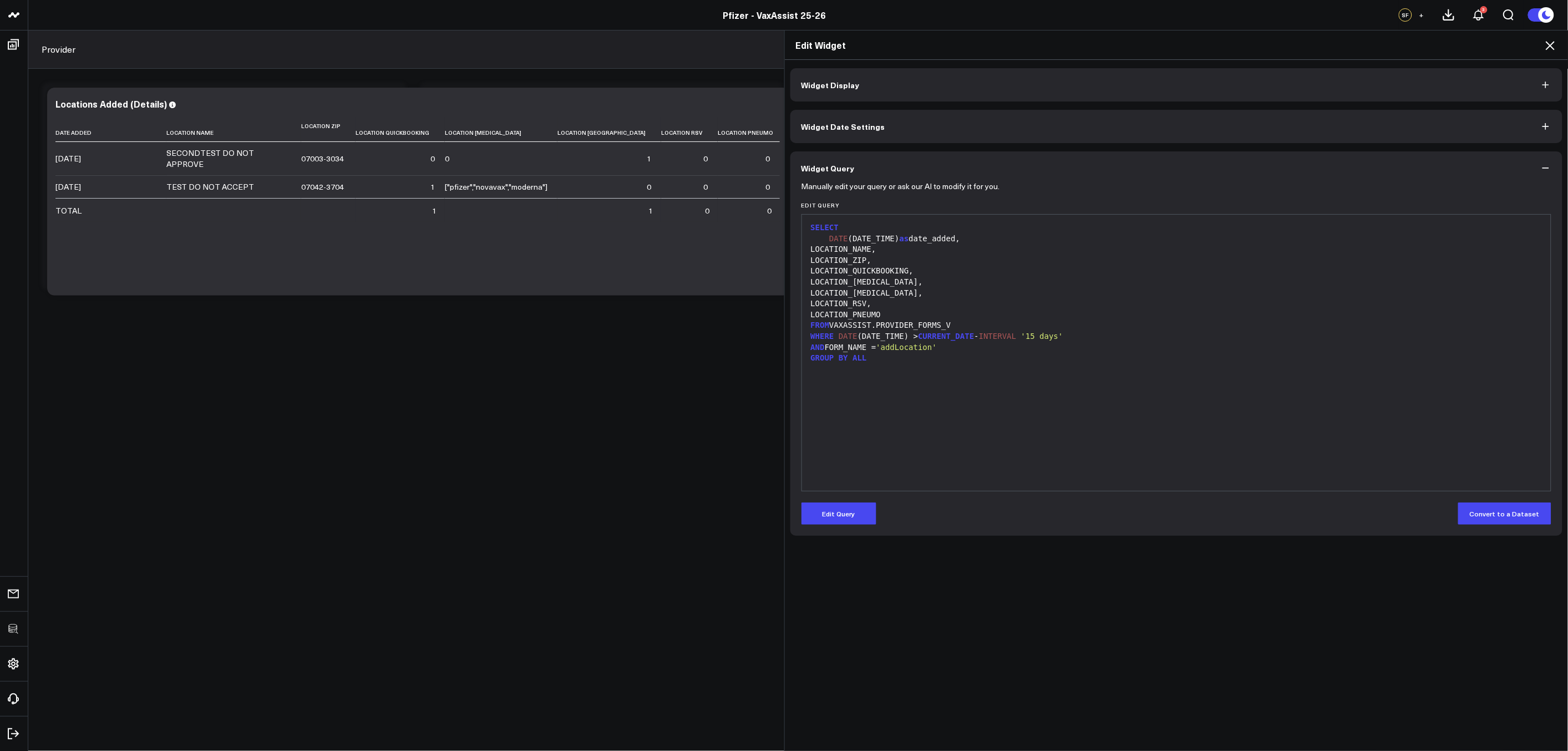
click at [894, 487] on div "99 1 2 3 4 5 6 7 8 9 10 11 12 13 14 › ⌄ SELECT DATE (DATE_TIME) as date_added, …" at bounding box center [1176, 353] width 750 height 277
click at [1554, 36] on div "Edit Widget" at bounding box center [1176, 45] width 784 height 30
click at [1551, 44] on icon at bounding box center [1550, 45] width 9 height 9
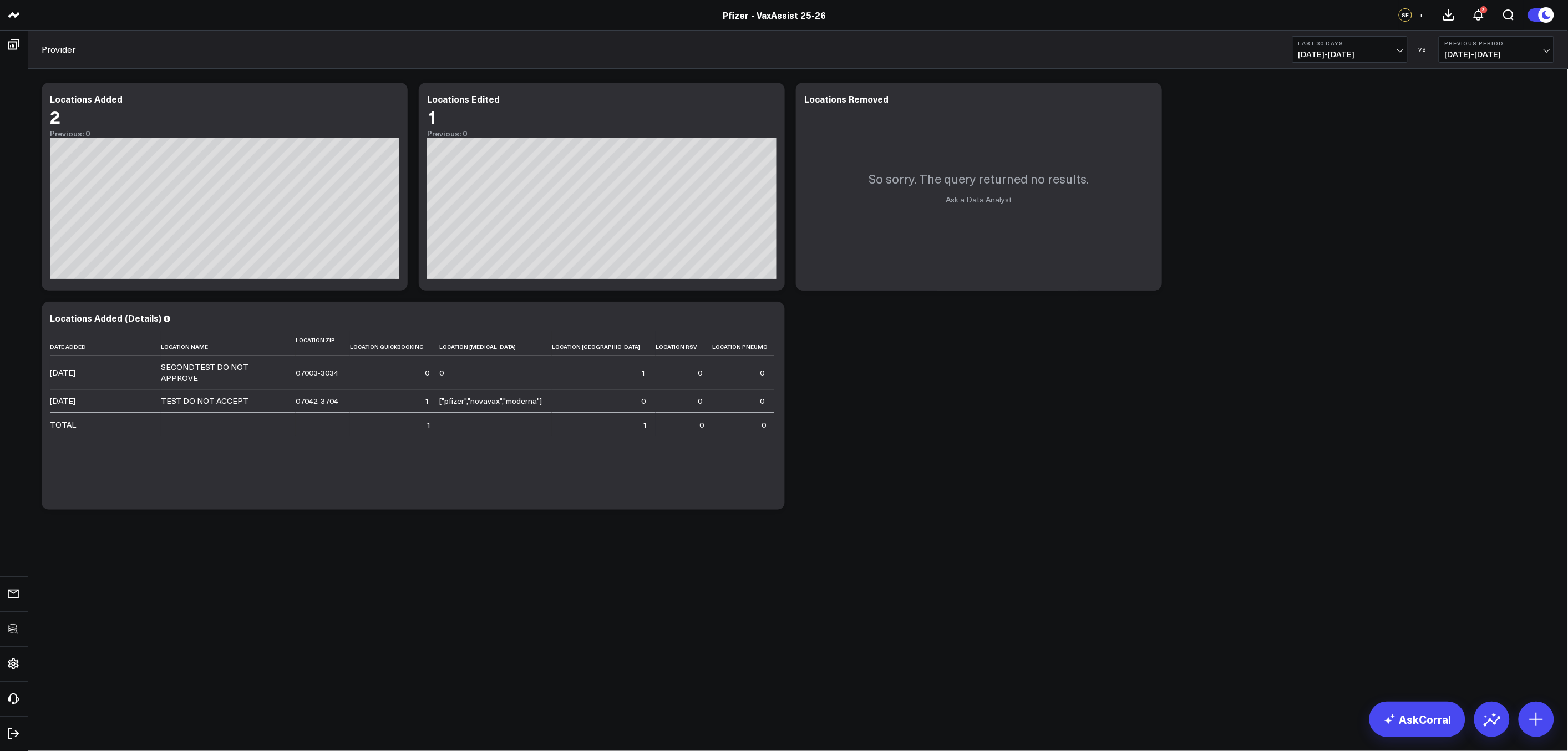
click at [858, 370] on div "Modify via AI Copy link to widget Ask support Remove Create linked copy Executi…" at bounding box center [797, 296] width 1524 height 438
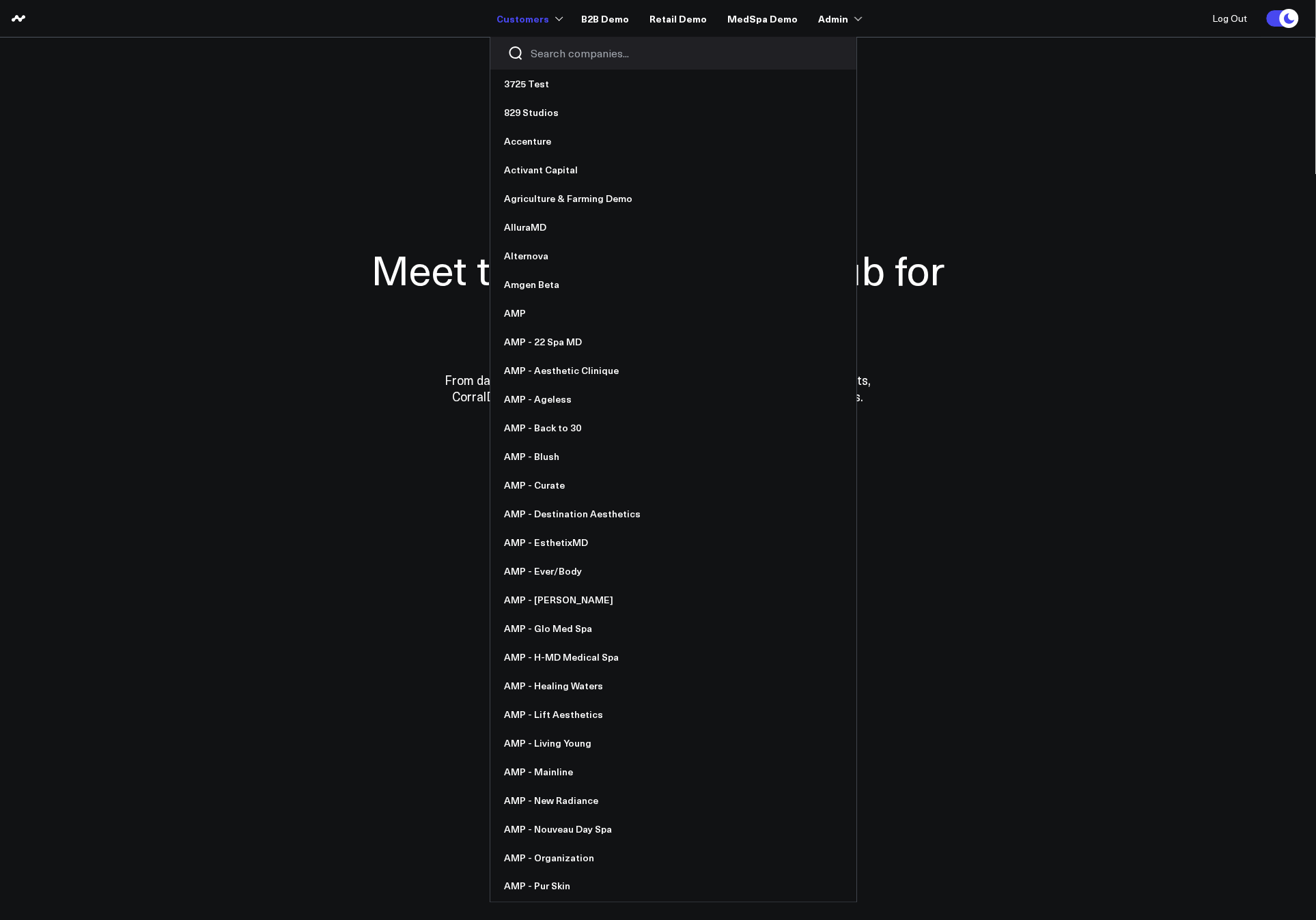
click at [558, 59] on input "Search companies input" at bounding box center [685, 53] width 309 height 15
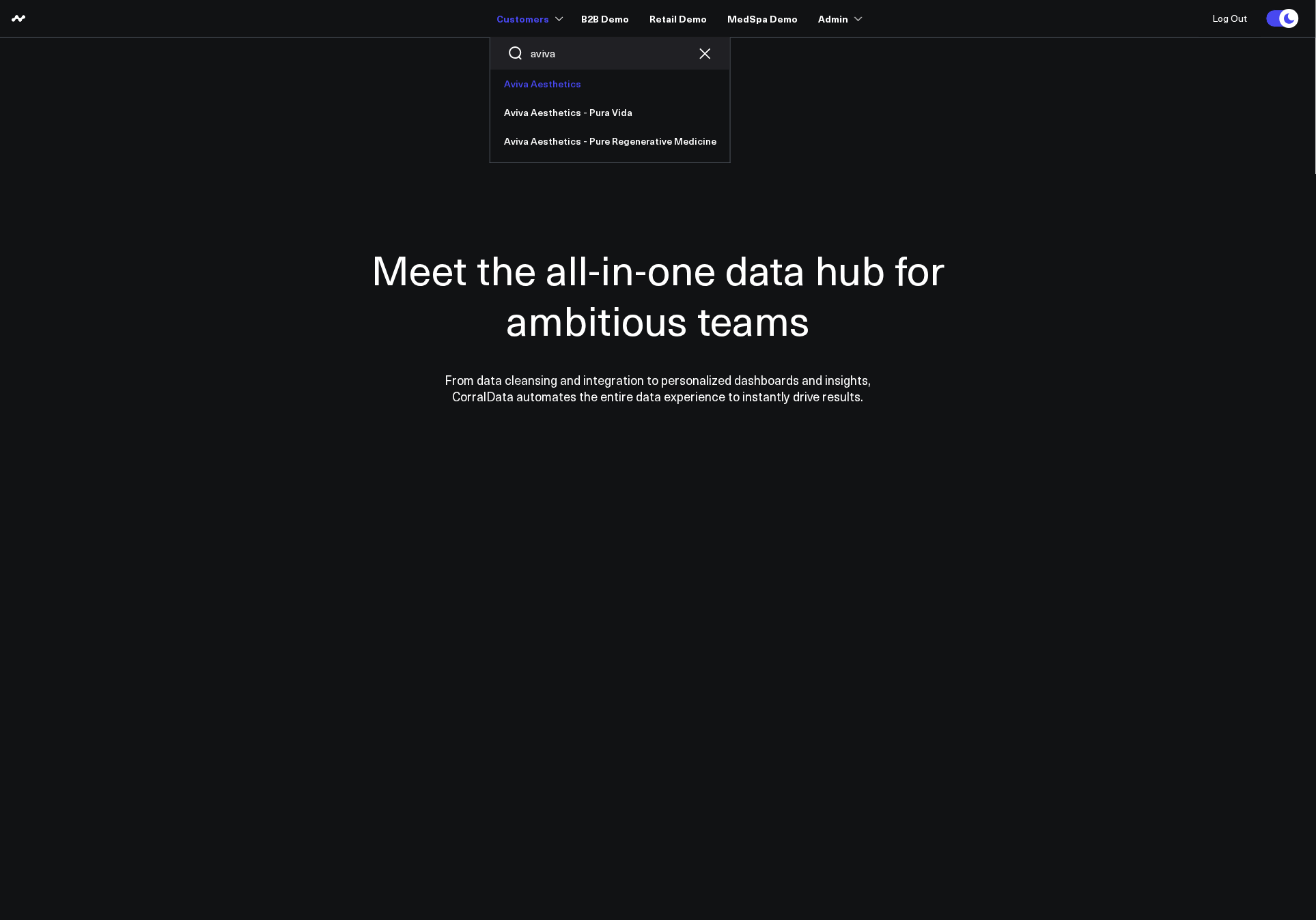
type input "aviva"
click at [558, 86] on link "Aviva Aesthetics" at bounding box center [610, 84] width 240 height 29
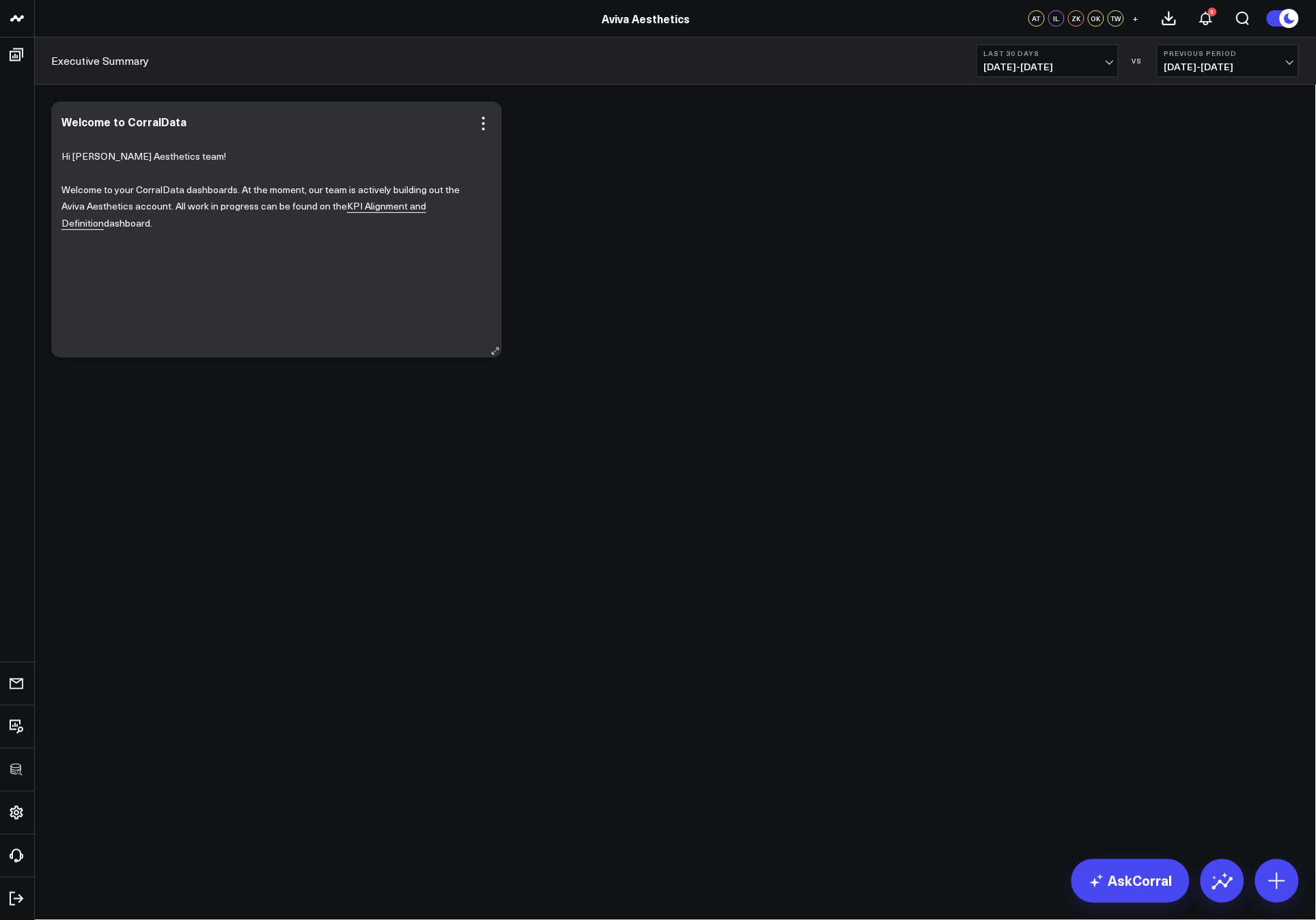
drag, startPoint x: 617, startPoint y: 494, endPoint x: 156, endPoint y: 173, distance: 561.7
click at [617, 494] on body "3725 Test 829 Studios Accenture Activant Capital Agriculture & Farming Demo All…" at bounding box center [658, 460] width 1316 height 920
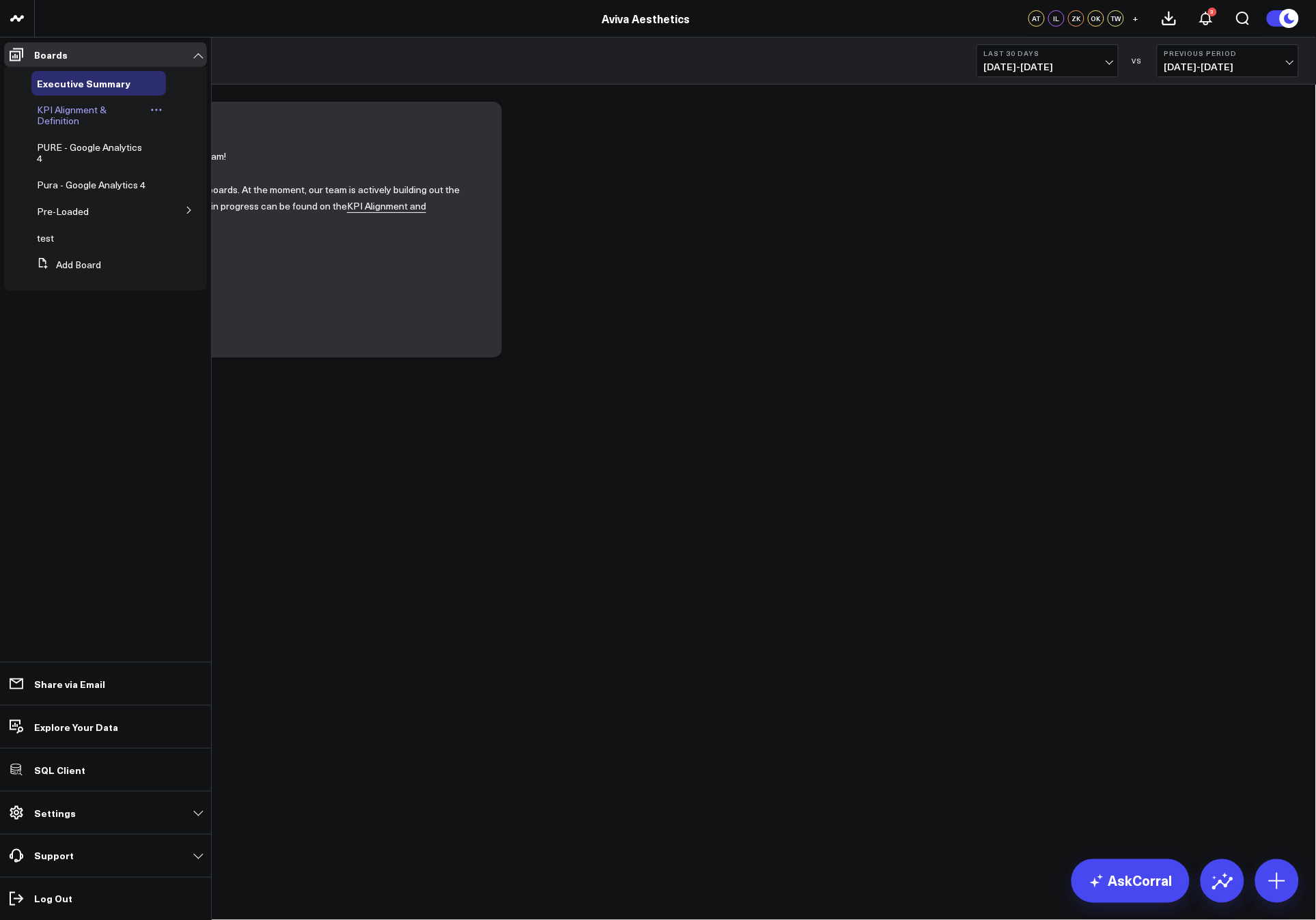
click at [64, 122] on span "KPI Alignment & Definition" at bounding box center [72, 115] width 70 height 24
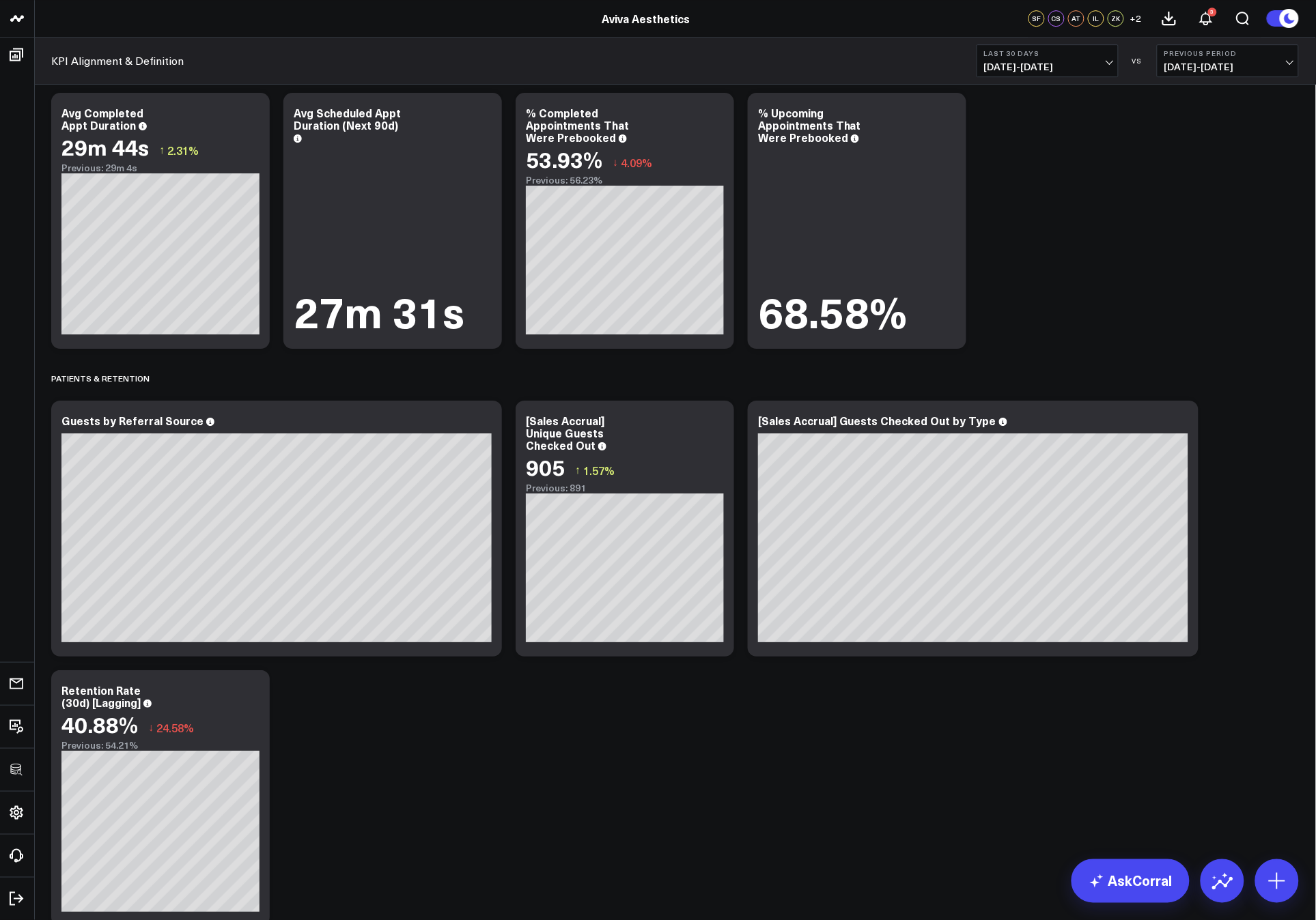
scroll to position [2336, 0]
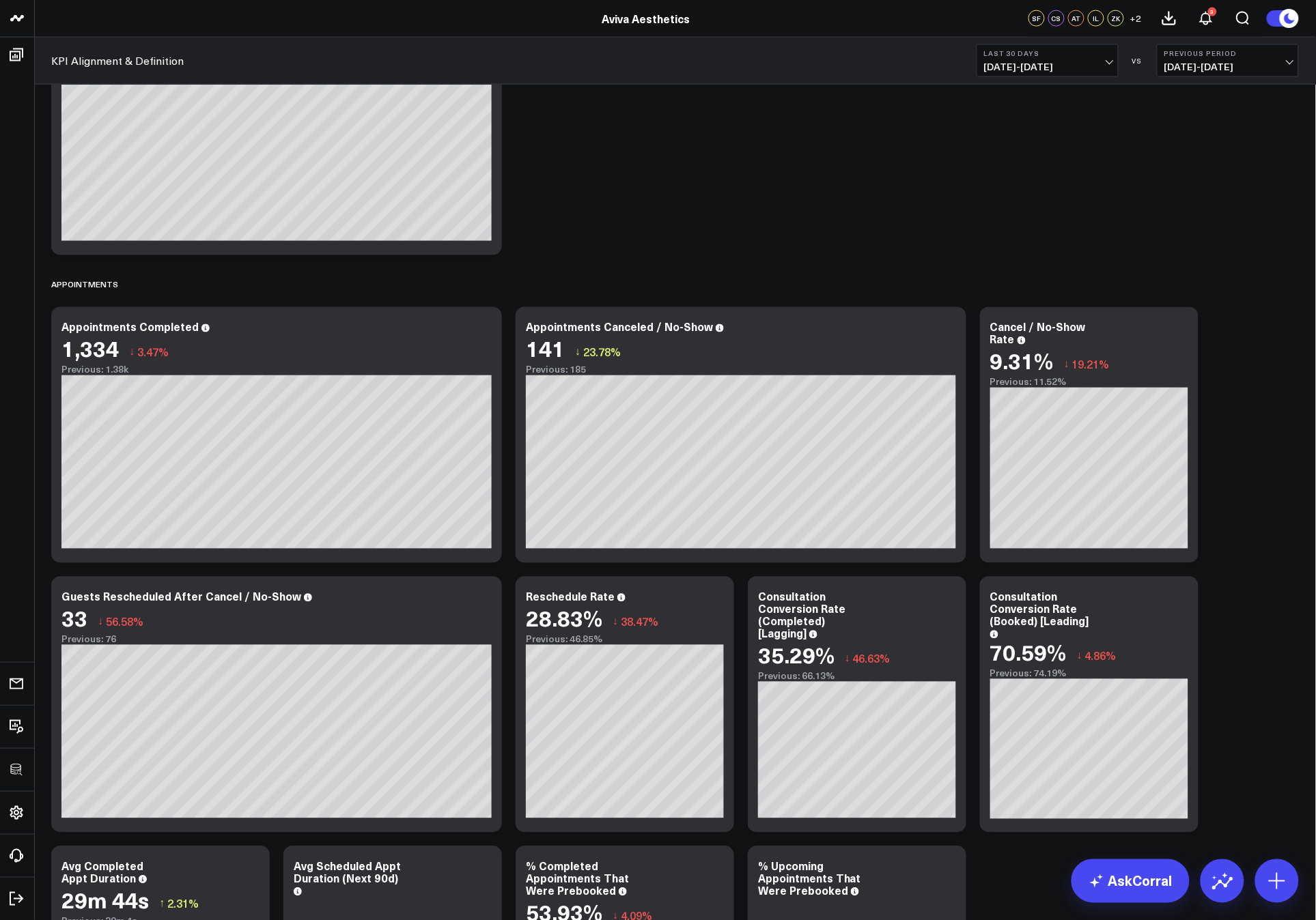
click at [903, 121] on div "Net Sales Modify via AI Copy link to widget Ask support Remove Create linked co…" at bounding box center [675, 165] width 1262 height 4814
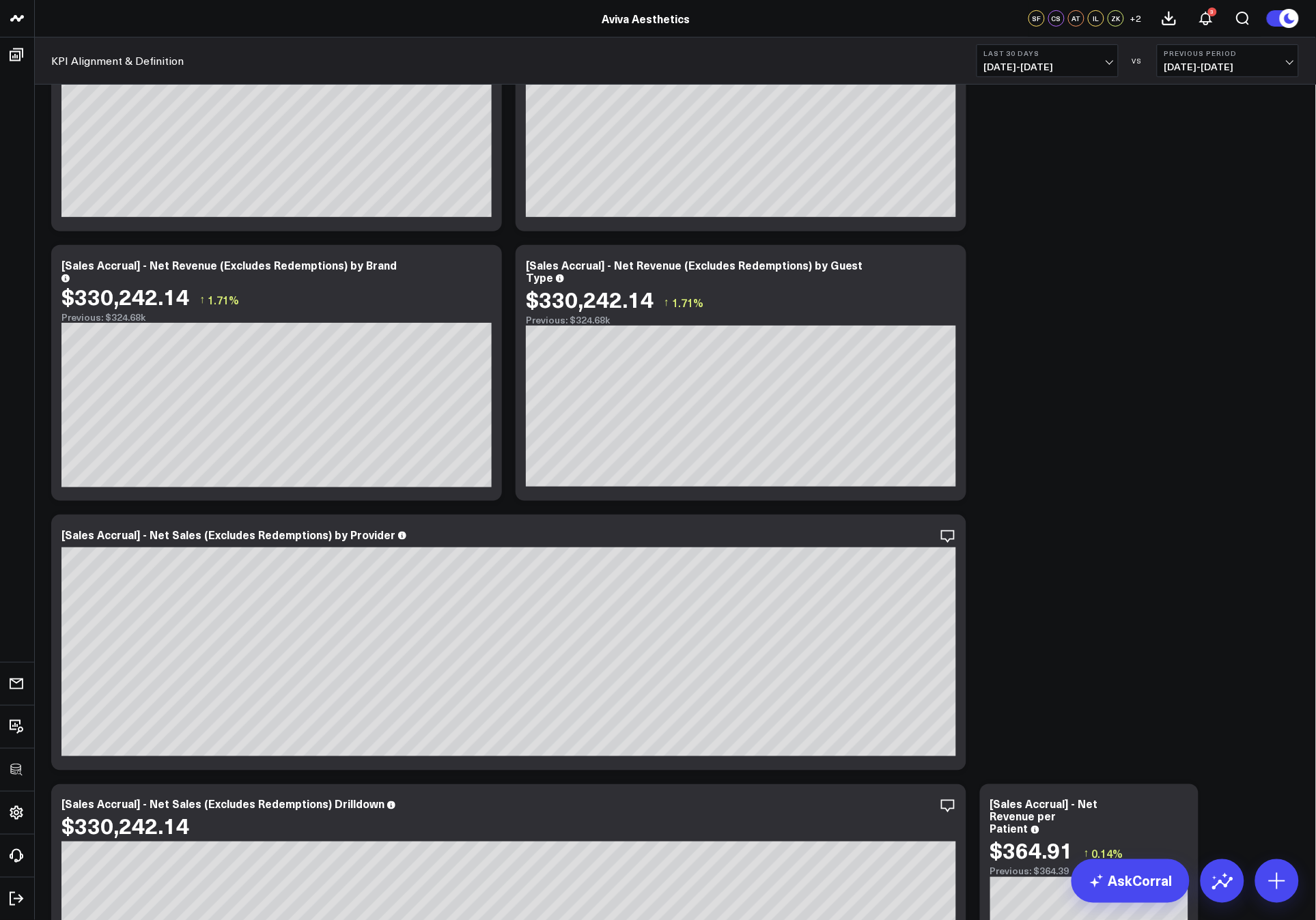
scroll to position [0, 0]
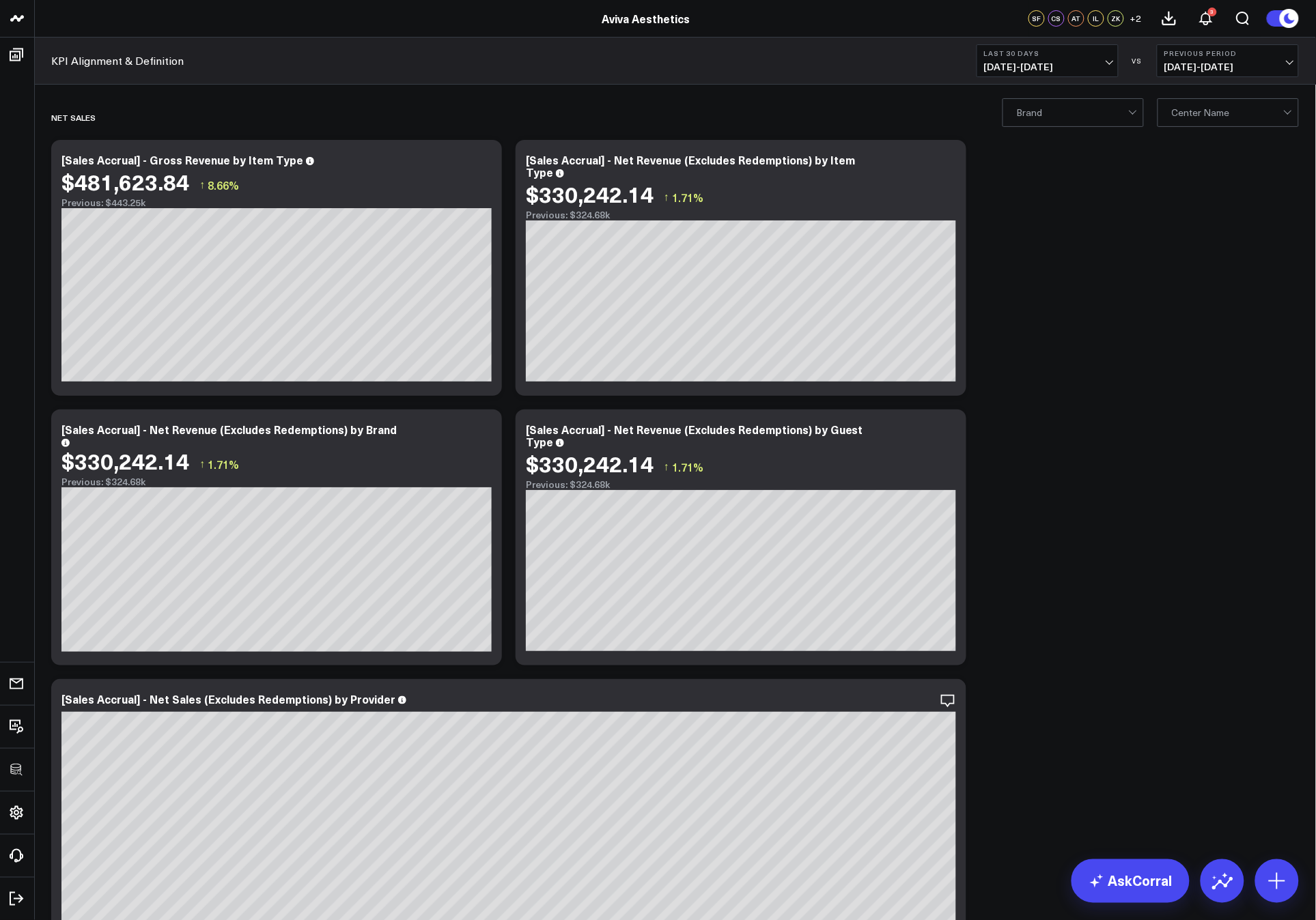
click at [482, 164] on icon at bounding box center [484, 162] width 17 height 17
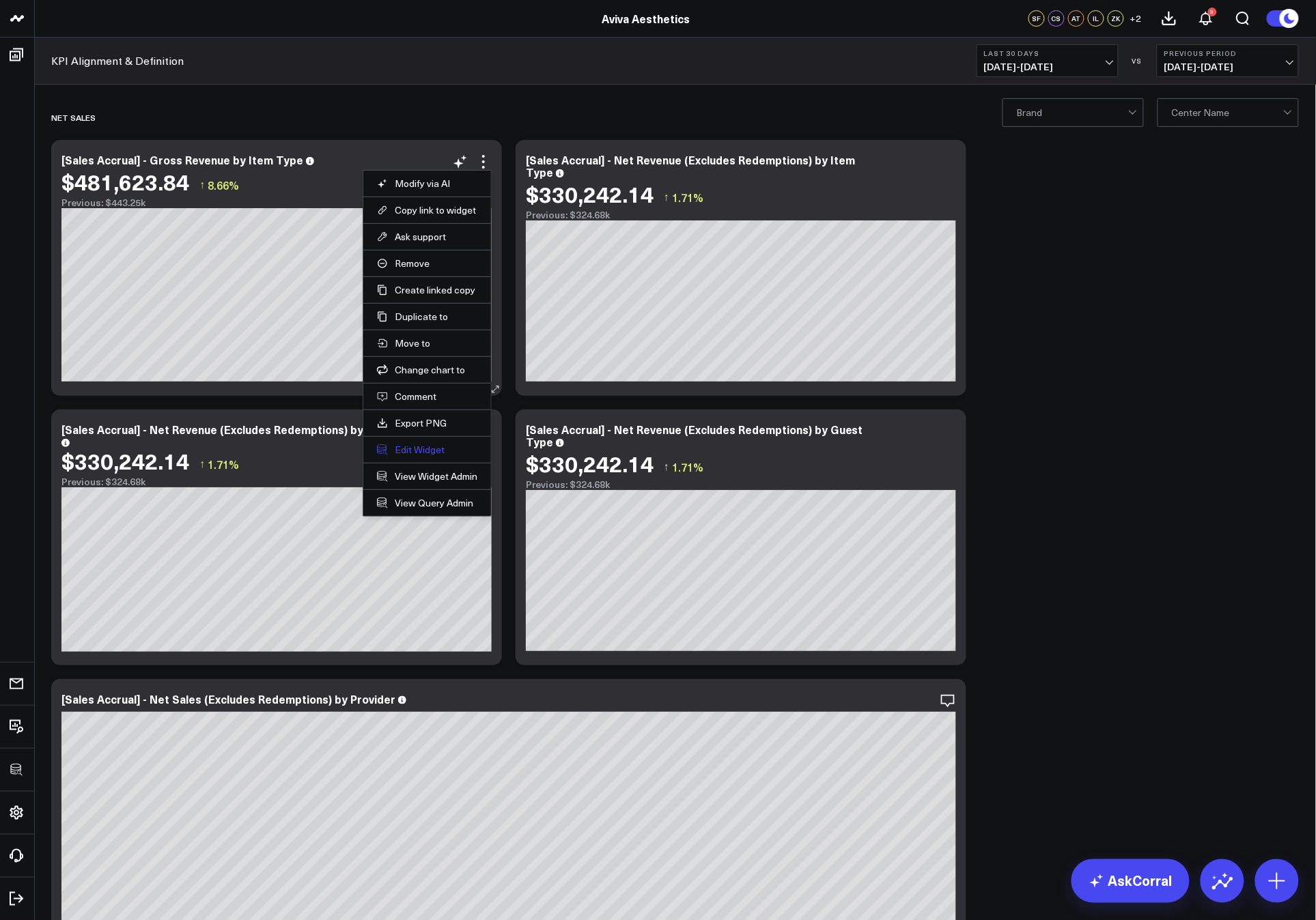
click at [408, 456] on button "Edit Widget" at bounding box center [428, 450] width 100 height 12
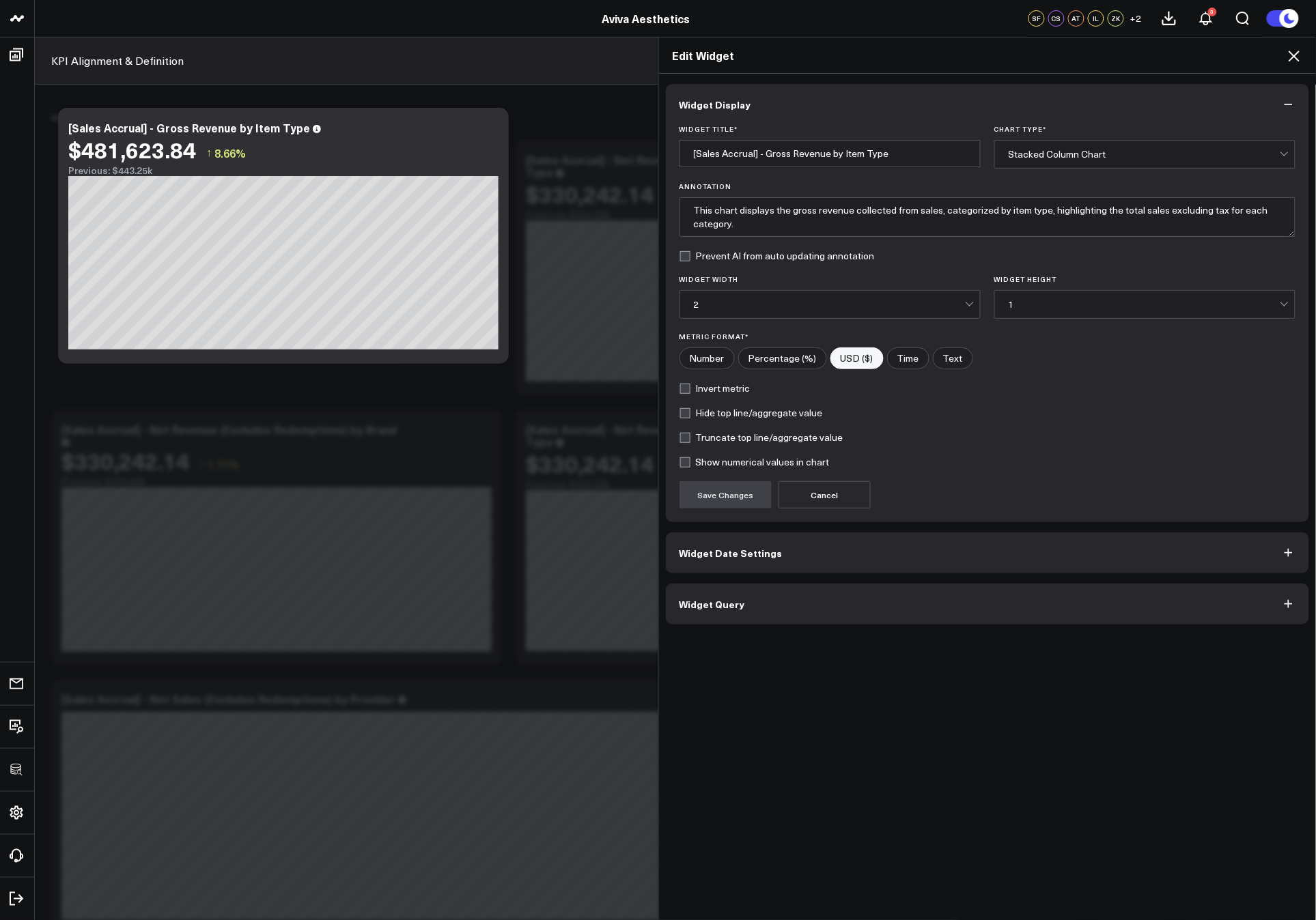
click at [773, 601] on button "Widget Query" at bounding box center [988, 604] width 644 height 41
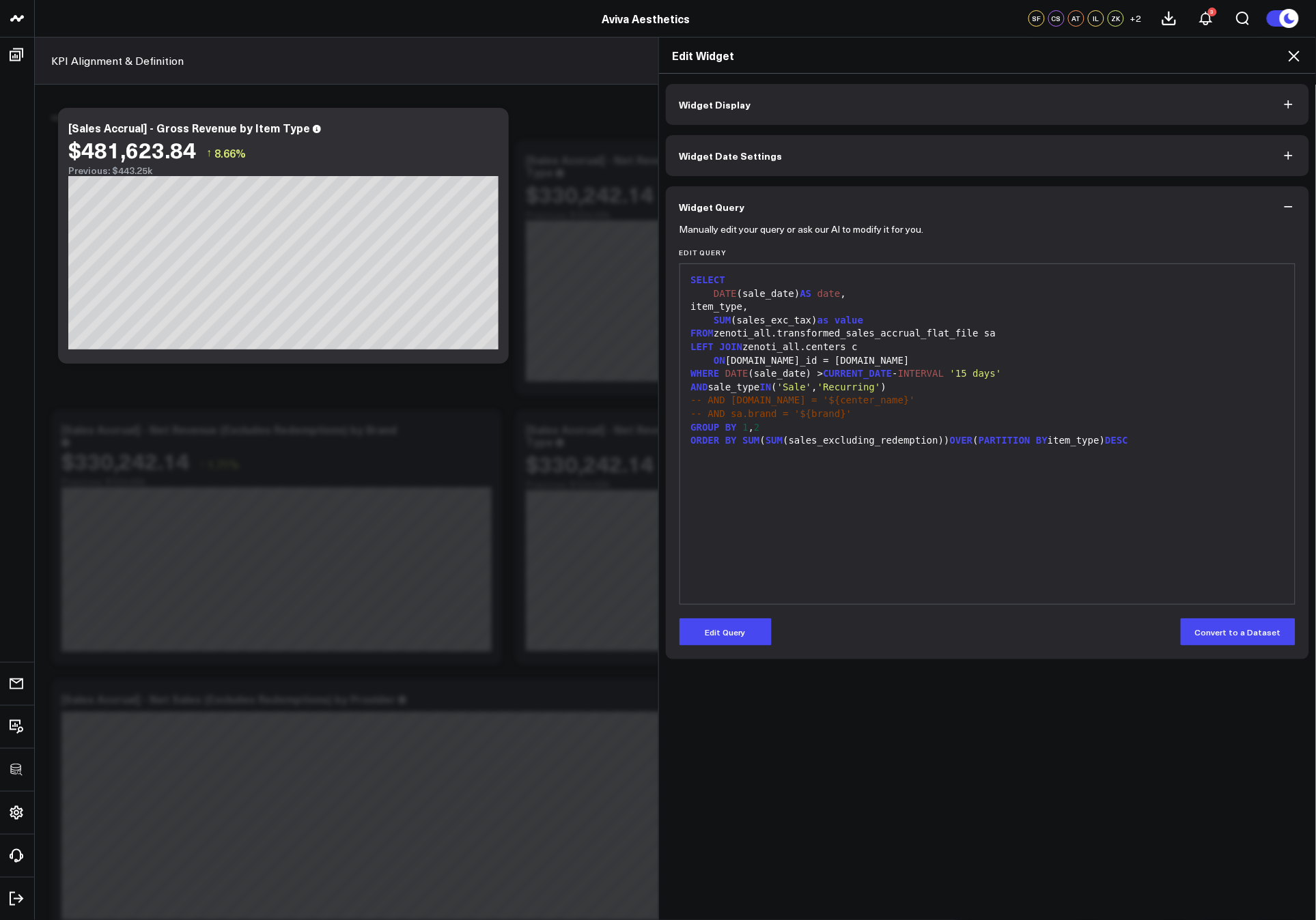
click at [1053, 543] on div "SELECT DATE (sale_date) AS date , item_type, SUM (sales_exc_tax) as value FROM …" at bounding box center [987, 433] width 602 height 326
click at [1099, 505] on div "SELECT DATE (sale_date) AS date , item_type, SUM (sales_exc_tax) as value FROM …" at bounding box center [987, 433] width 602 height 326
click at [1153, 468] on div "SELECT DATE (sale_date) AS date , item_type, SUM (sales_exc_tax) as value FROM …" at bounding box center [987, 433] width 602 height 326
click at [740, 636] on button "Edit Query" at bounding box center [725, 633] width 92 height 27
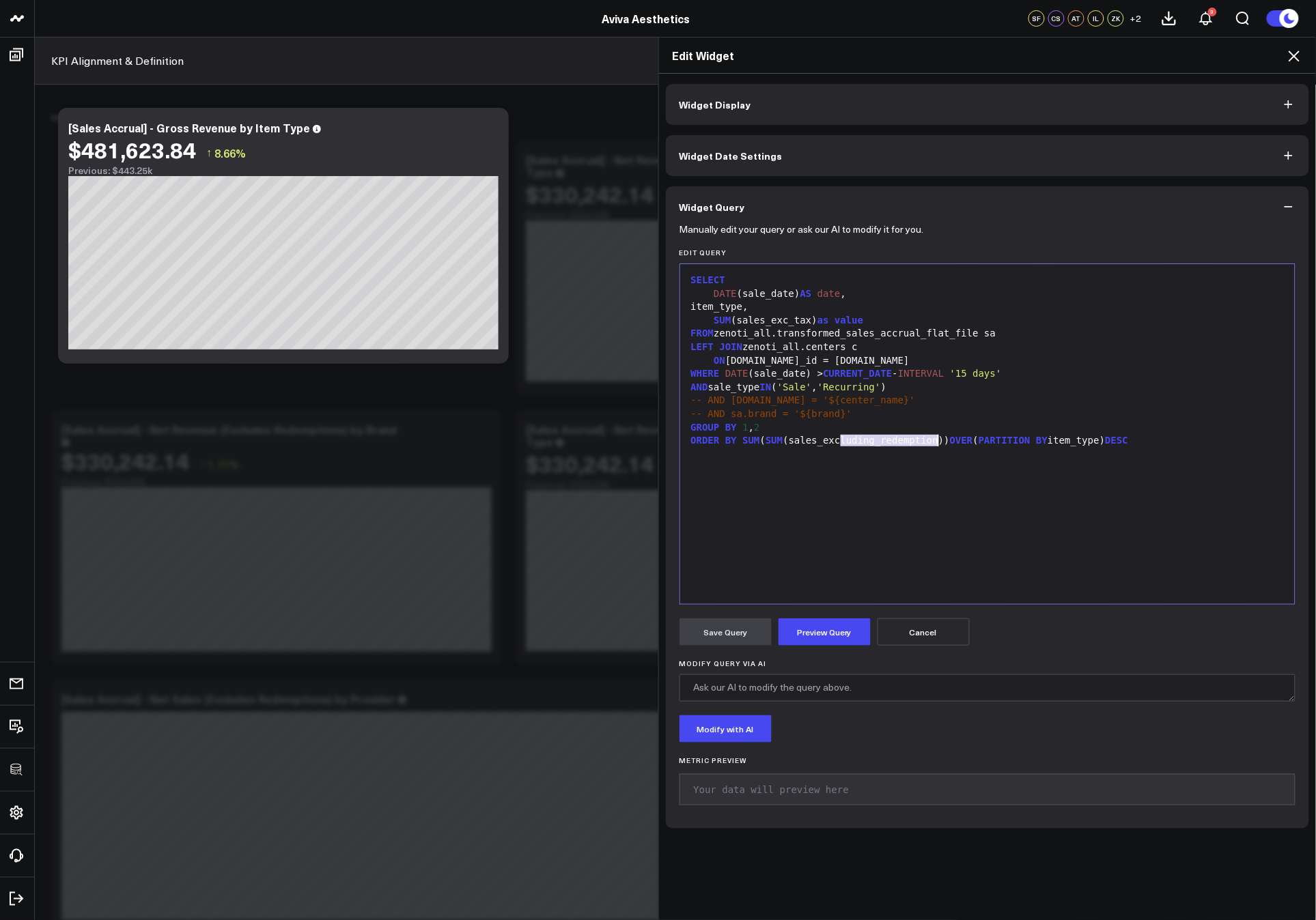
drag, startPoint x: 836, startPoint y: 441, endPoint x: 933, endPoint y: 438, distance: 97.0
click at [933, 438] on div "ORDER BY SUM ( SUM (sales_excluding_redemption)) OVER ( PARTITION BY item_type)…" at bounding box center [987, 441] width 602 height 14
click at [844, 629] on button "Preview Query" at bounding box center [825, 633] width 92 height 27
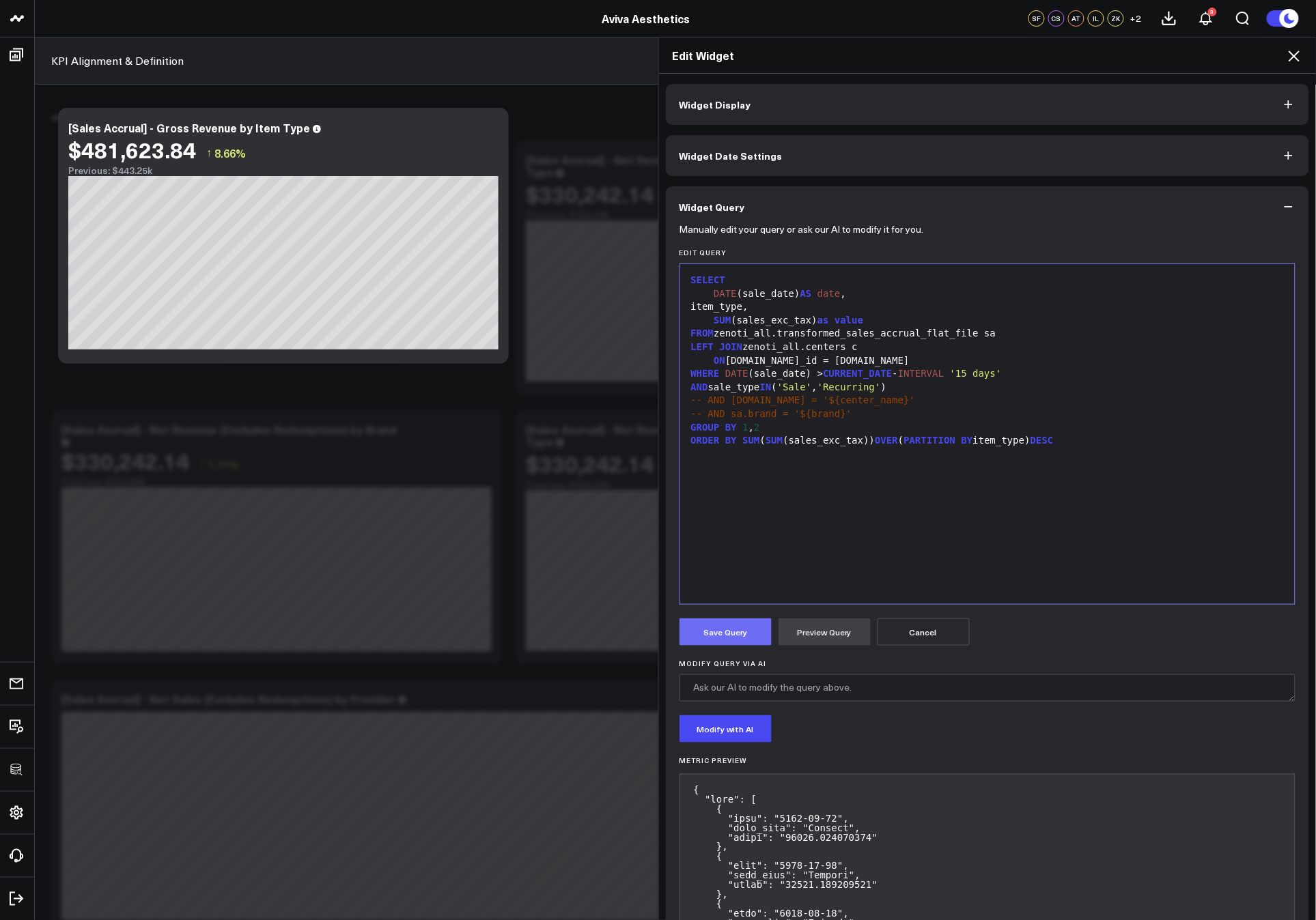
click at [739, 625] on button "Save Query" at bounding box center [725, 633] width 92 height 27
click at [1285, 52] on h2 "Edit Widget" at bounding box center [987, 56] width 631 height 15
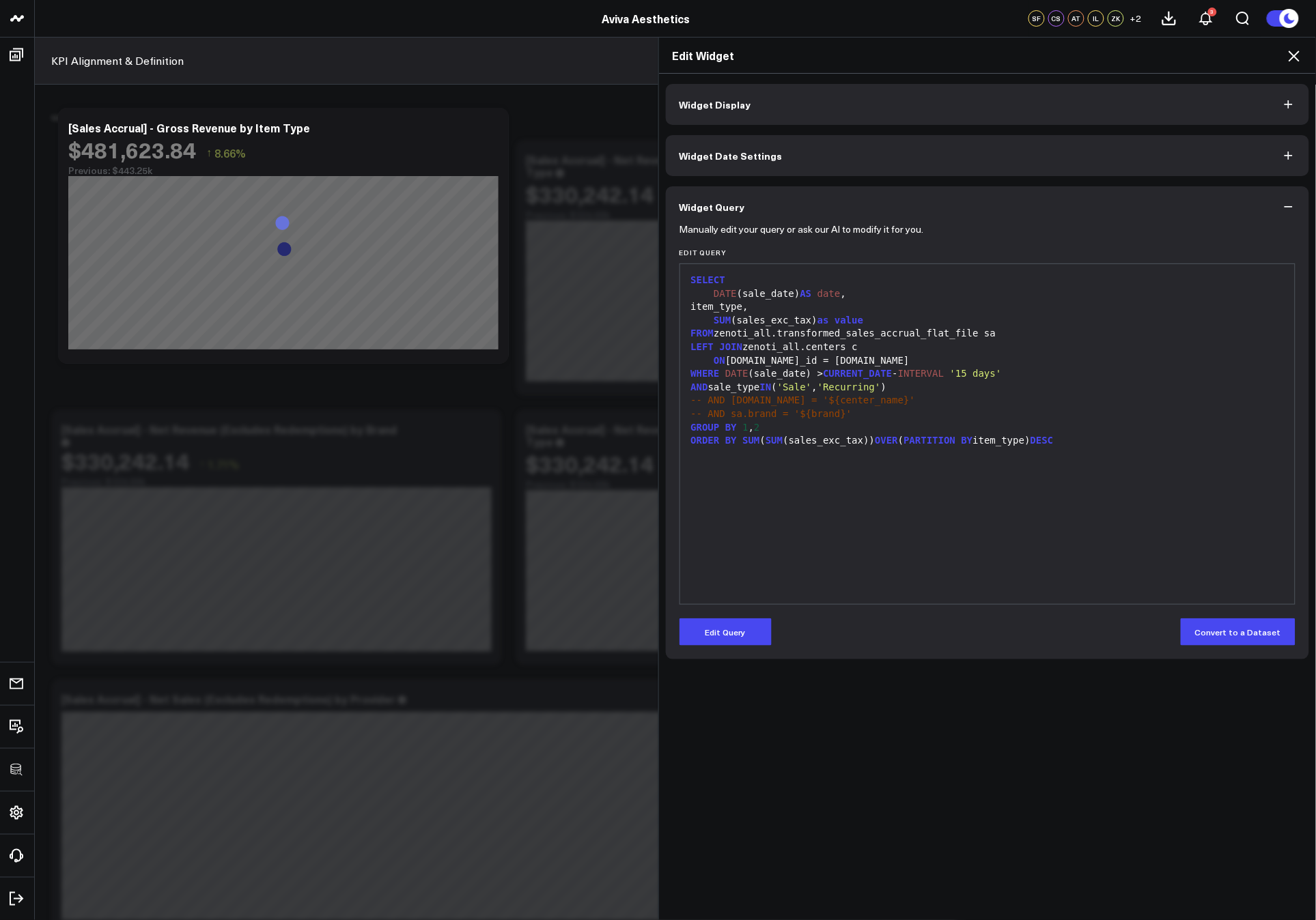
click at [1289, 56] on icon at bounding box center [1295, 56] width 17 height 17
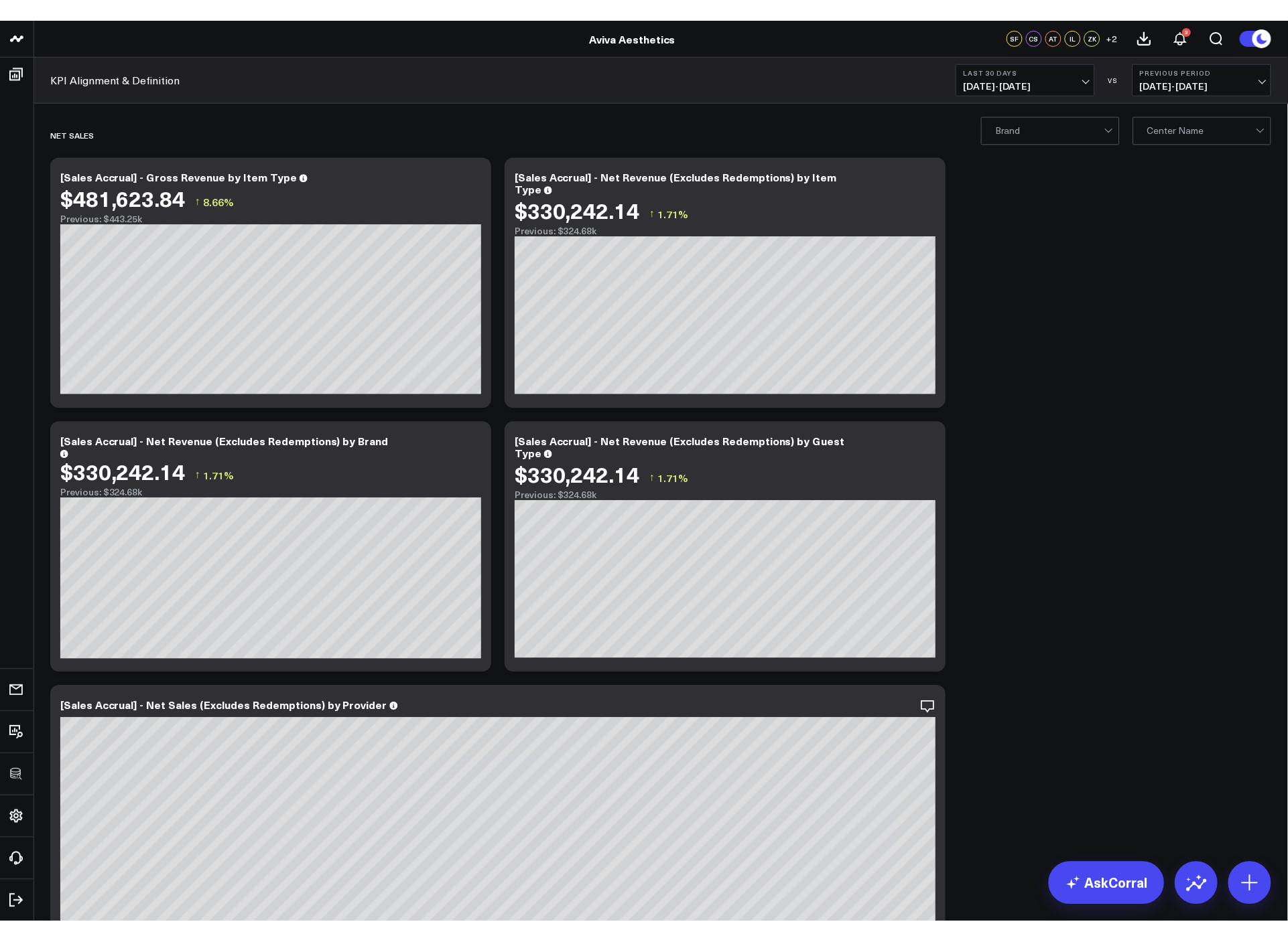
scroll to position [20, 0]
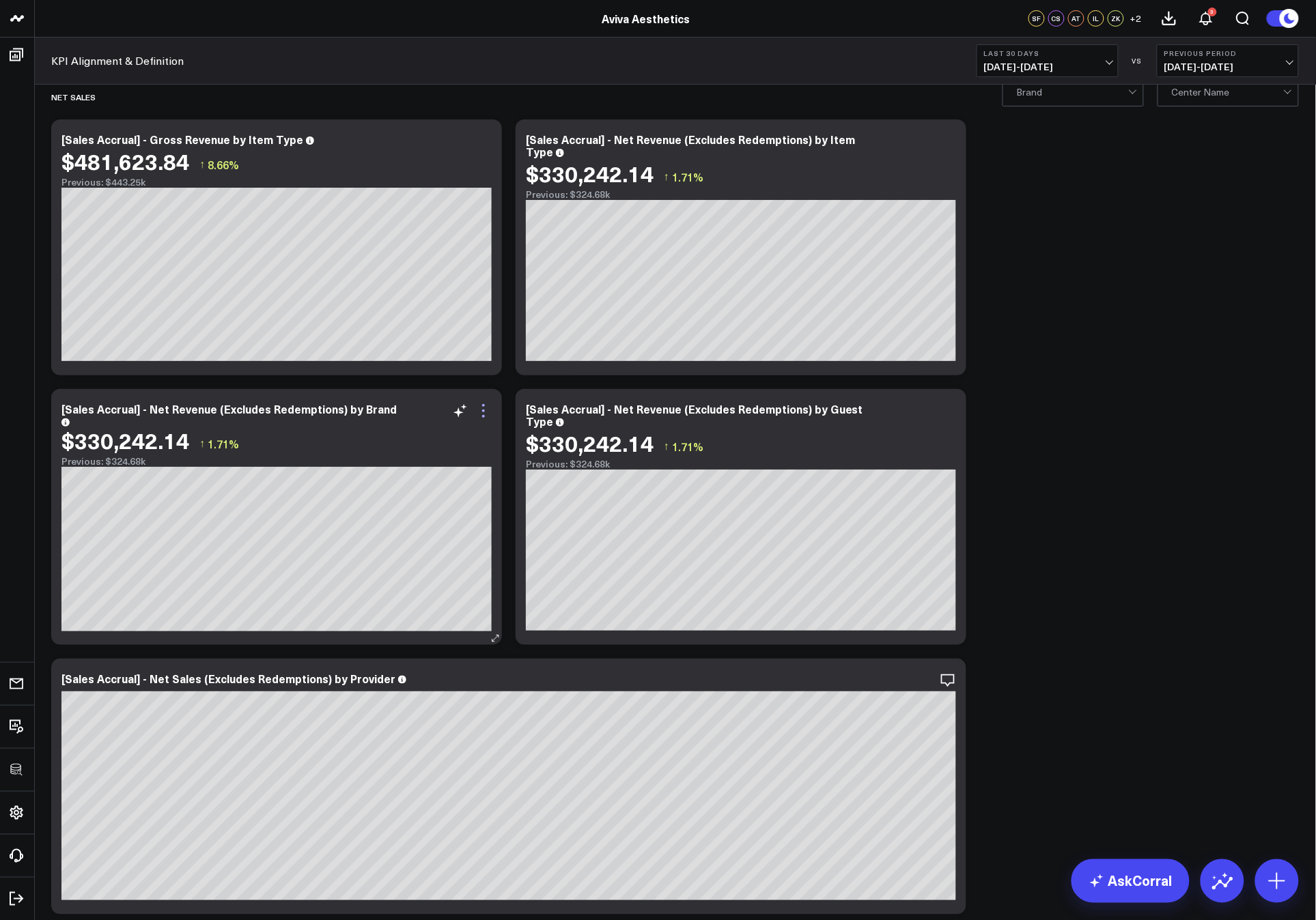
click at [484, 414] on icon at bounding box center [484, 411] width 17 height 17
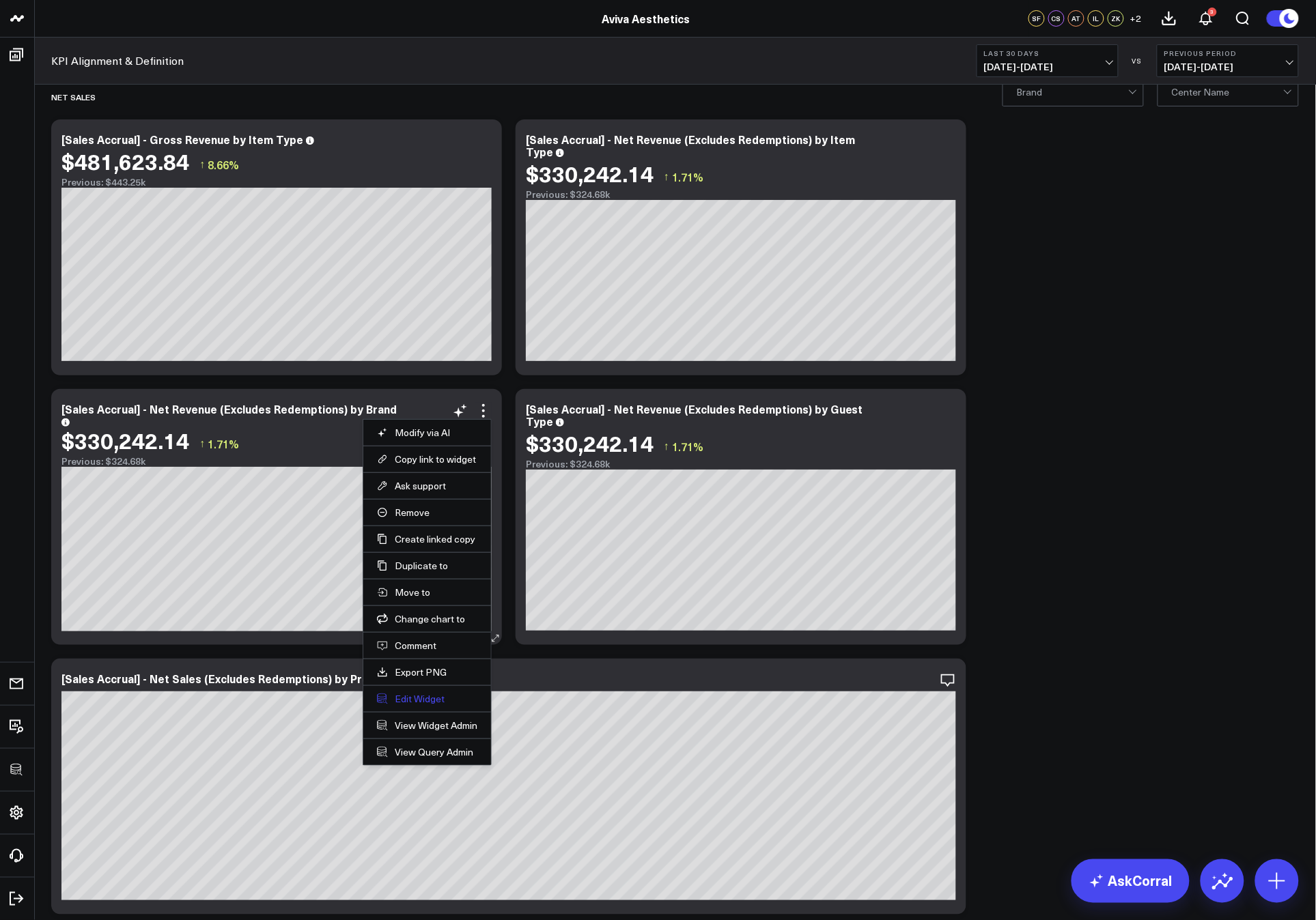
click at [412, 700] on button "Edit Widget" at bounding box center [428, 699] width 100 height 12
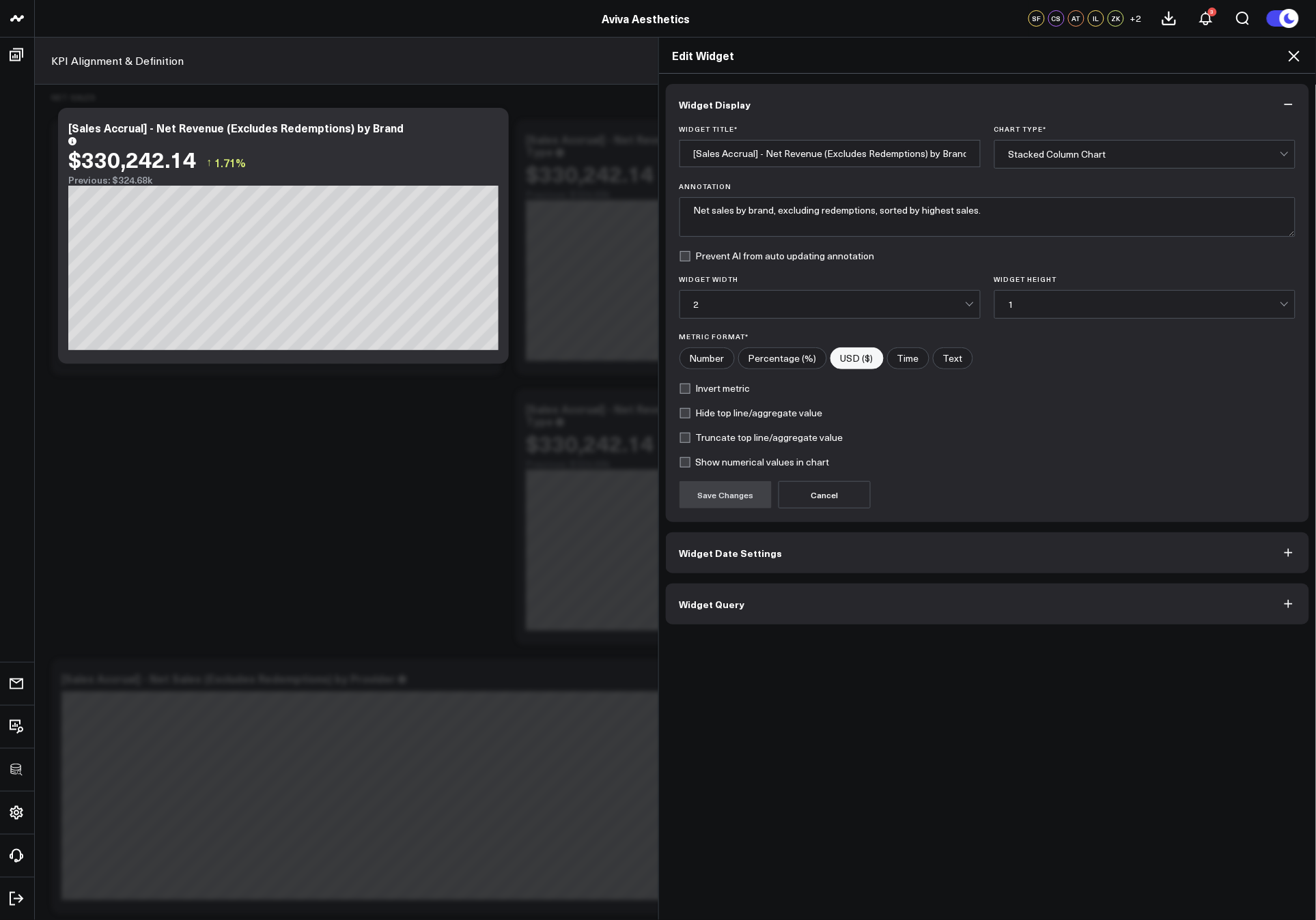
click at [812, 604] on button "Widget Query" at bounding box center [988, 604] width 644 height 41
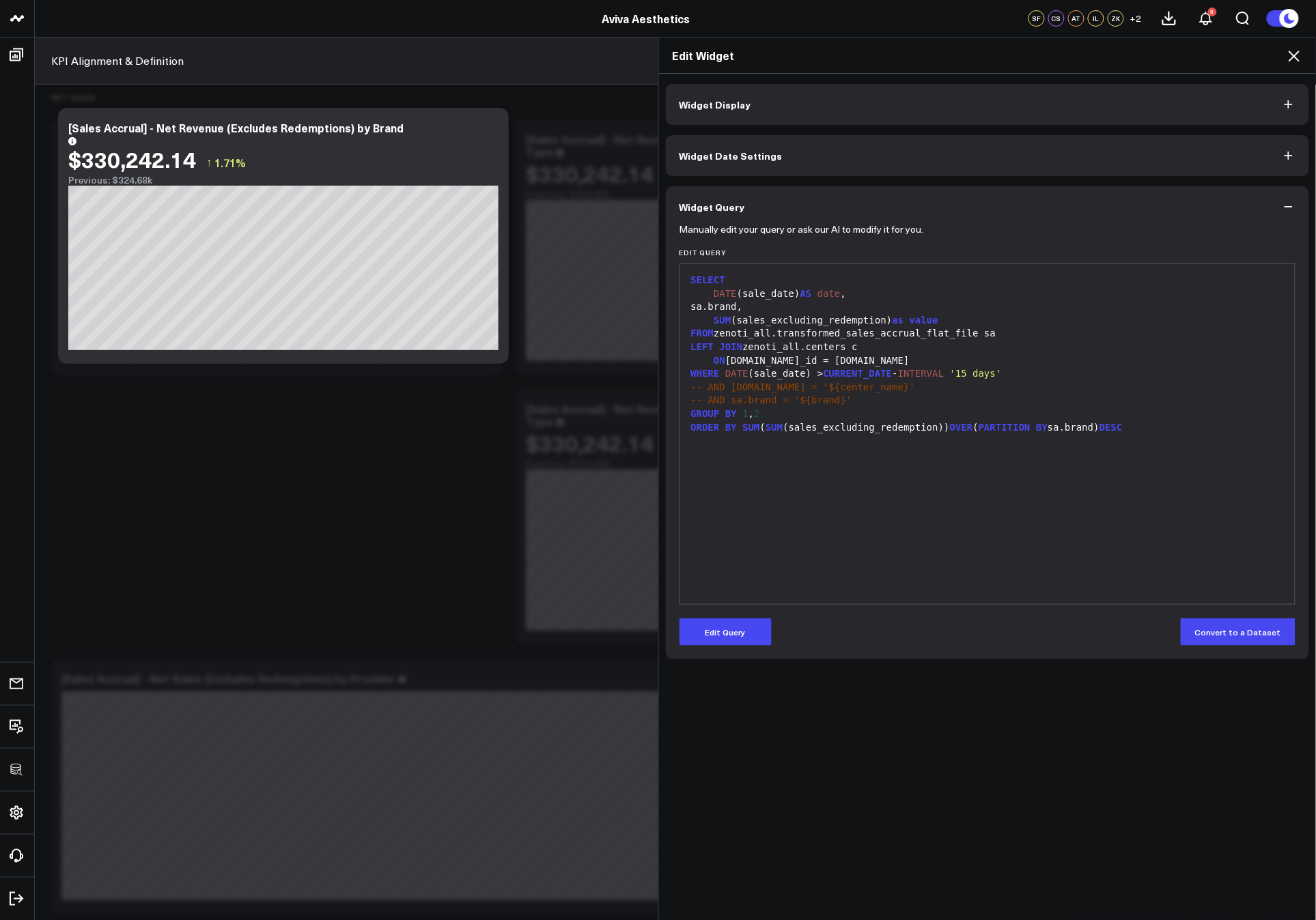
click at [960, 566] on div "SELECT DATE (sale_date) AS date , sa.brand, SUM (sales_excluding_redemption) as…" at bounding box center [987, 433] width 602 height 326
click at [1292, 60] on icon at bounding box center [1295, 56] width 17 height 17
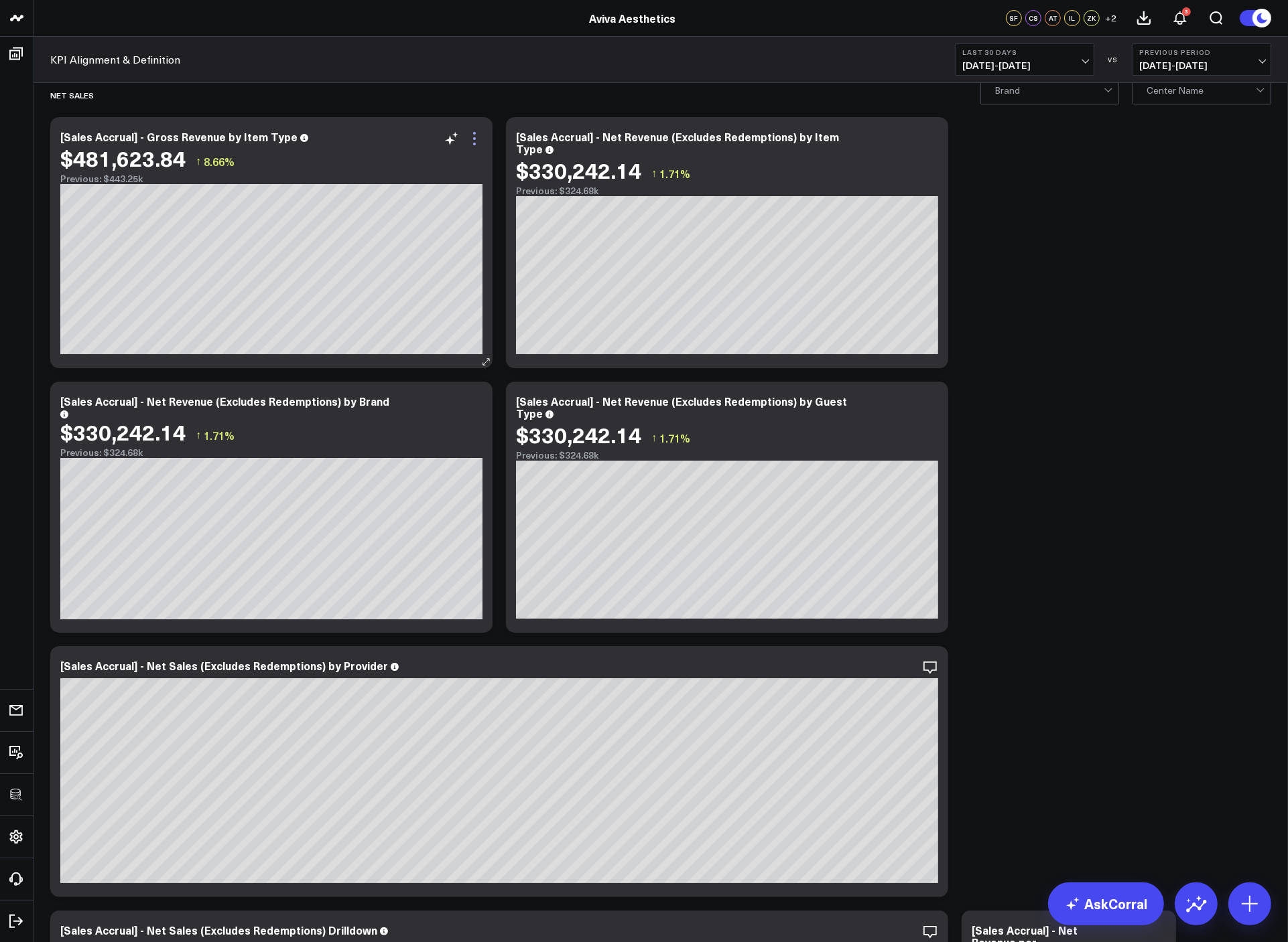
click at [473, 135] on icon at bounding box center [475, 139] width 16 height 16
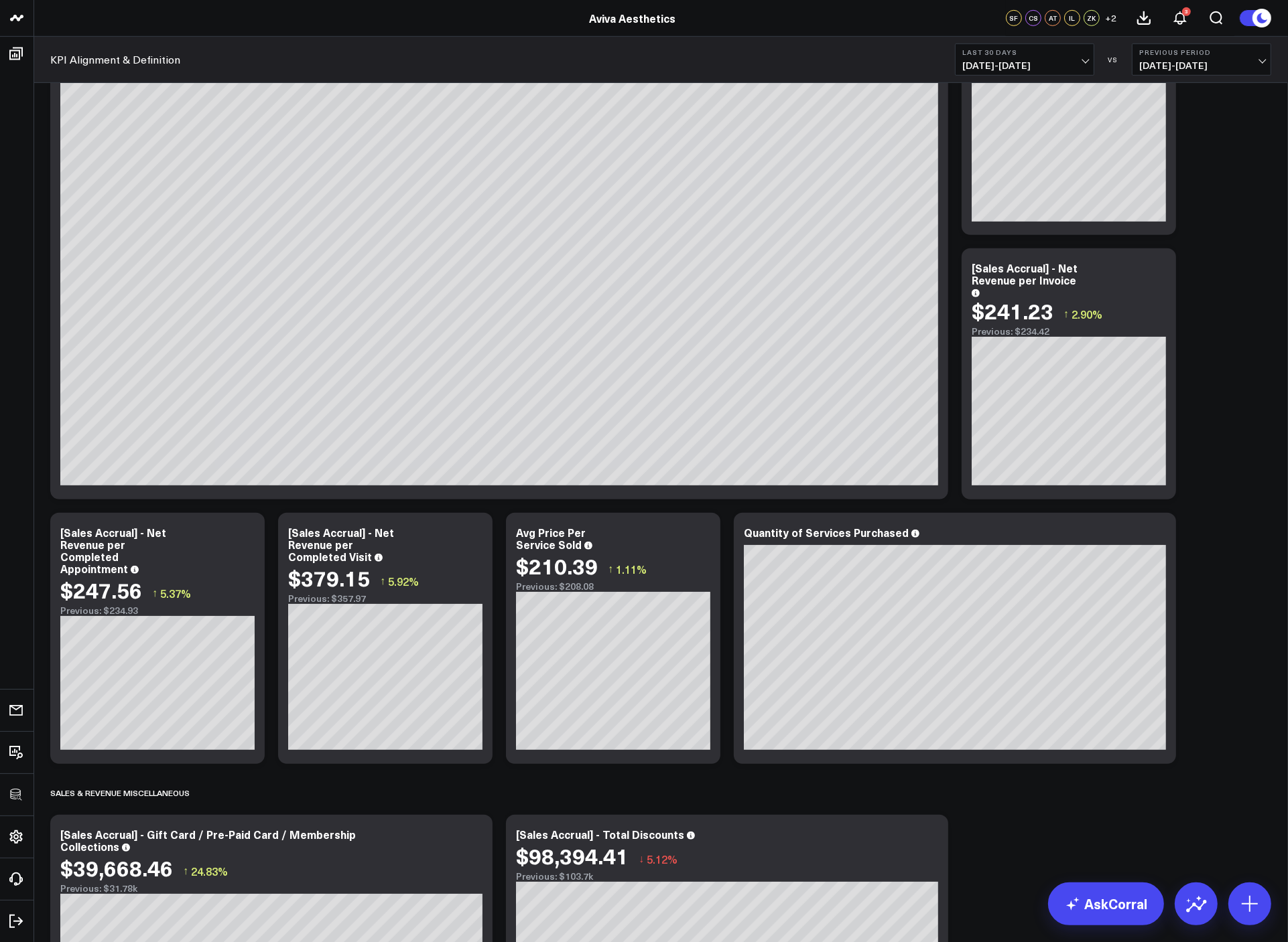
scroll to position [958, 0]
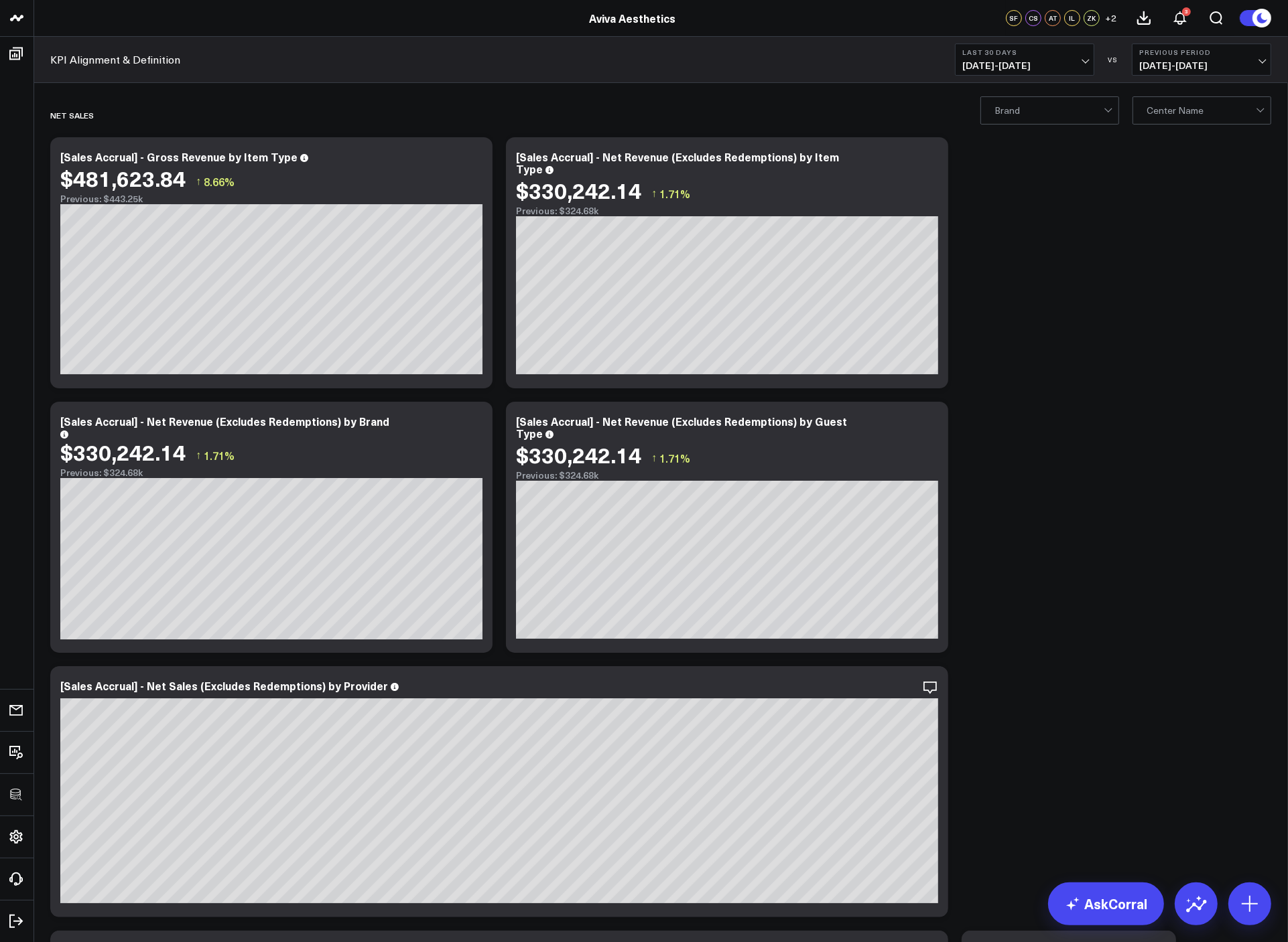
drag, startPoint x: 1084, startPoint y: 207, endPoint x: 1103, endPoint y: 219, distance: 22.5
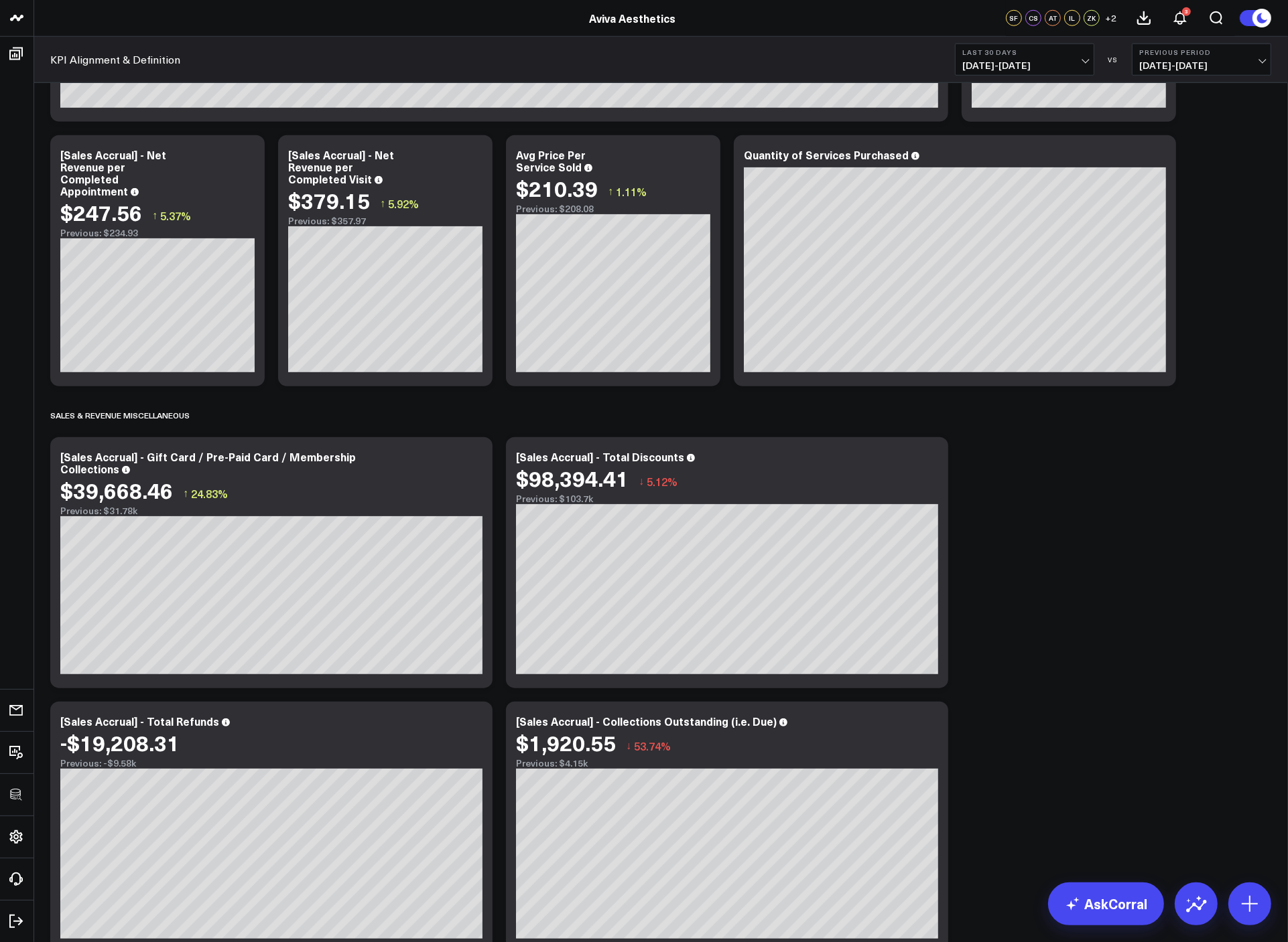
scroll to position [1598, 0]
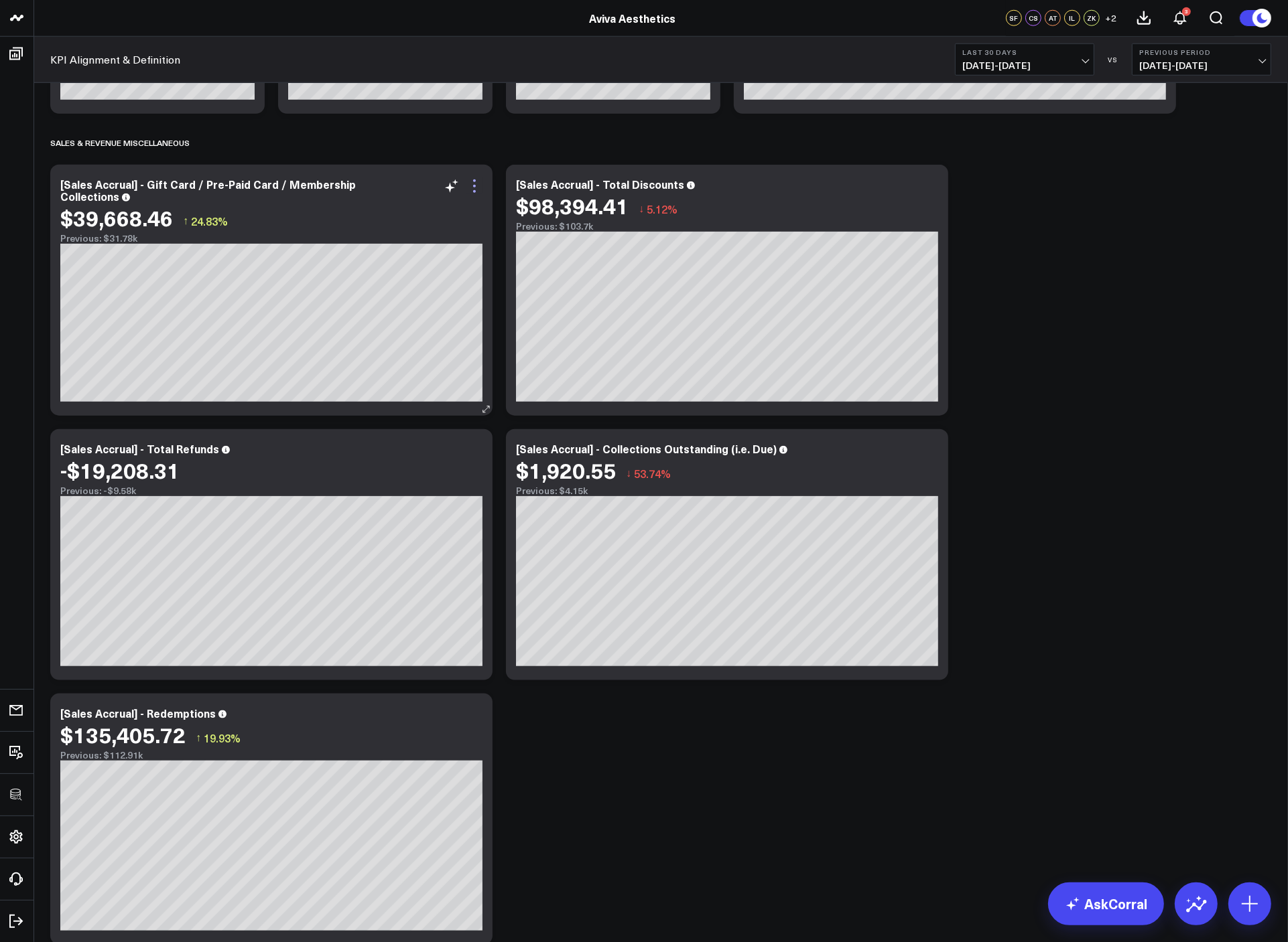
click at [470, 191] on icon at bounding box center [475, 186] width 16 height 16
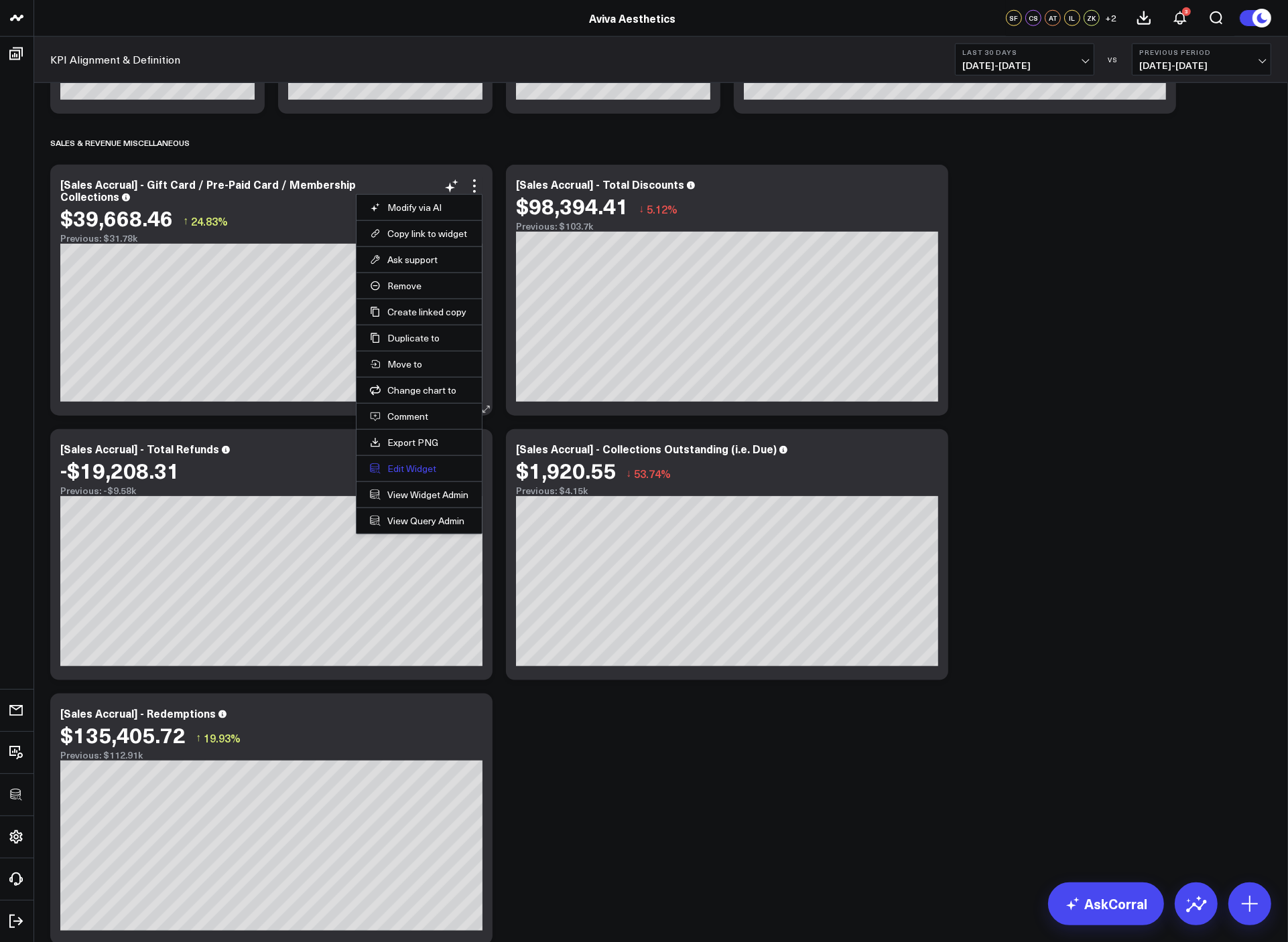
click at [397, 463] on button "Edit Widget" at bounding box center [419, 468] width 99 height 12
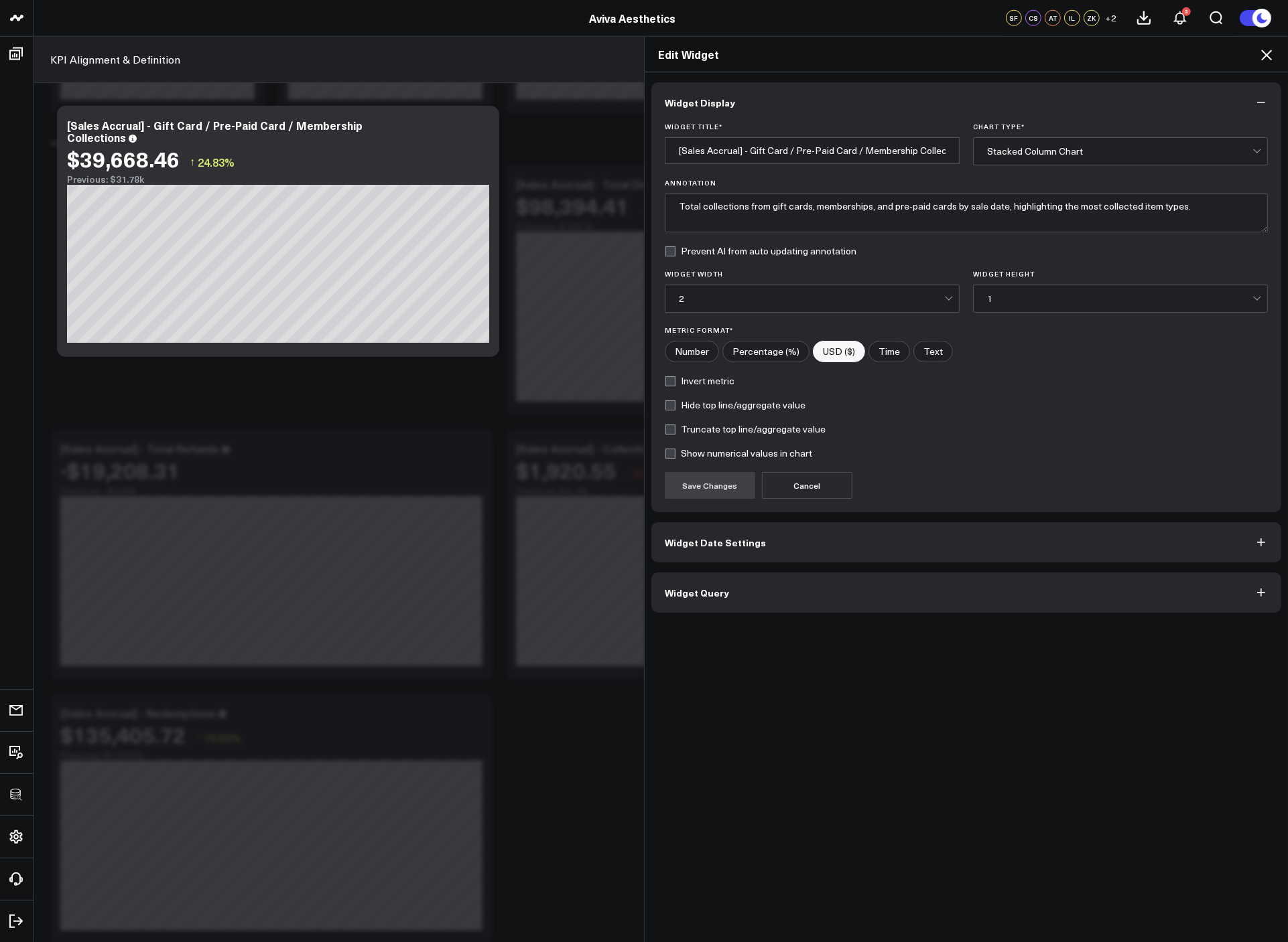
click at [772, 587] on button "Widget Query" at bounding box center [966, 593] width 630 height 40
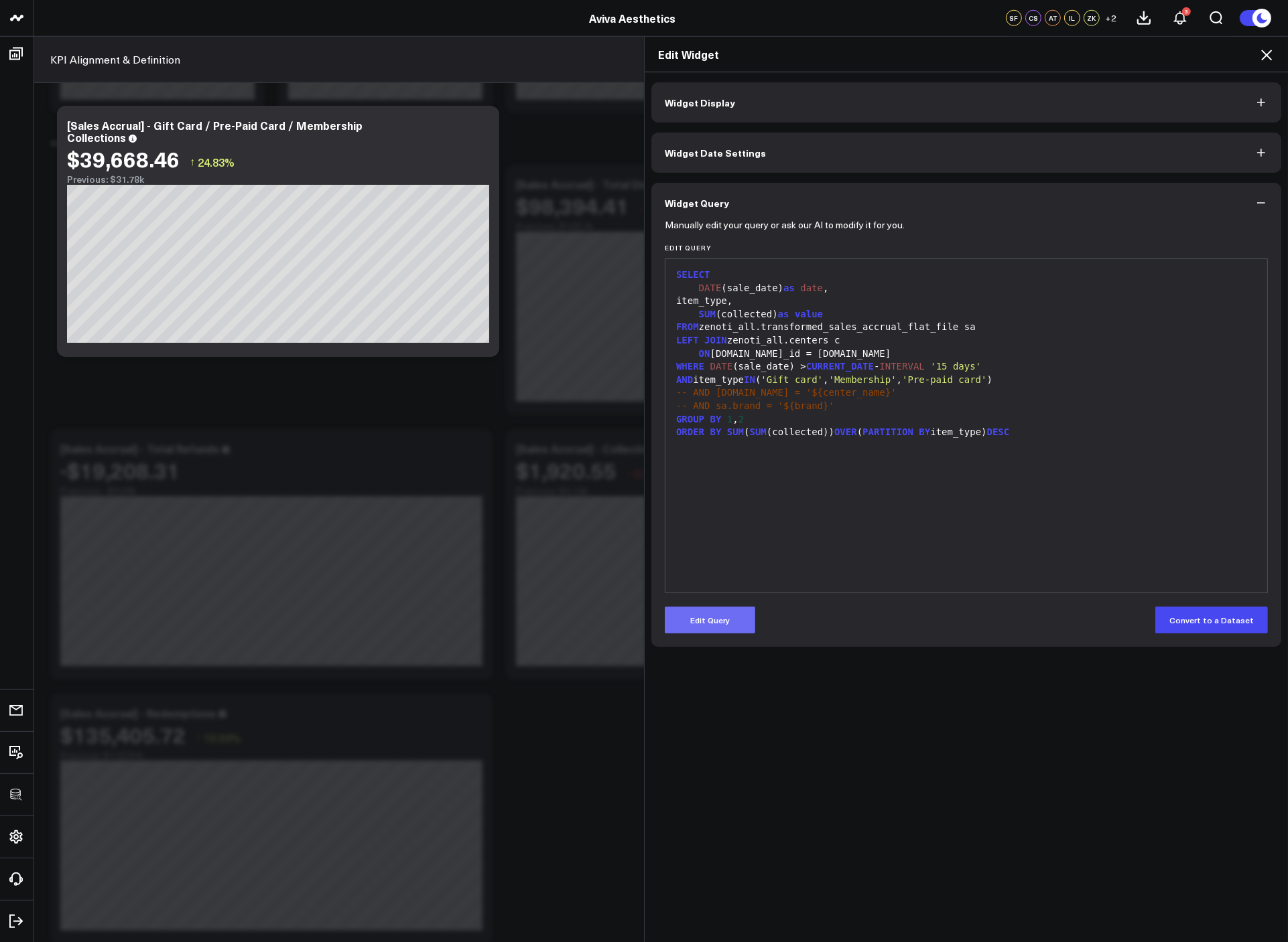
click at [730, 618] on button "Edit Query" at bounding box center [710, 621] width 90 height 27
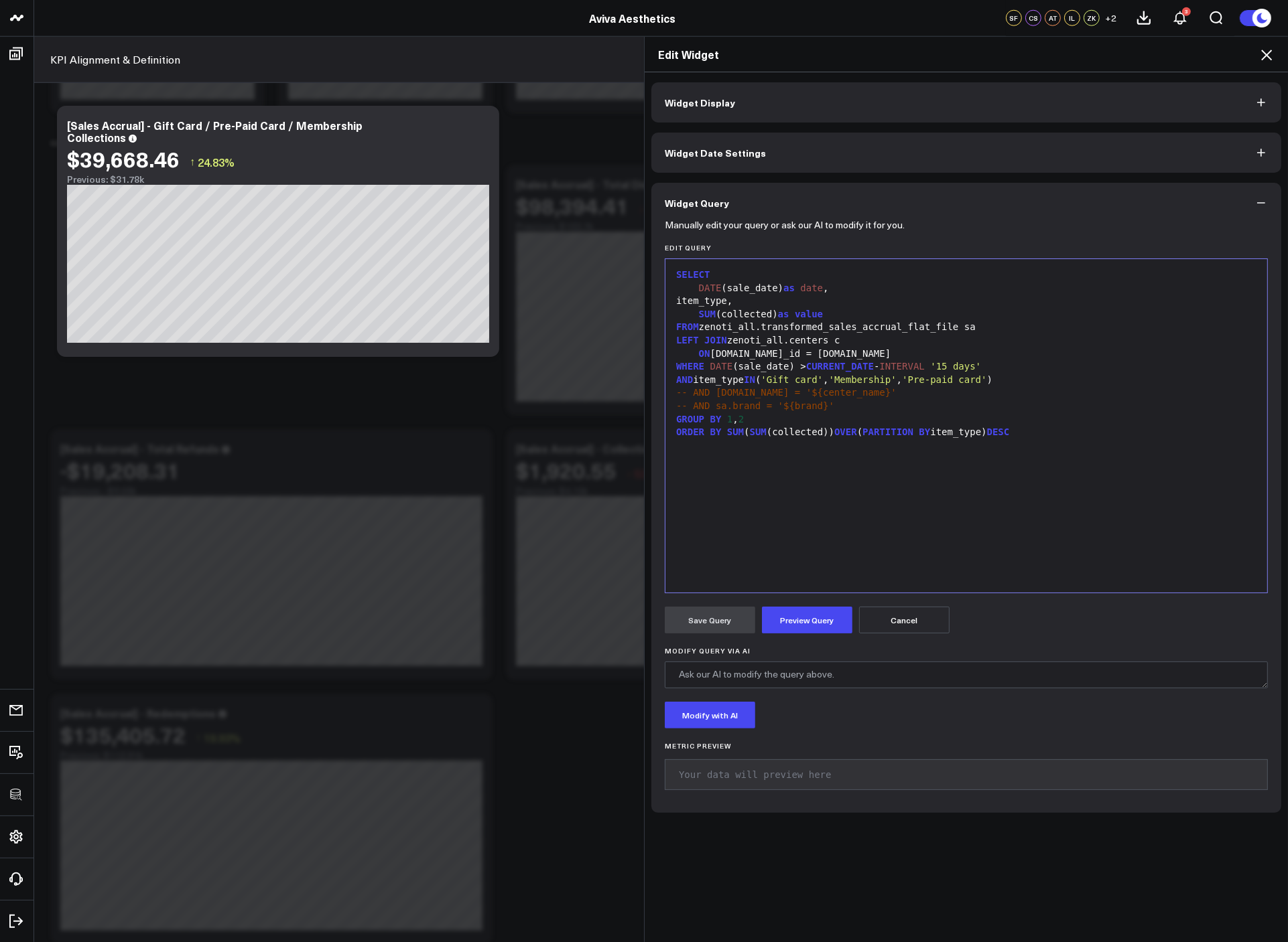
click at [795, 528] on div "SELECT DATE (sale_date) as date , item_type, SUM (collected) as value FROM zeno…" at bounding box center [966, 425] width 588 height 320
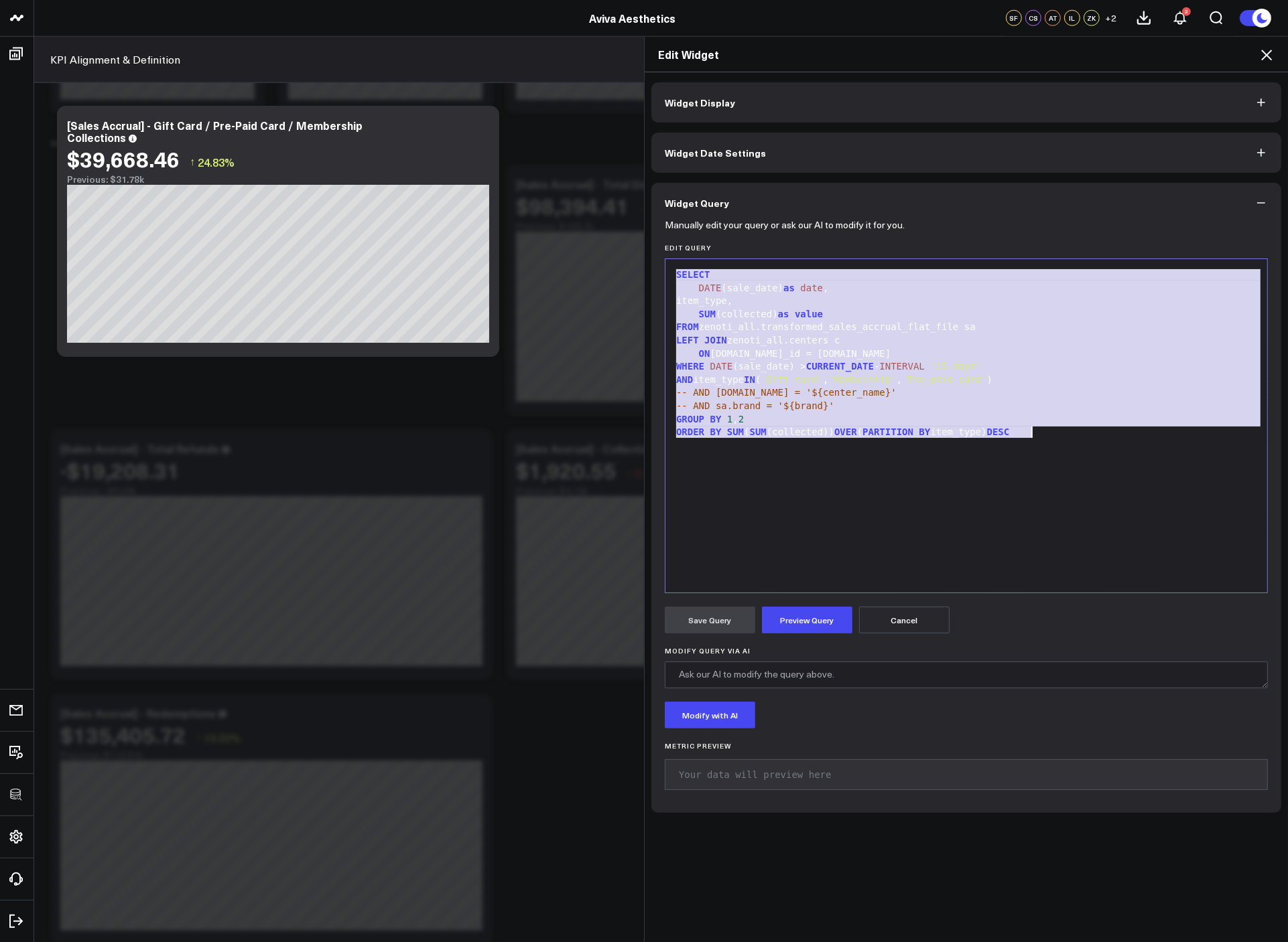
copy div "SELECT DATE (sale_date) as date , item_type, SUM (collected) as value FROM zeno…"
click at [1241, 57] on h2 "Edit Widget" at bounding box center [966, 54] width 616 height 15
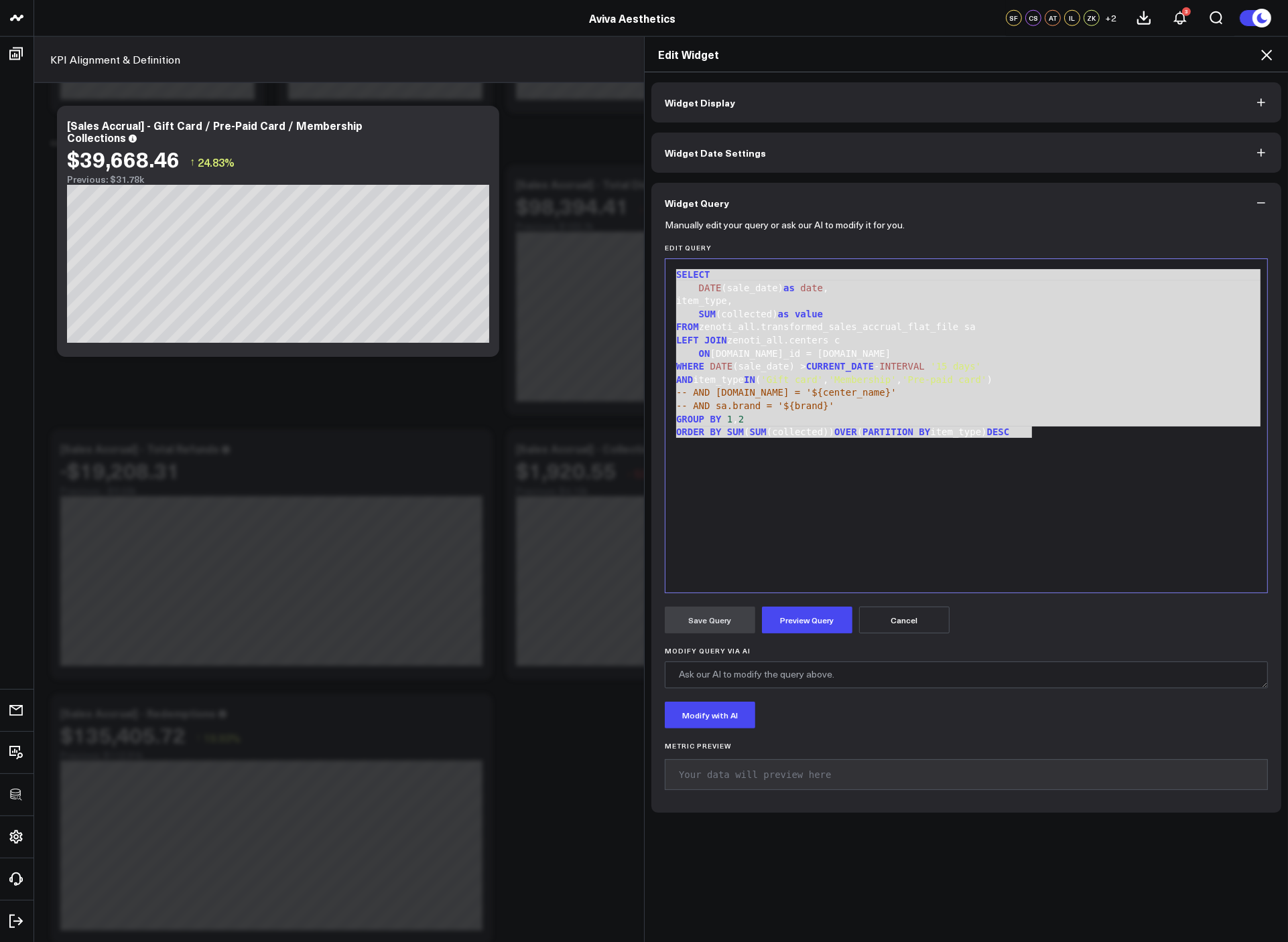
click at [1259, 57] on icon at bounding box center [1266, 55] width 16 height 16
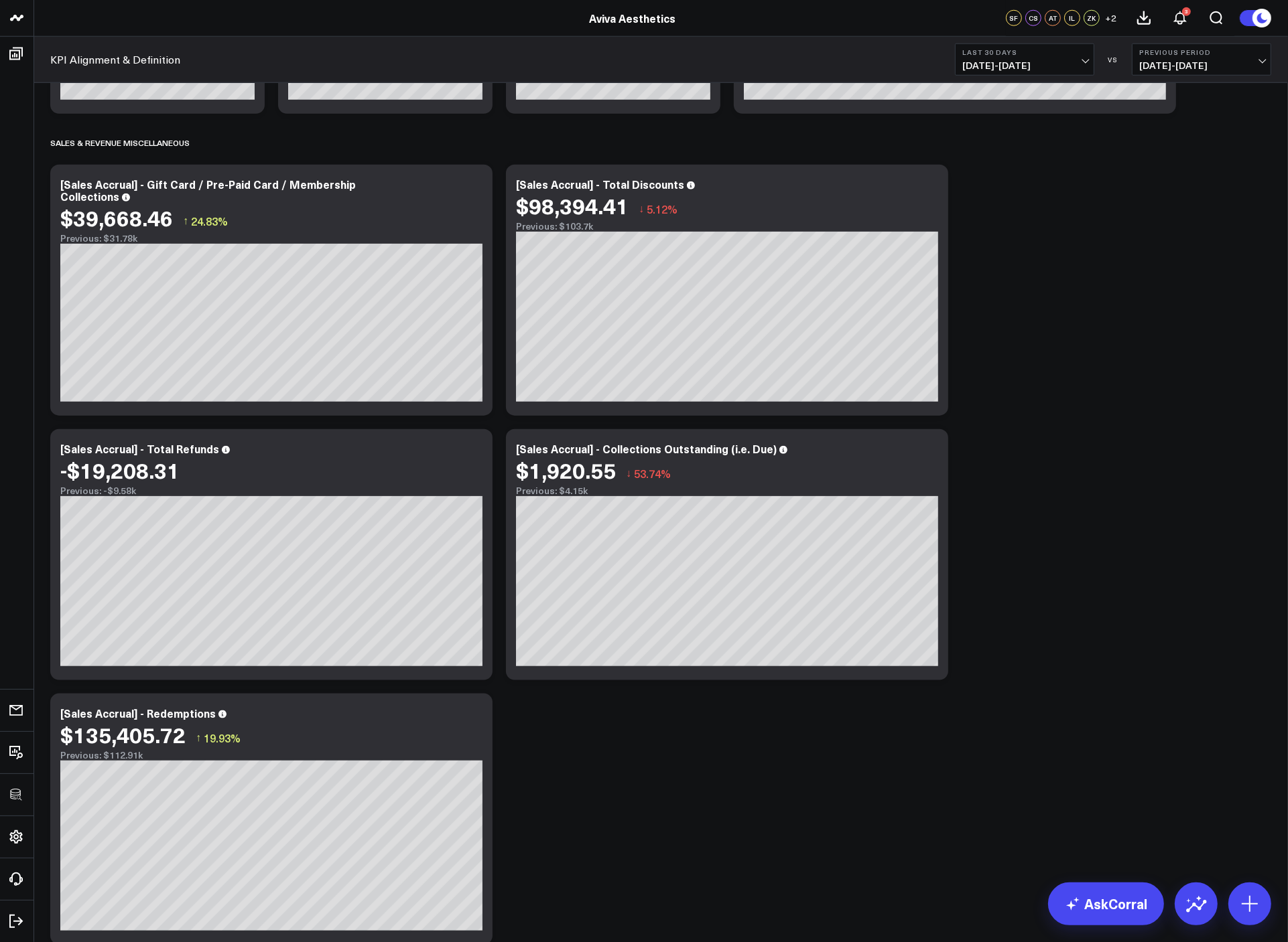
click at [1034, 292] on div "Net Sales Modify via AI Copy link to widget Ask support Remove Create linked co…" at bounding box center [660, 856] width 1234 height 4722
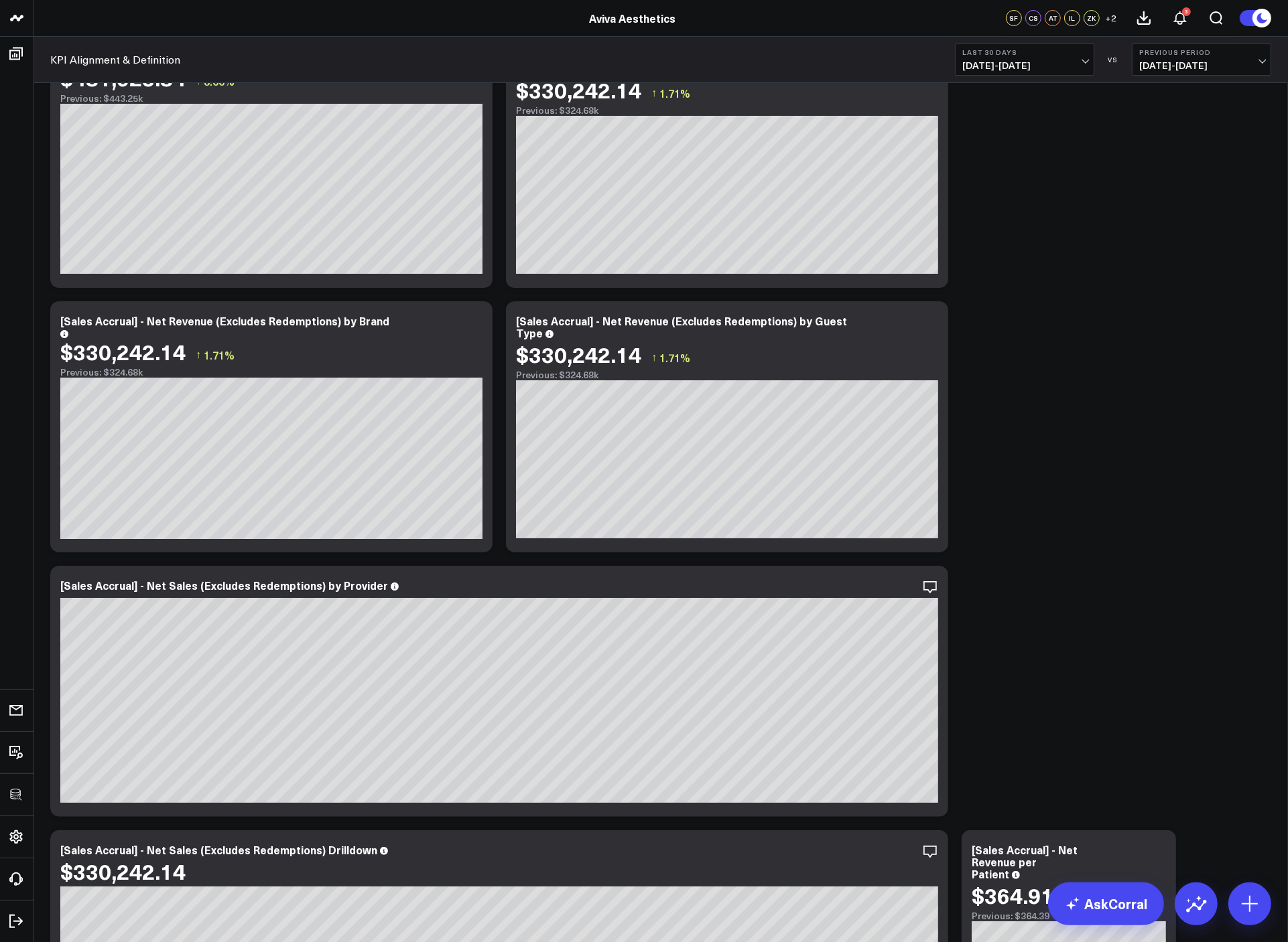
scroll to position [37, 0]
